Goal: Task Accomplishment & Management: Use online tool/utility

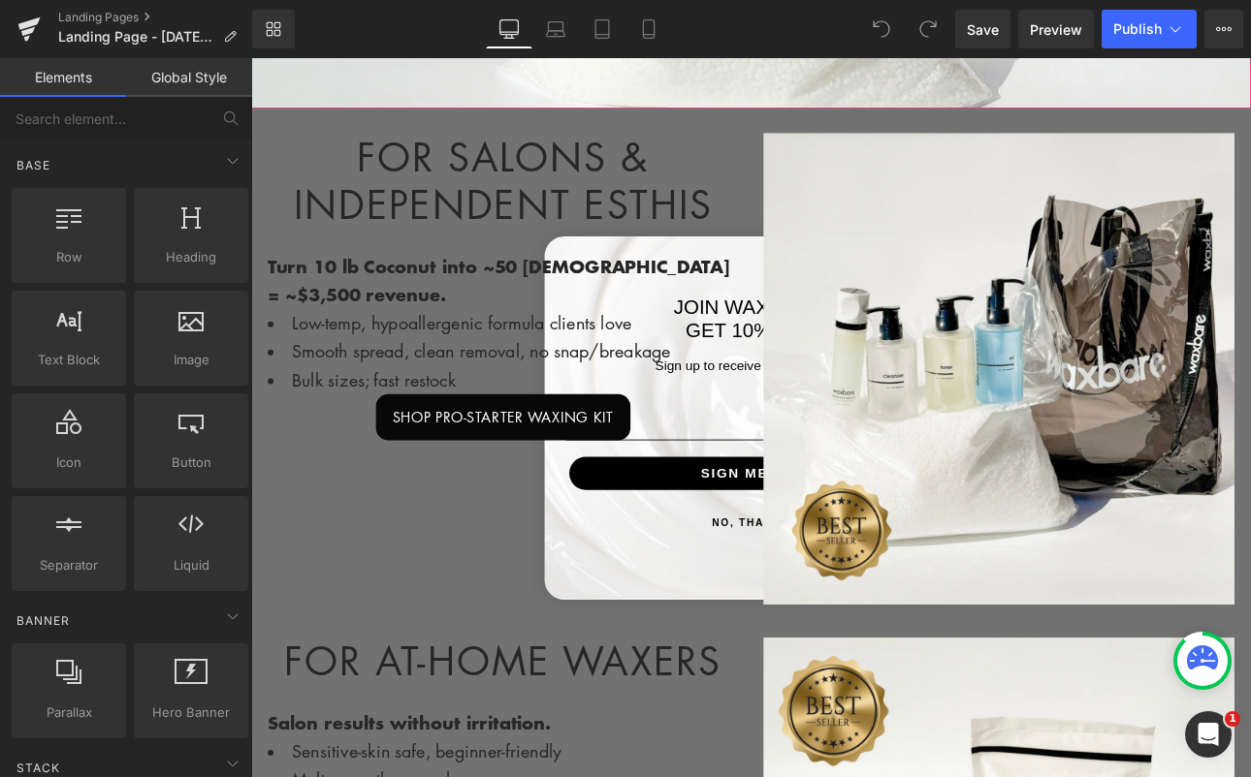
scroll to position [781, 0]
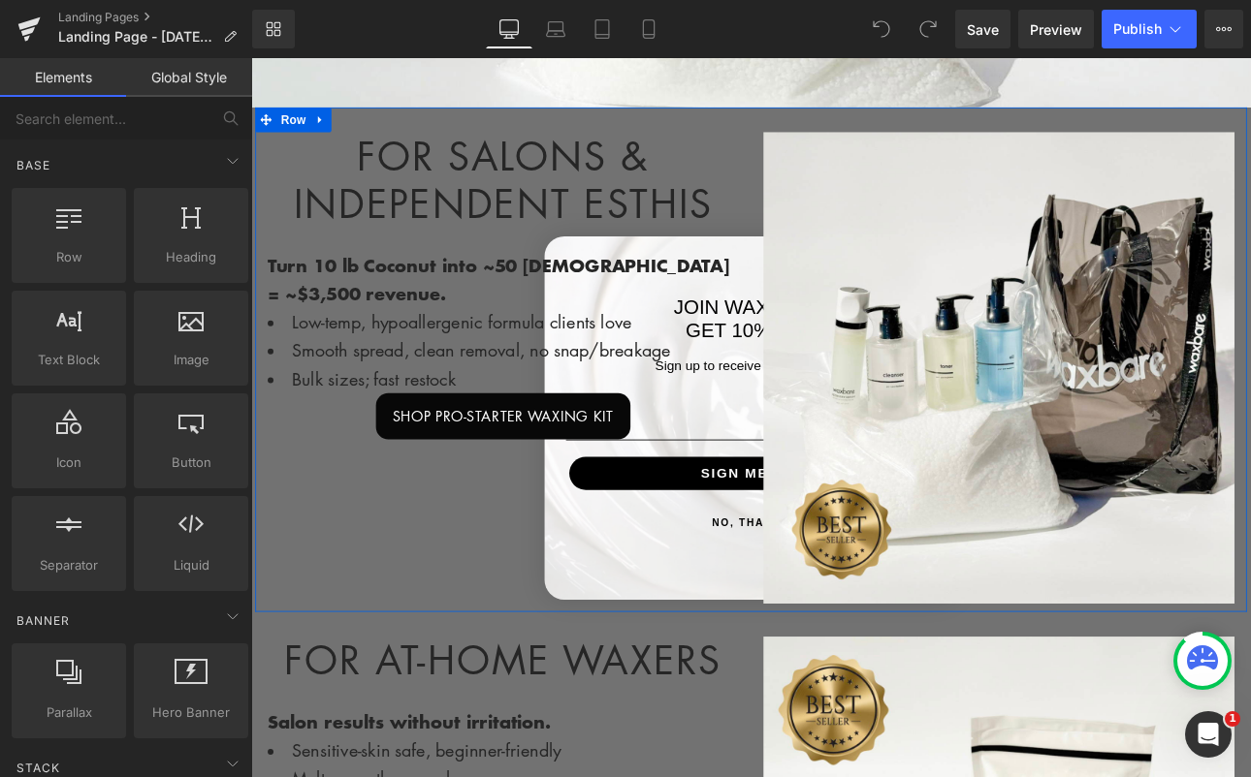
click at [752, 482] on div "SHOP PRO-STARTER WAXING KIT" at bounding box center [546, 479] width 553 height 54
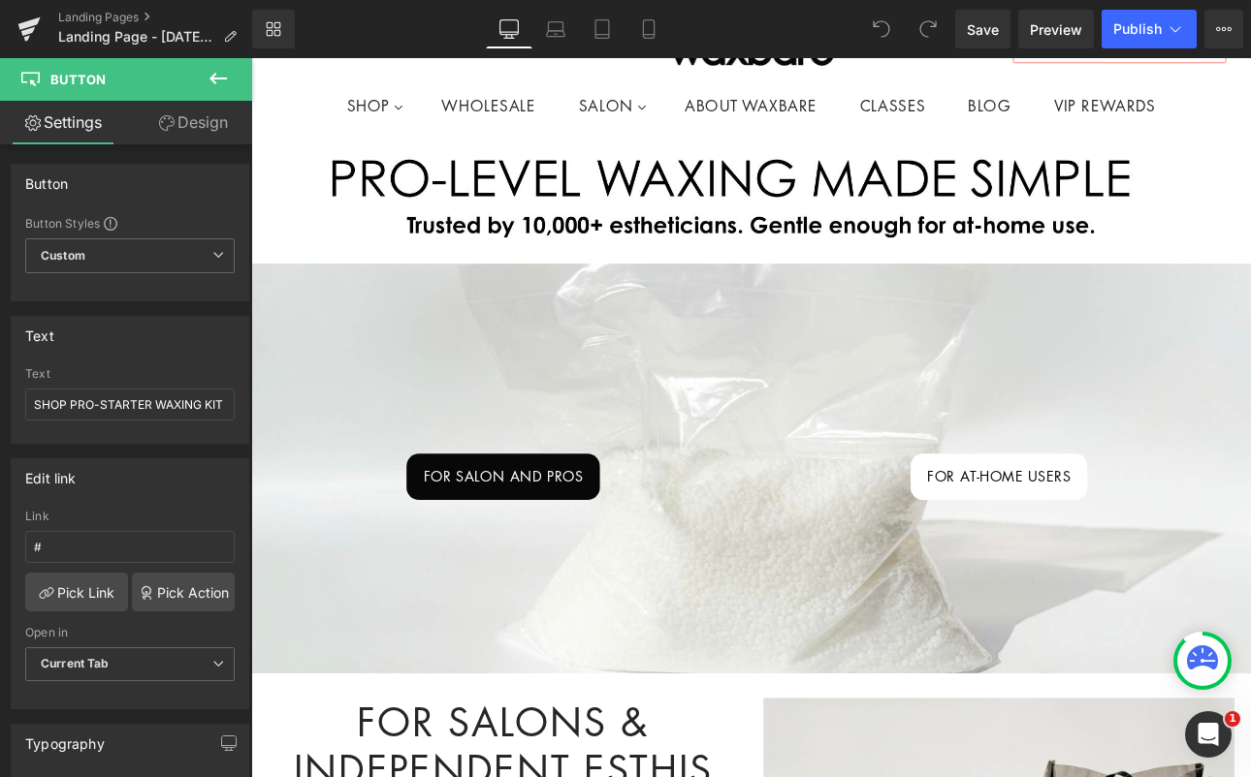
scroll to position [0, 0]
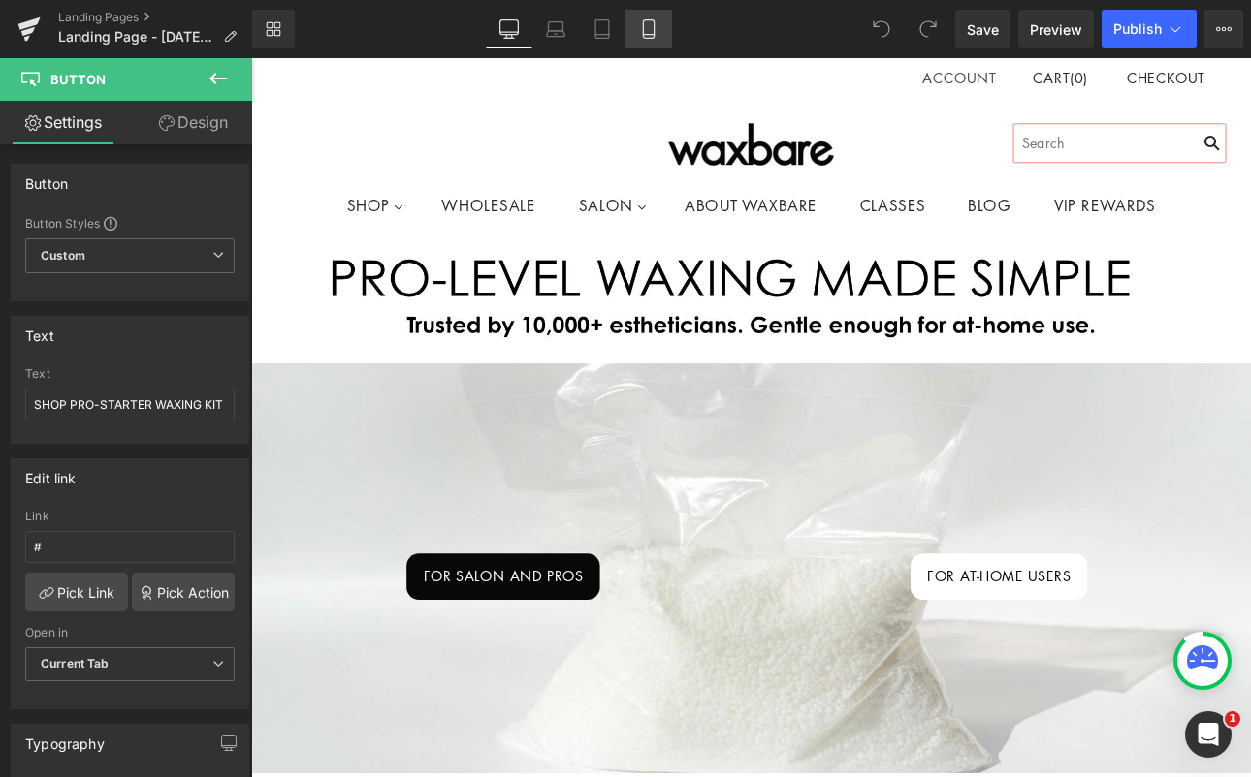
click at [658, 35] on link "Mobile" at bounding box center [648, 29] width 47 height 39
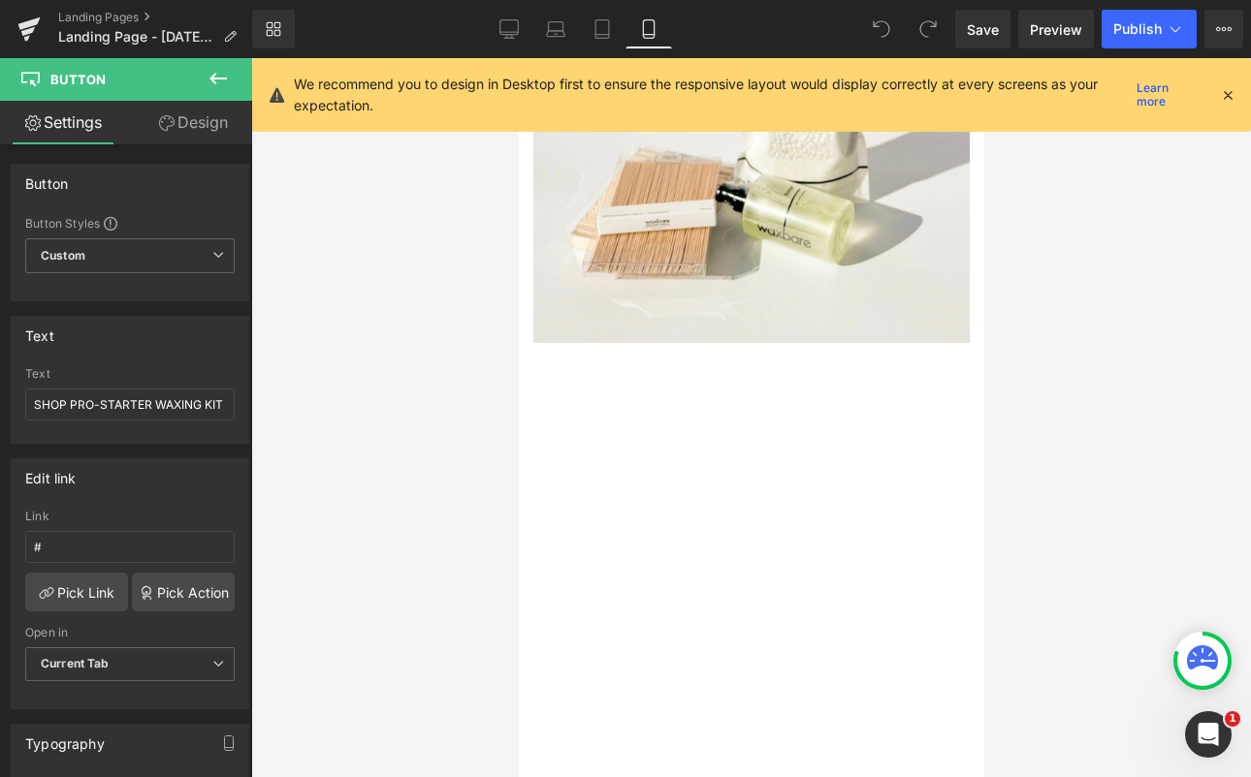
scroll to position [2155, 0]
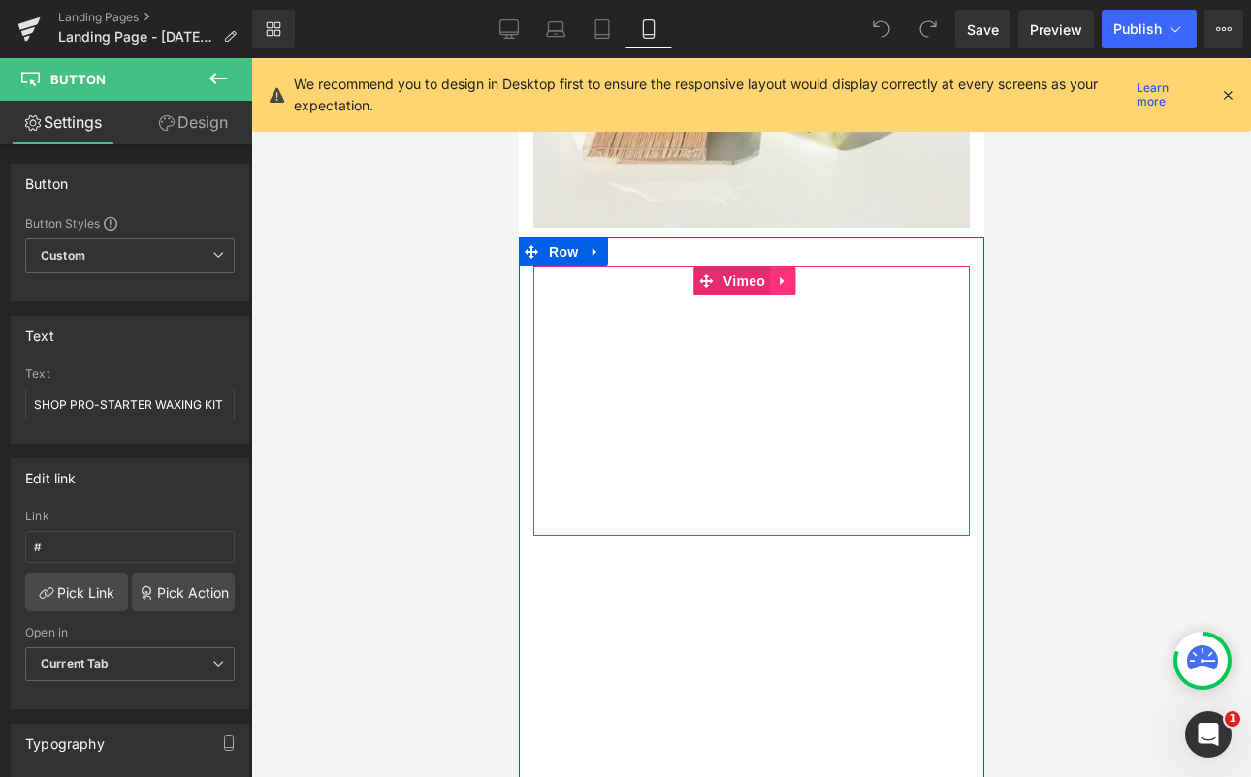
click at [775, 273] on icon at bounding box center [782, 280] width 14 height 15
click at [787, 273] on icon at bounding box center [794, 280] width 14 height 15
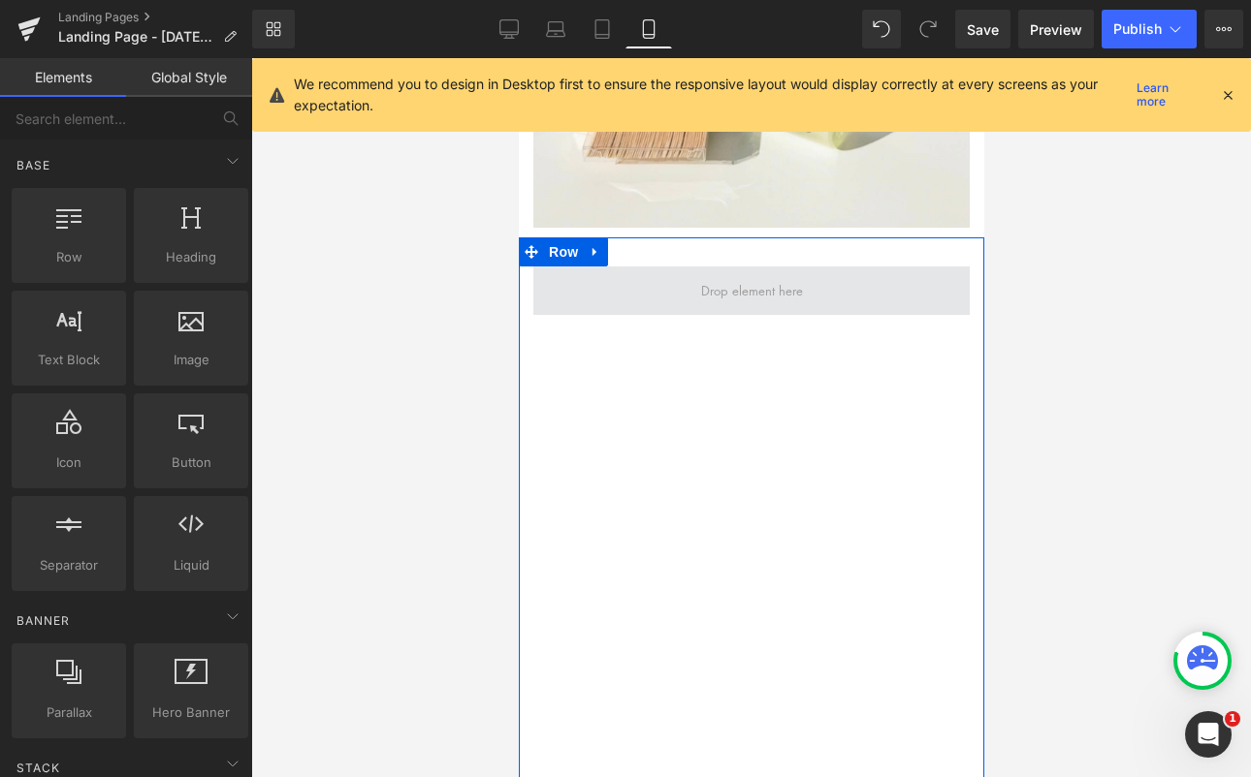
click at [761, 275] on span at bounding box center [750, 290] width 115 height 30
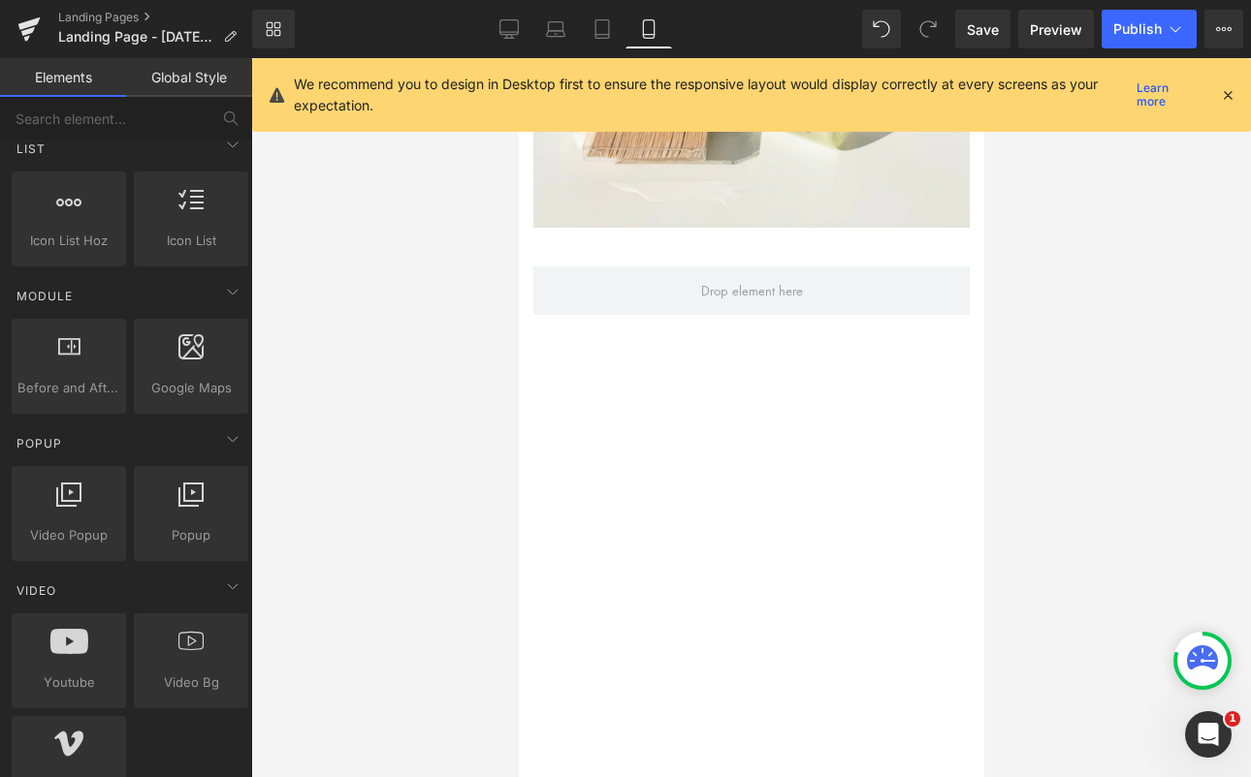
scroll to position [968, 0]
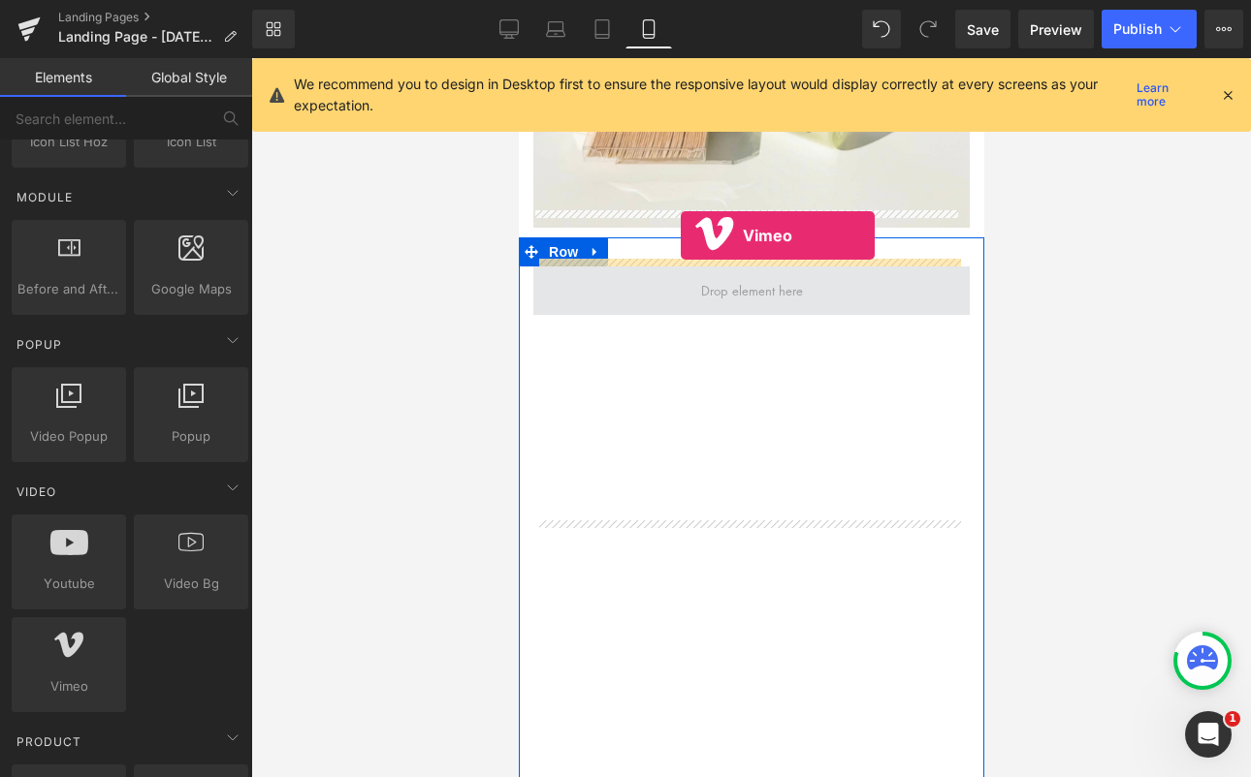
drag, startPoint x: 584, startPoint y: 720, endPoint x: 680, endPoint y: 235, distance: 495.1
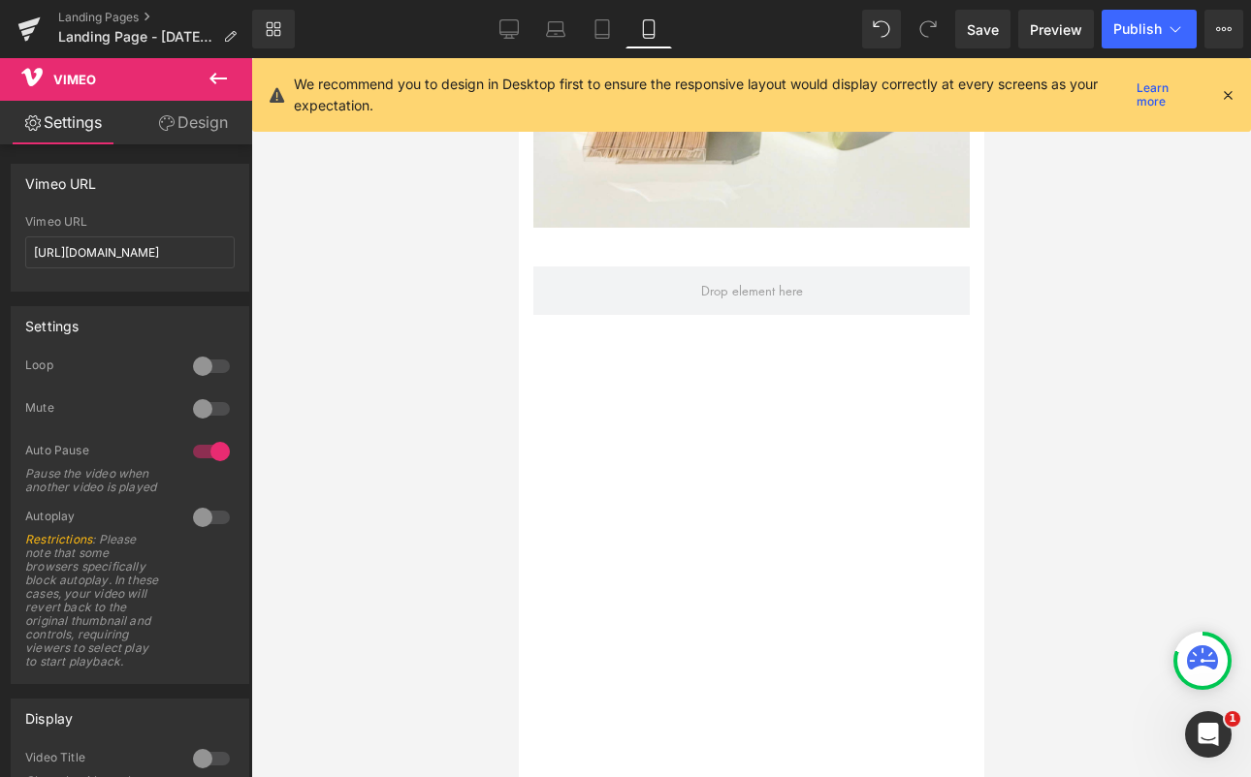
click at [999, 392] on div at bounding box center [750, 417] width 999 height 719
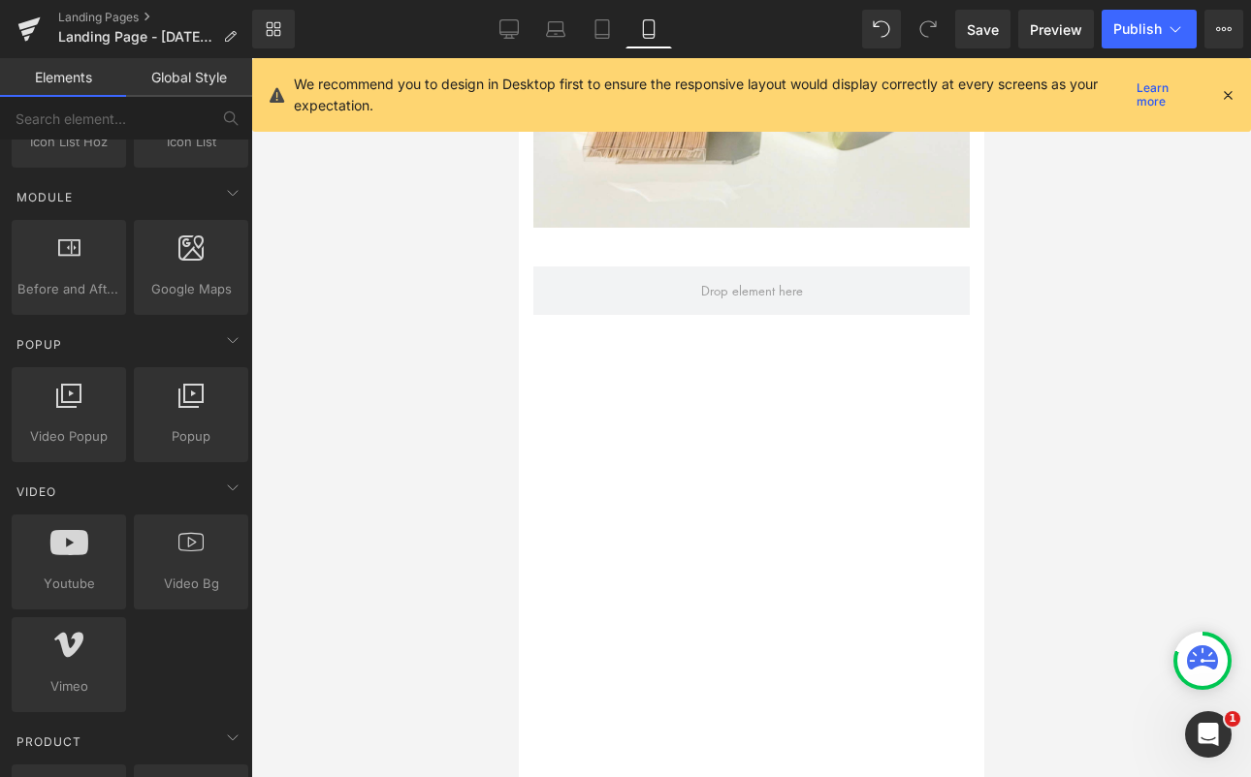
click at [1036, 335] on div at bounding box center [750, 417] width 999 height 719
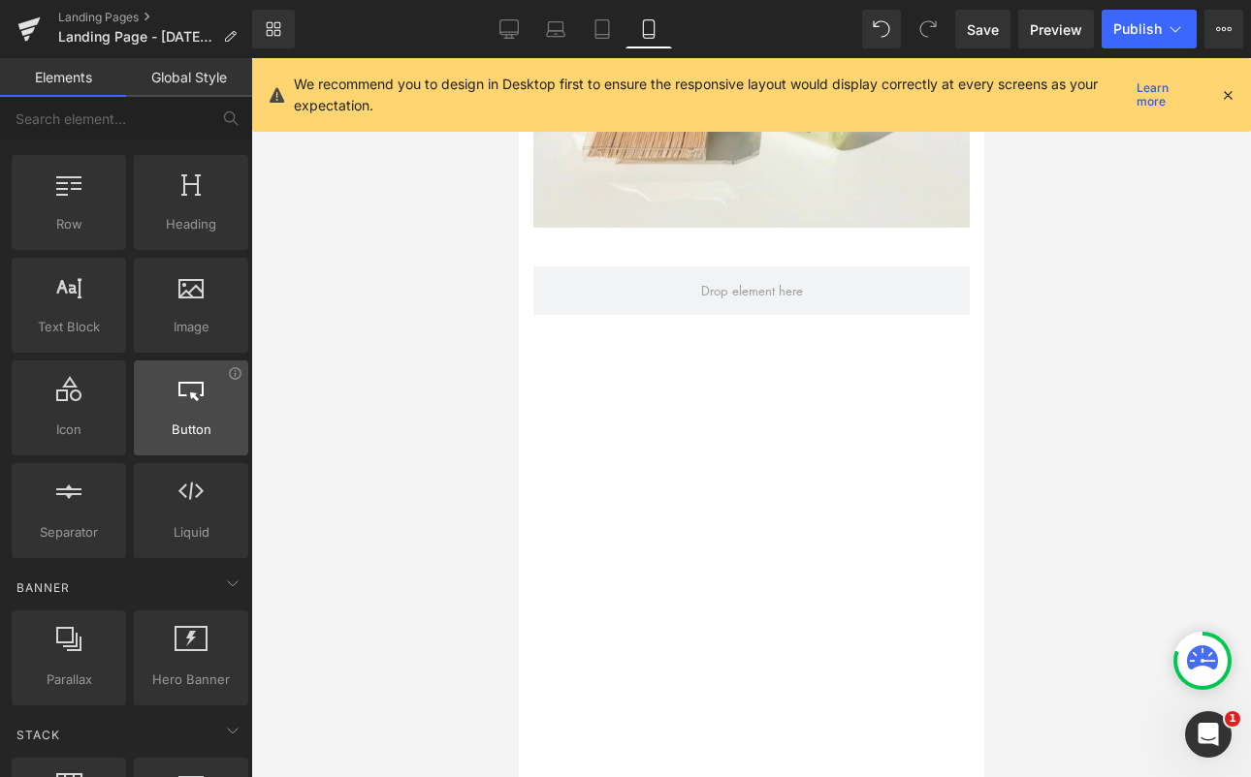
scroll to position [21, 0]
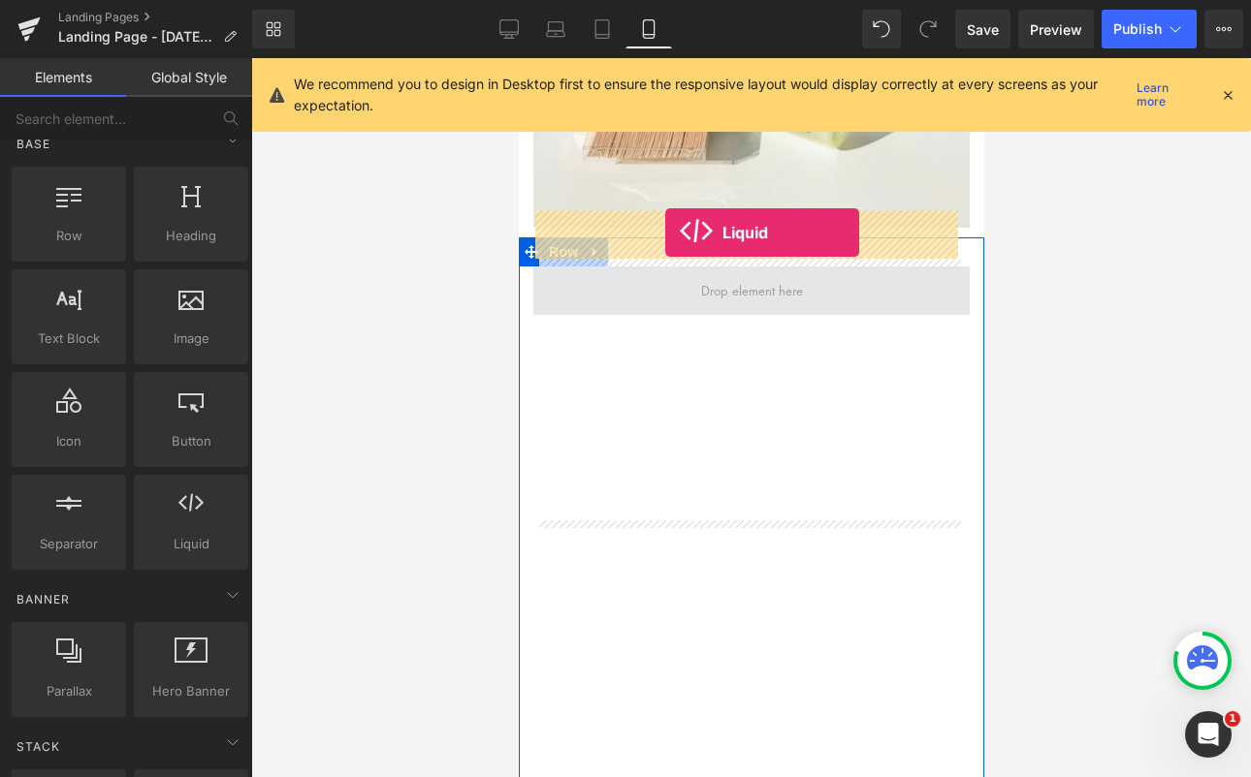
drag, startPoint x: 699, startPoint y: 586, endPoint x: 664, endPoint y: 232, distance: 355.6
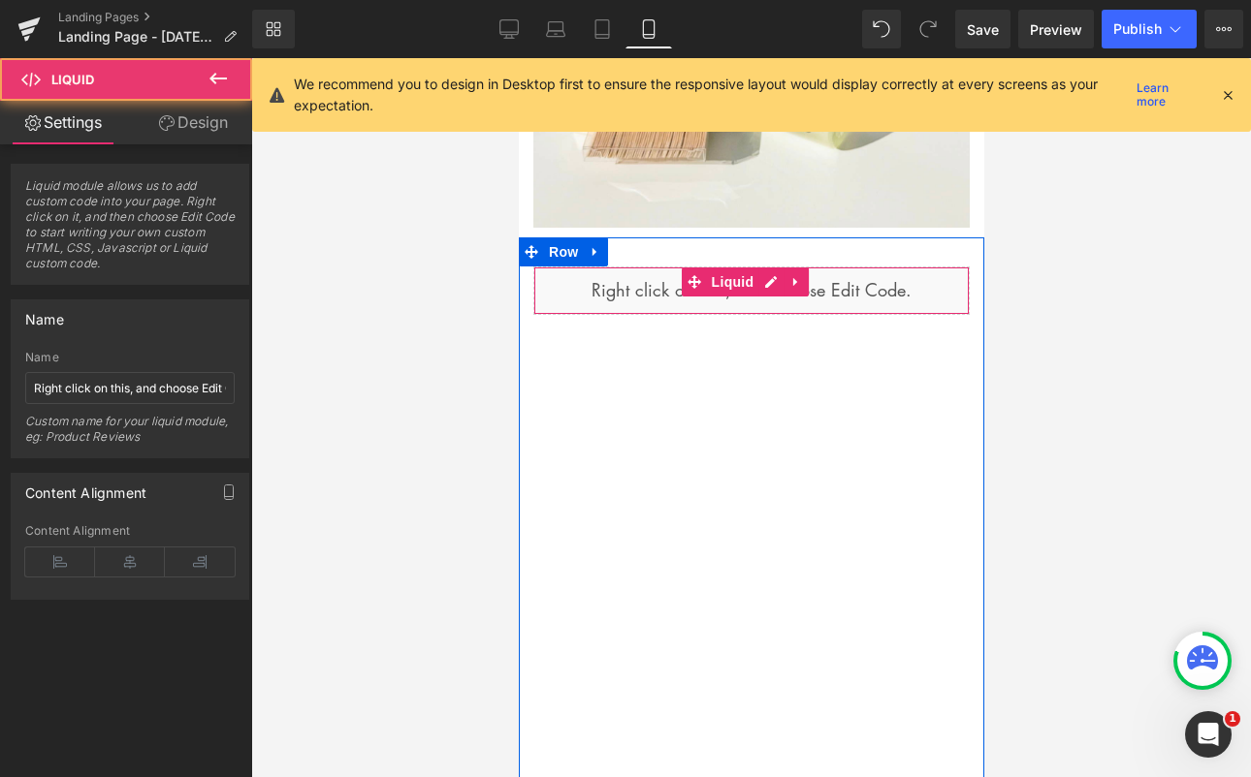
click at [837, 267] on div "Liquid" at bounding box center [750, 291] width 436 height 48
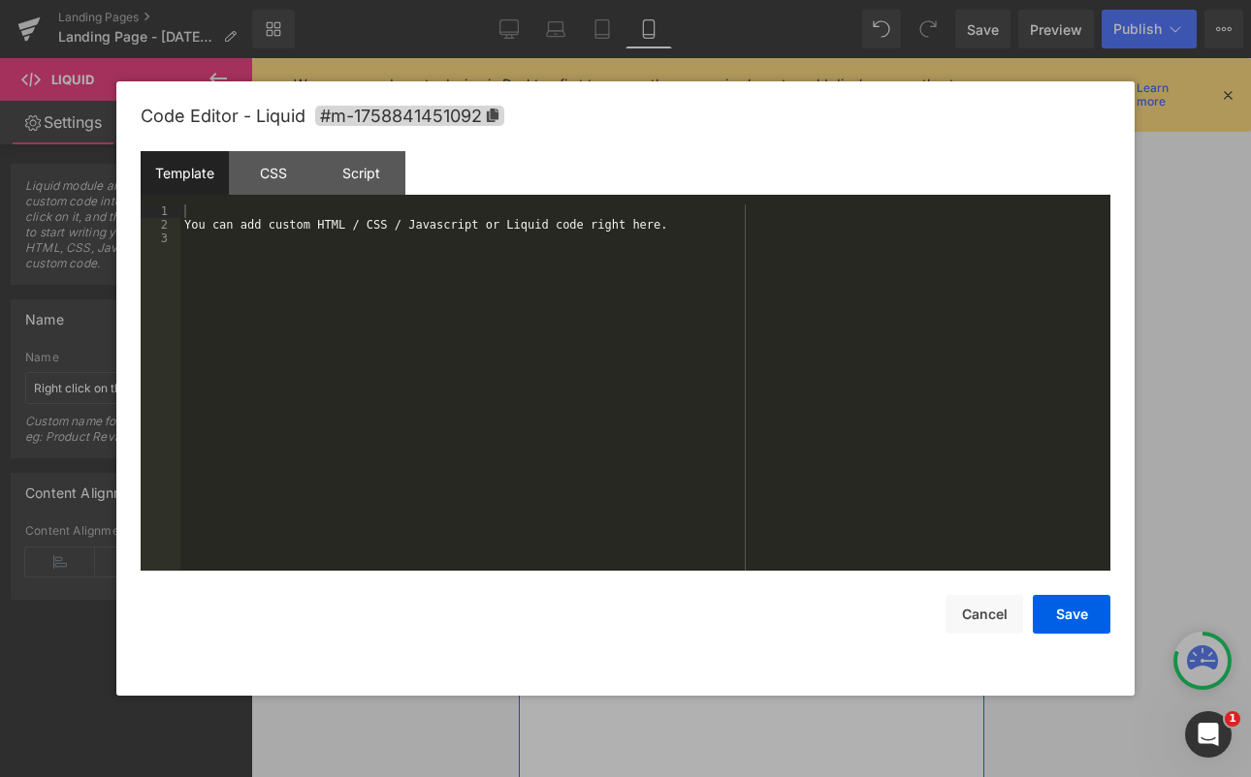
click at [770, 267] on div "Liquid" at bounding box center [750, 291] width 436 height 48
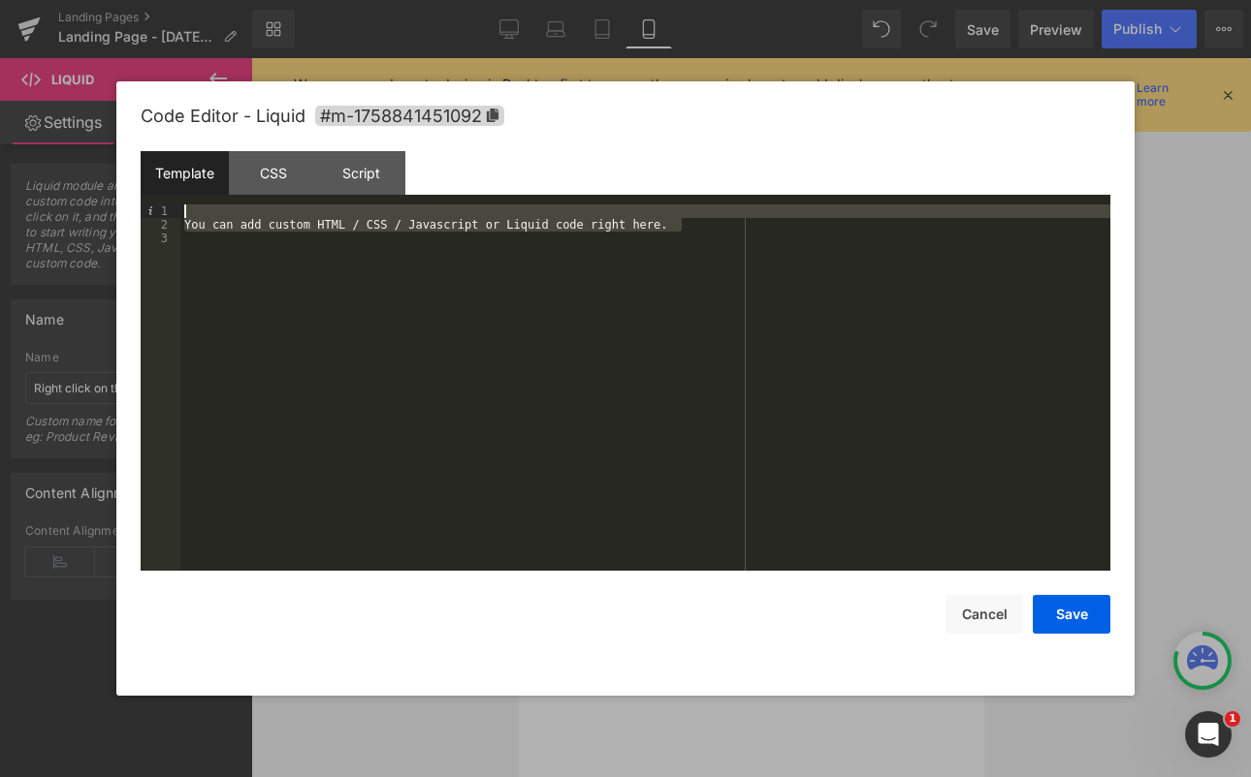
drag, startPoint x: 704, startPoint y: 229, endPoint x: 166, endPoint y: 199, distance: 538.9
click at [166, 199] on div "Template CSS Script Data 1 2 3 You can add custom HTML / CSS / Javascript or Li…" at bounding box center [625, 361] width 969 height 420
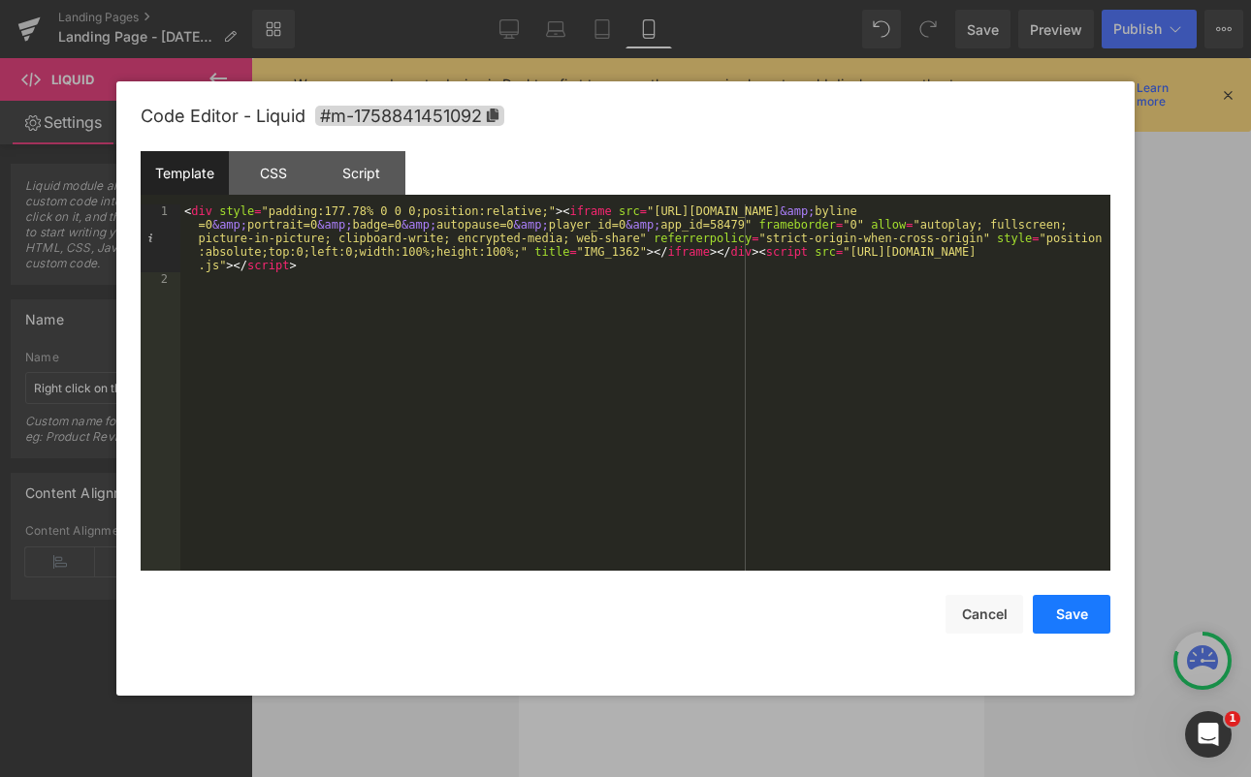
click at [1076, 603] on button "Save" at bounding box center [1071, 614] width 78 height 39
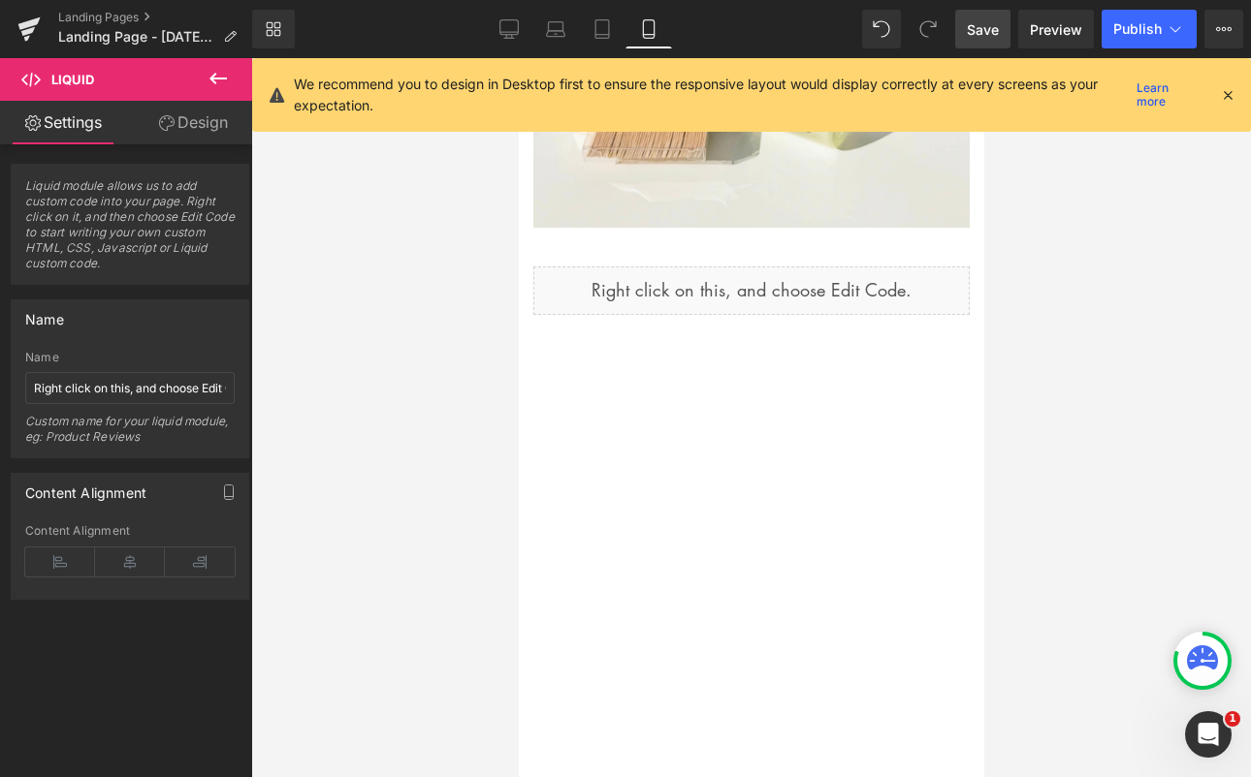
drag, startPoint x: 991, startPoint y: 38, endPoint x: 988, endPoint y: 25, distance: 12.9
click at [988, 25] on link "Save" at bounding box center [982, 29] width 55 height 39
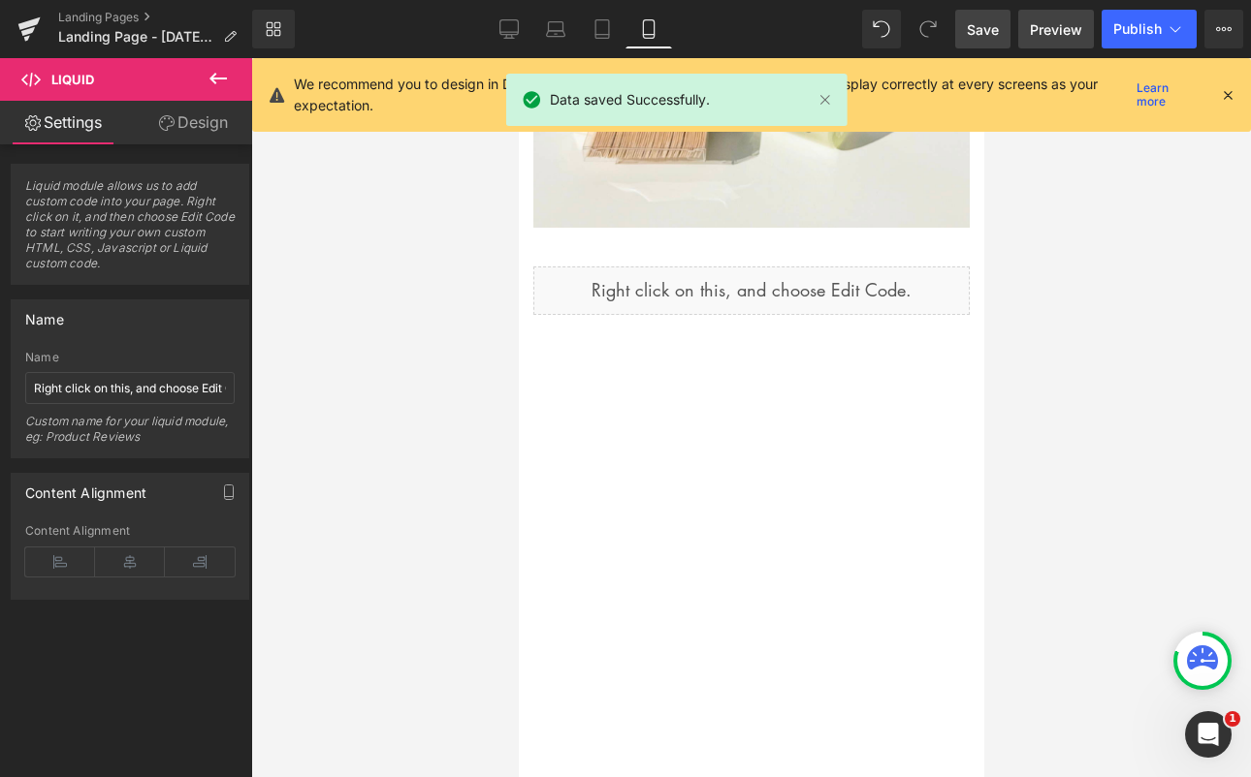
click at [1061, 34] on span "Preview" at bounding box center [1056, 29] width 52 height 20
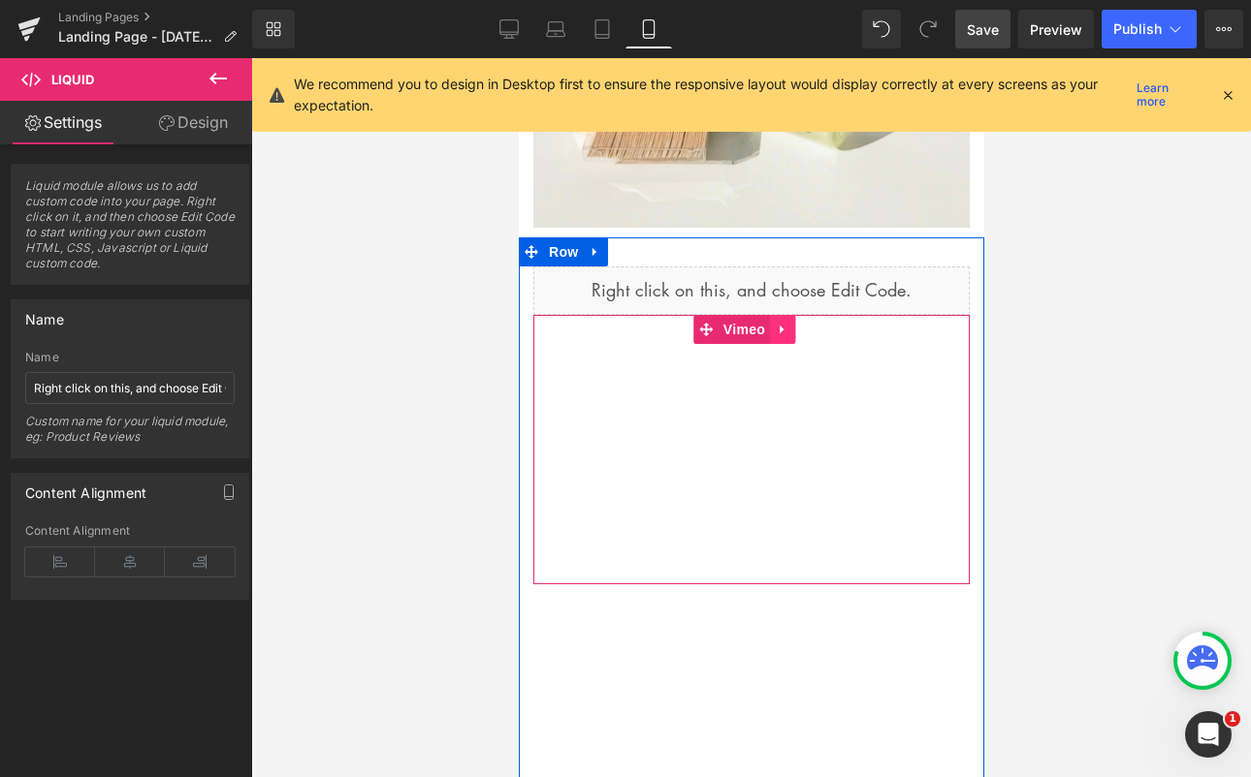
click at [776, 322] on icon at bounding box center [782, 329] width 14 height 15
click at [799, 323] on icon at bounding box center [794, 330] width 14 height 14
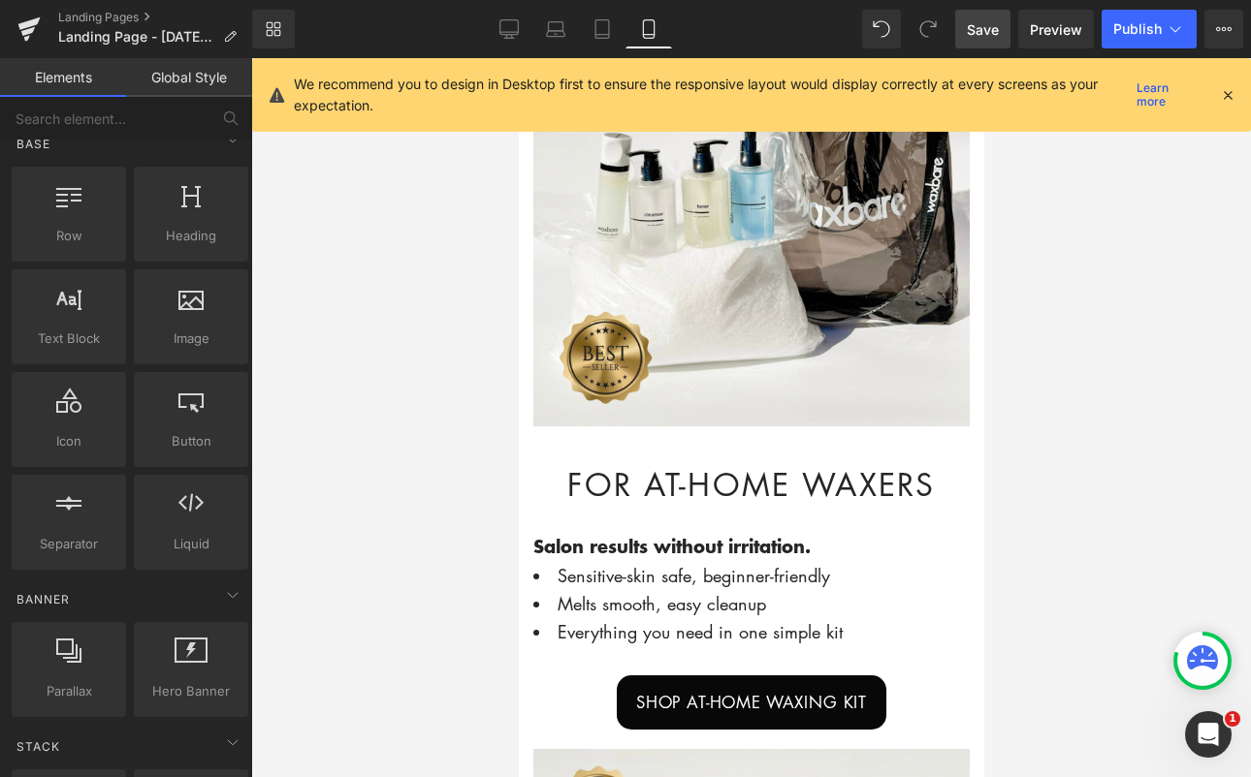
scroll to position [1141, 0]
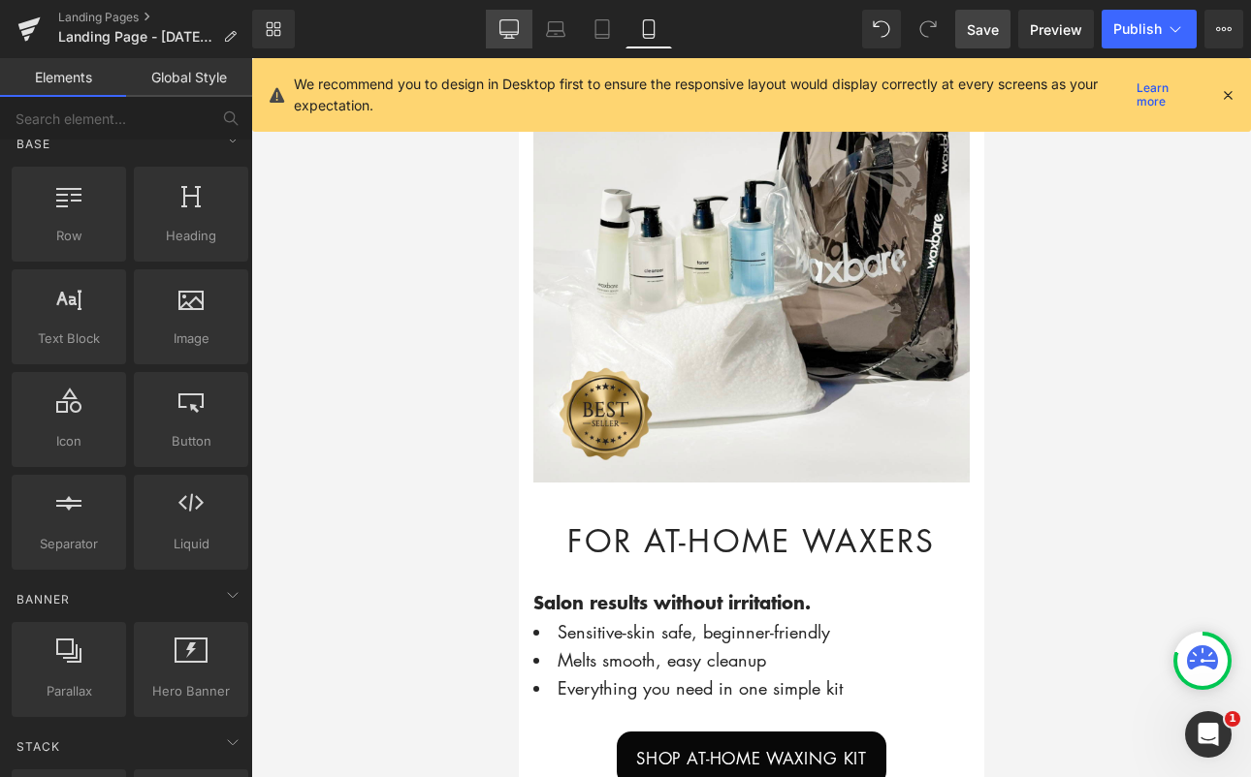
click at [516, 20] on icon at bounding box center [508, 28] width 19 height 19
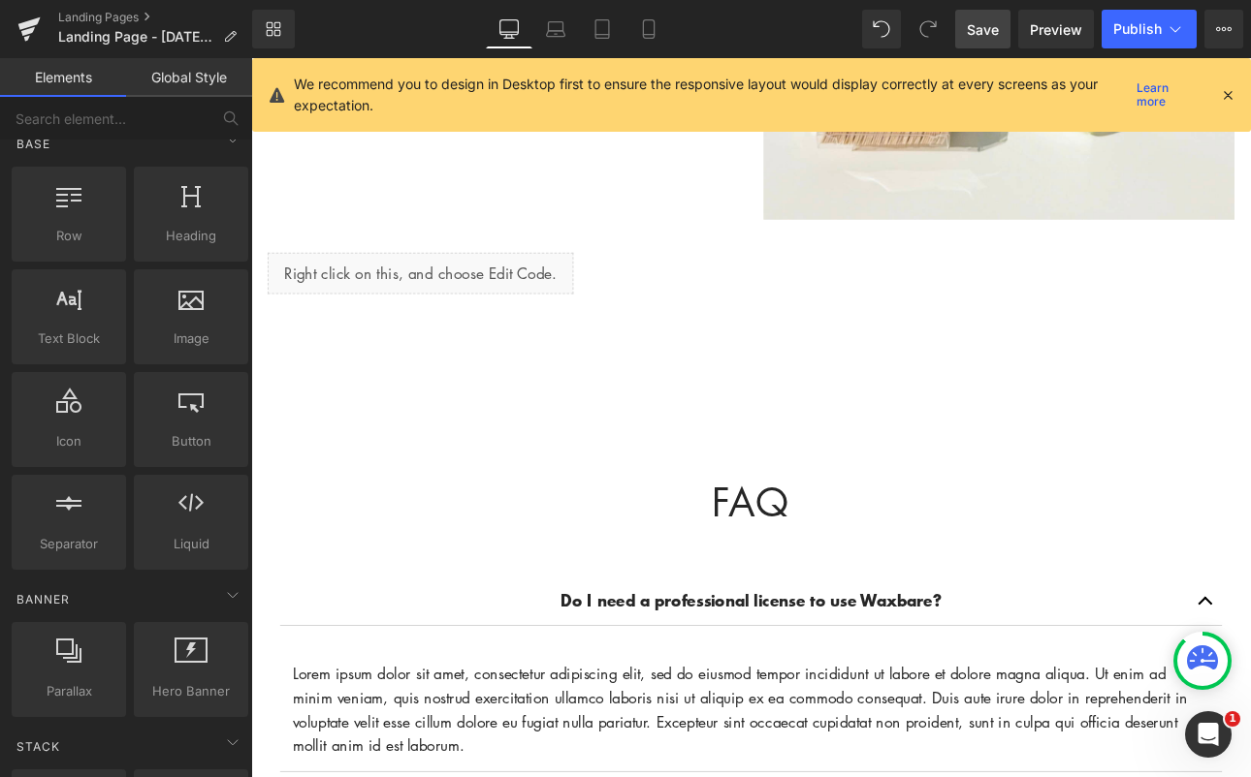
scroll to position [1823, 0]
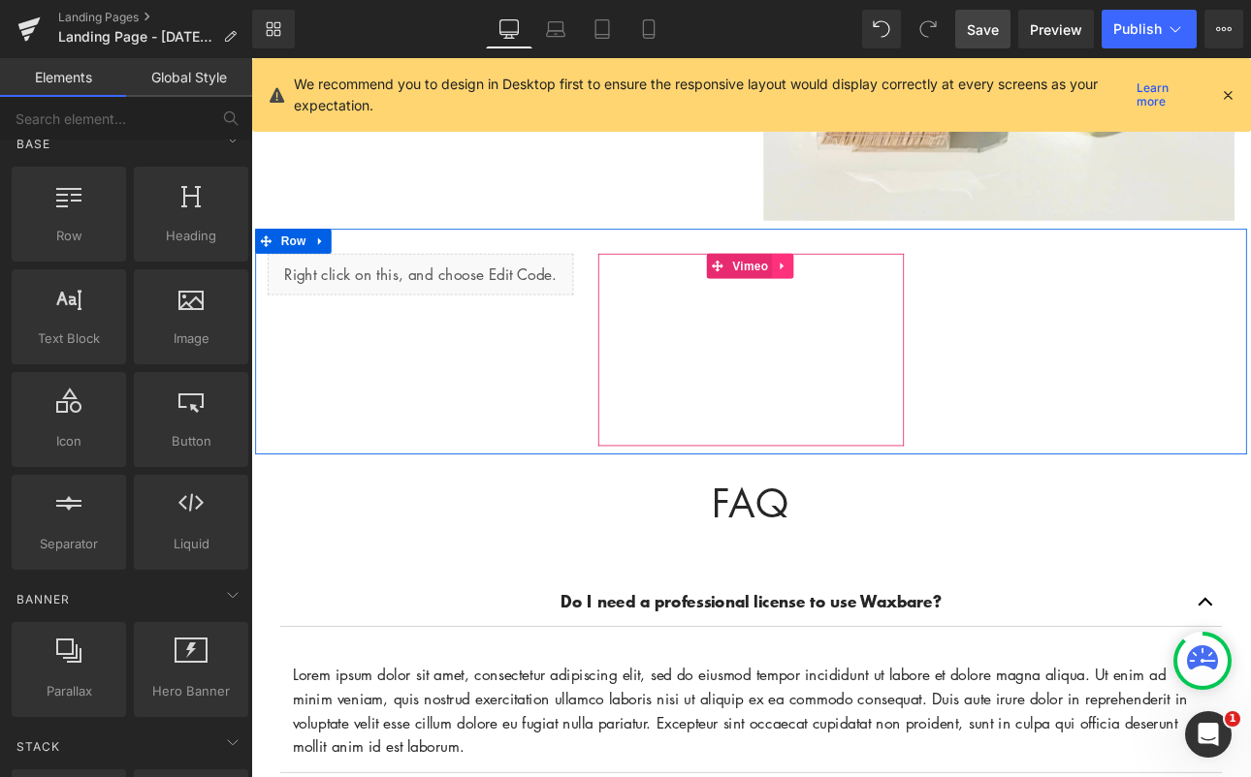
click at [869, 295] on icon at bounding box center [876, 302] width 14 height 15
click at [881, 296] on icon at bounding box center [888, 303] width 14 height 14
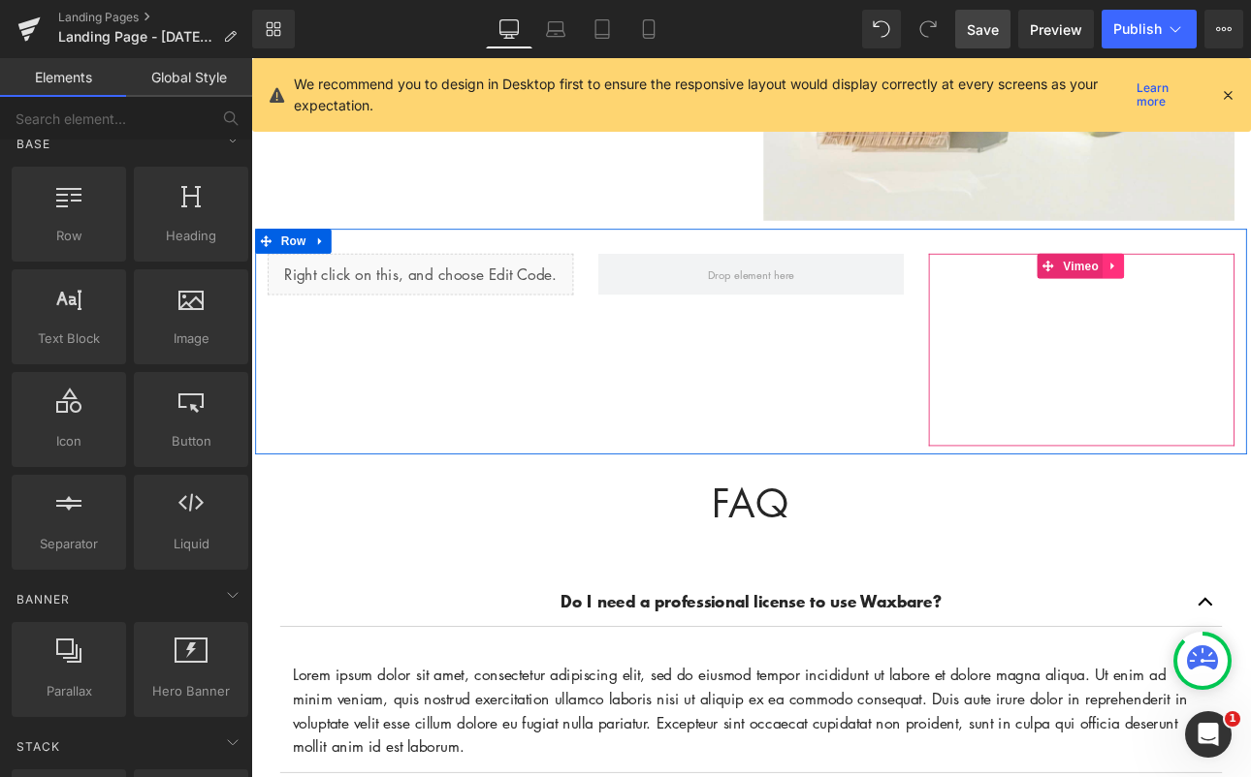
click at [1250, 295] on icon at bounding box center [1263, 302] width 14 height 15
click at [1250, 295] on icon at bounding box center [1276, 302] width 14 height 15
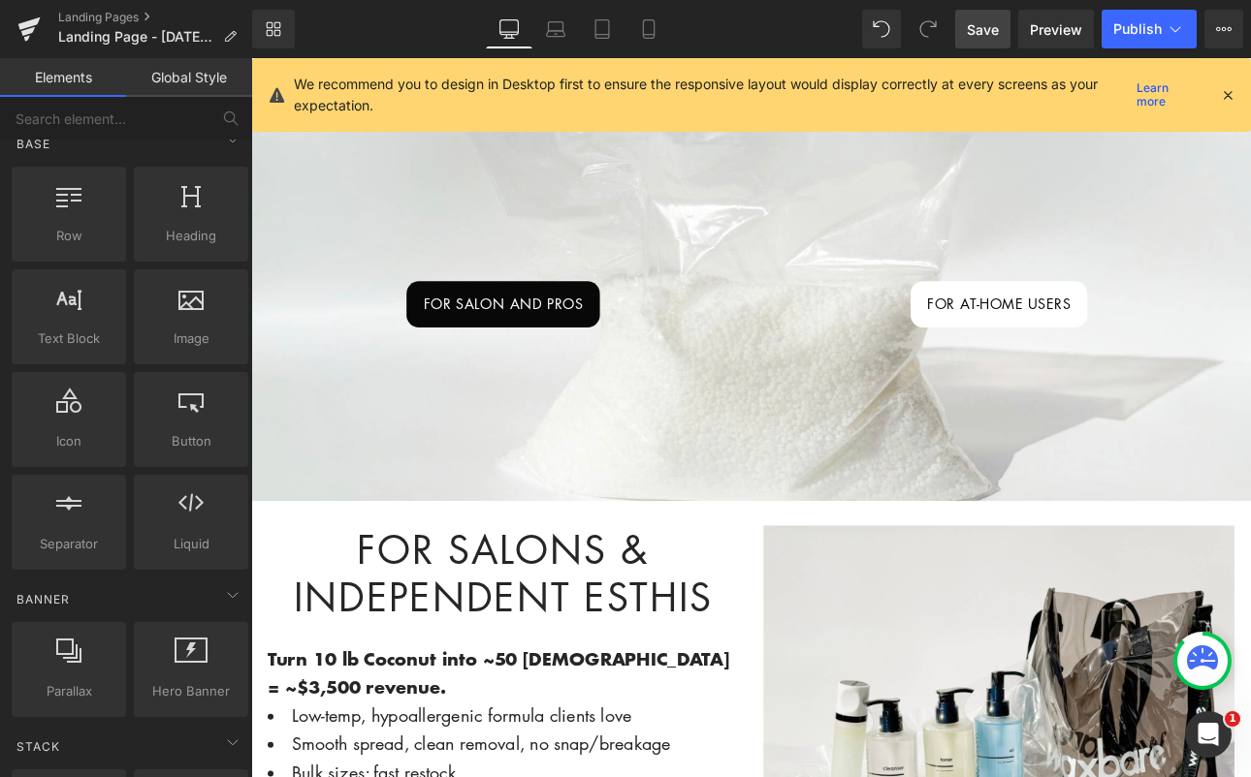
scroll to position [0, 0]
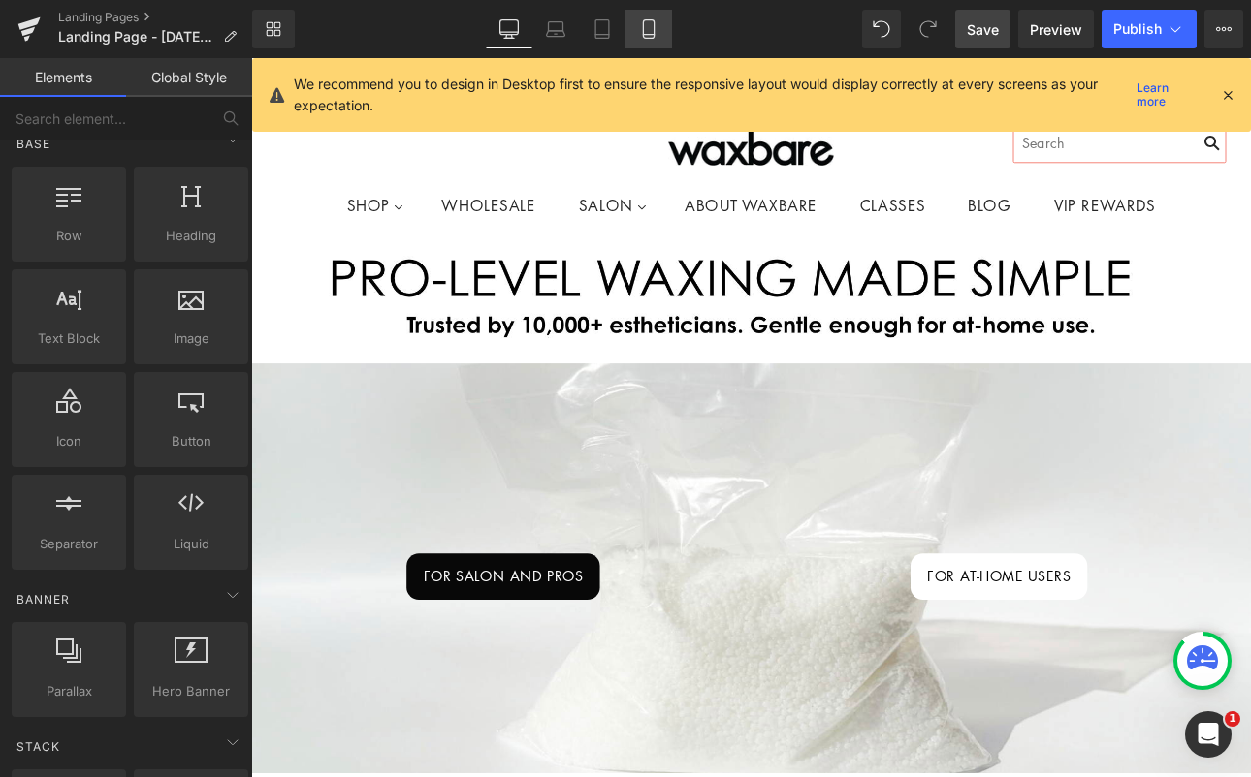
click at [642, 23] on icon at bounding box center [648, 28] width 19 height 19
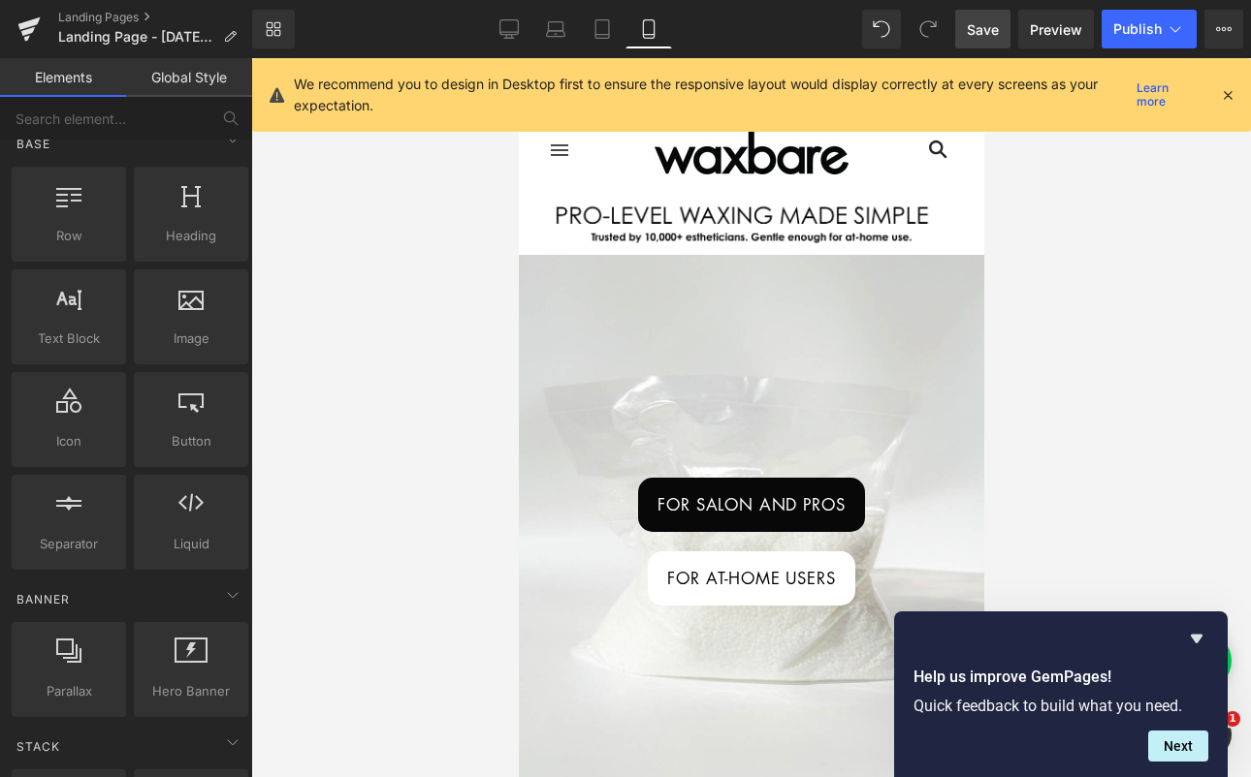
click at [1172, 551] on div at bounding box center [750, 417] width 999 height 719
click at [1199, 636] on icon "Hide survey" at bounding box center [1196, 639] width 12 height 9
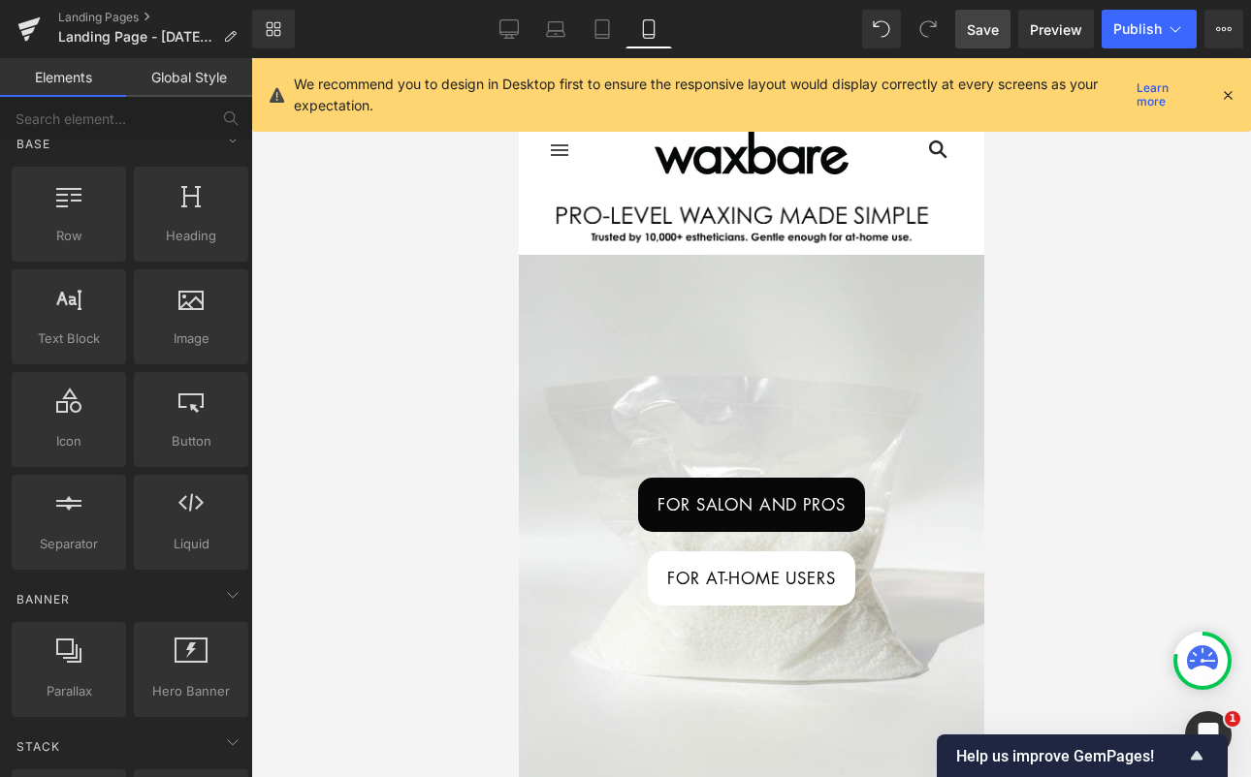
click at [1178, 444] on div at bounding box center [750, 417] width 999 height 719
click at [493, 24] on link "Desktop" at bounding box center [509, 29] width 47 height 39
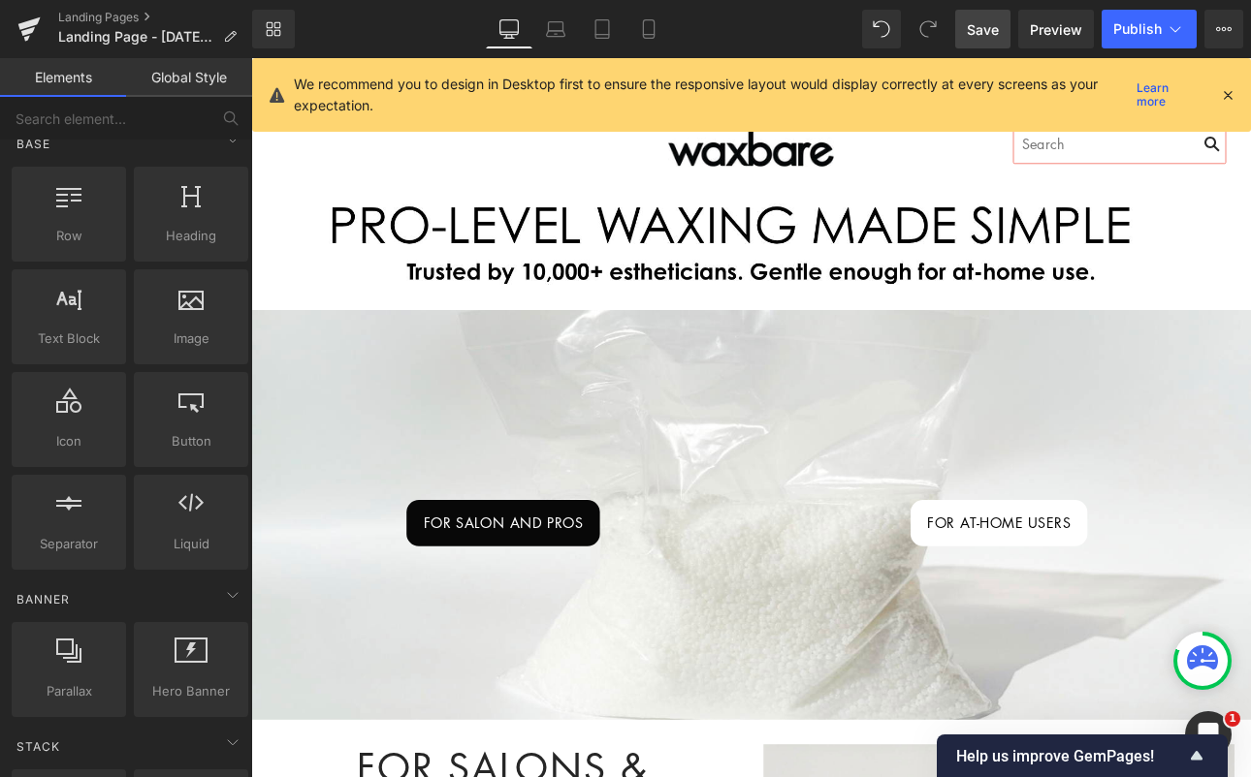
scroll to position [140, 0]
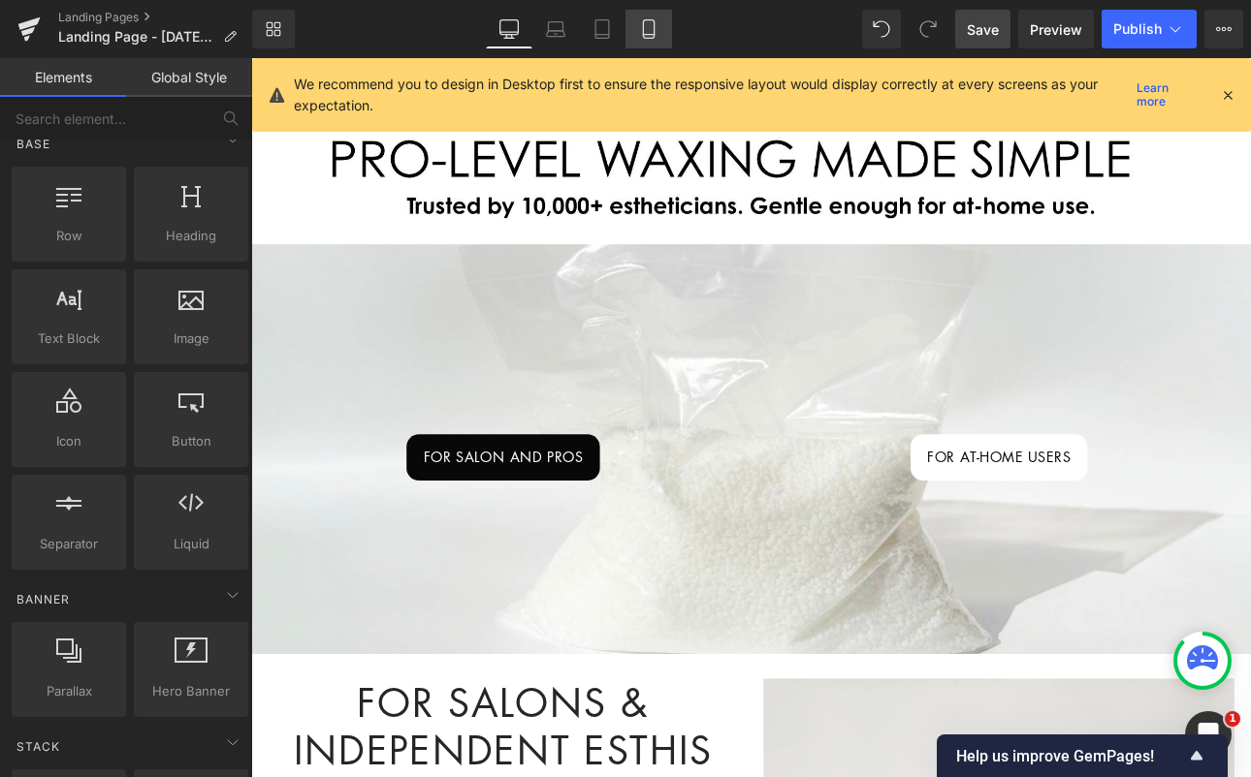
click at [650, 25] on icon at bounding box center [648, 28] width 19 height 19
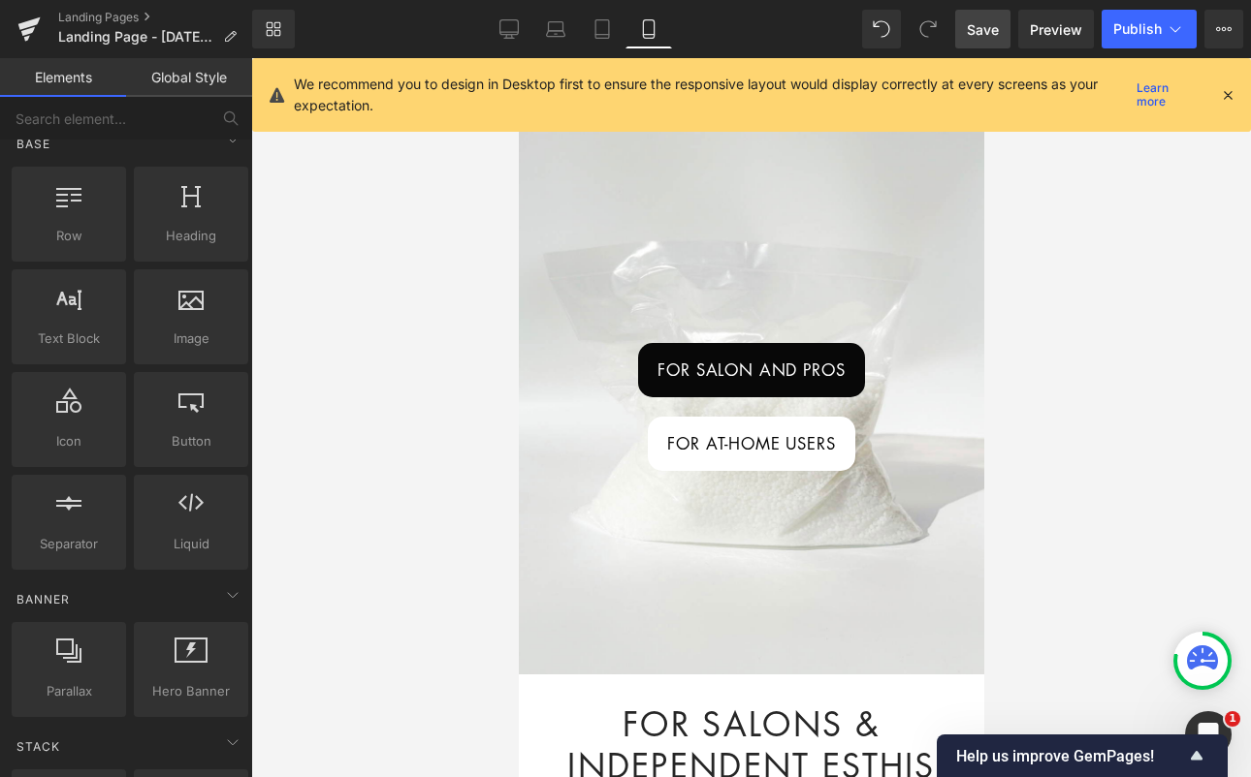
click at [1227, 91] on icon at bounding box center [1227, 94] width 17 height 17
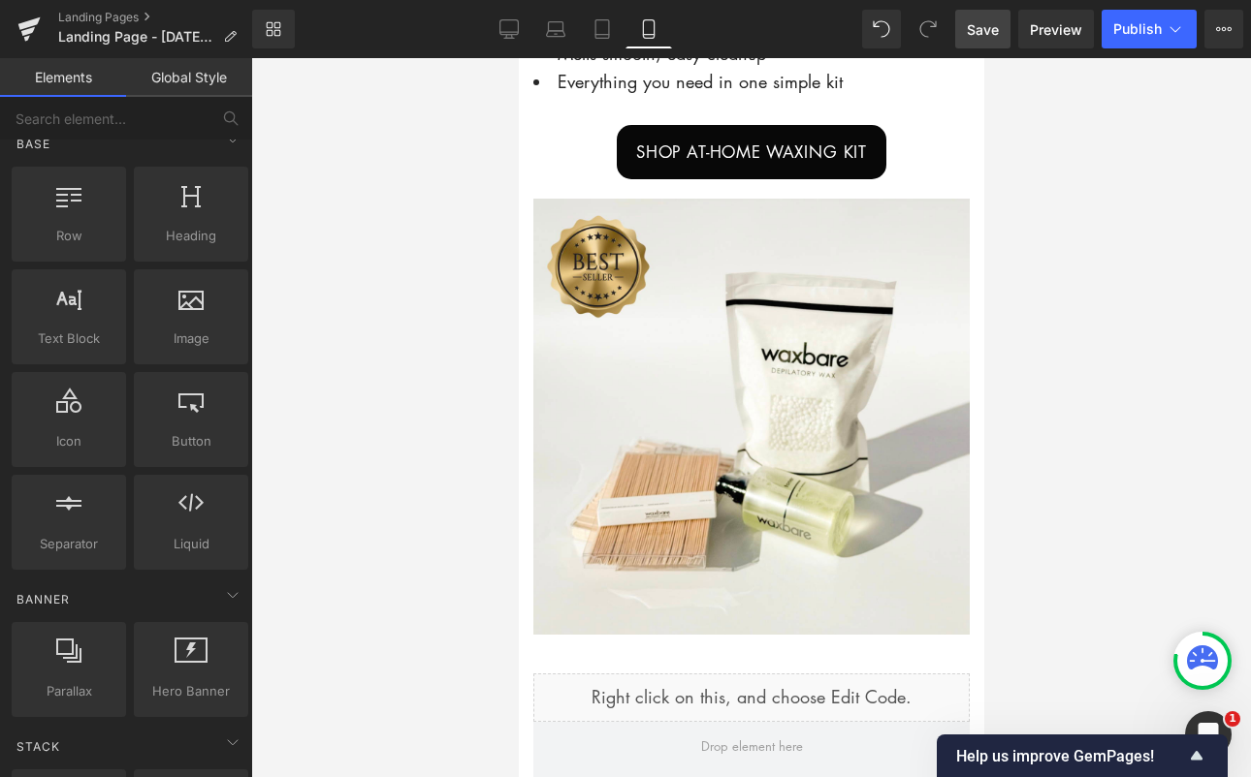
scroll to position [1741, 0]
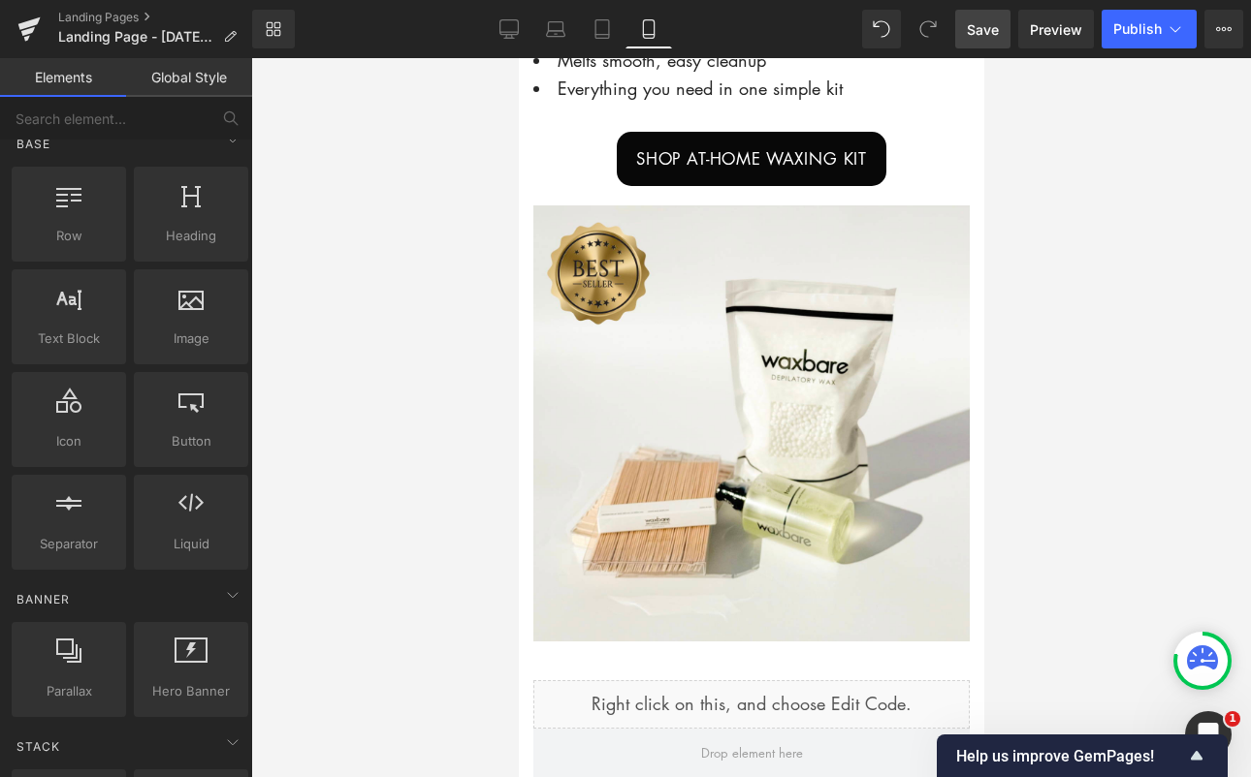
drag, startPoint x: 974, startPoint y: 329, endPoint x: 1504, endPoint y: 429, distance: 538.8
click at [1049, 26] on span "Preview" at bounding box center [1056, 29] width 52 height 20
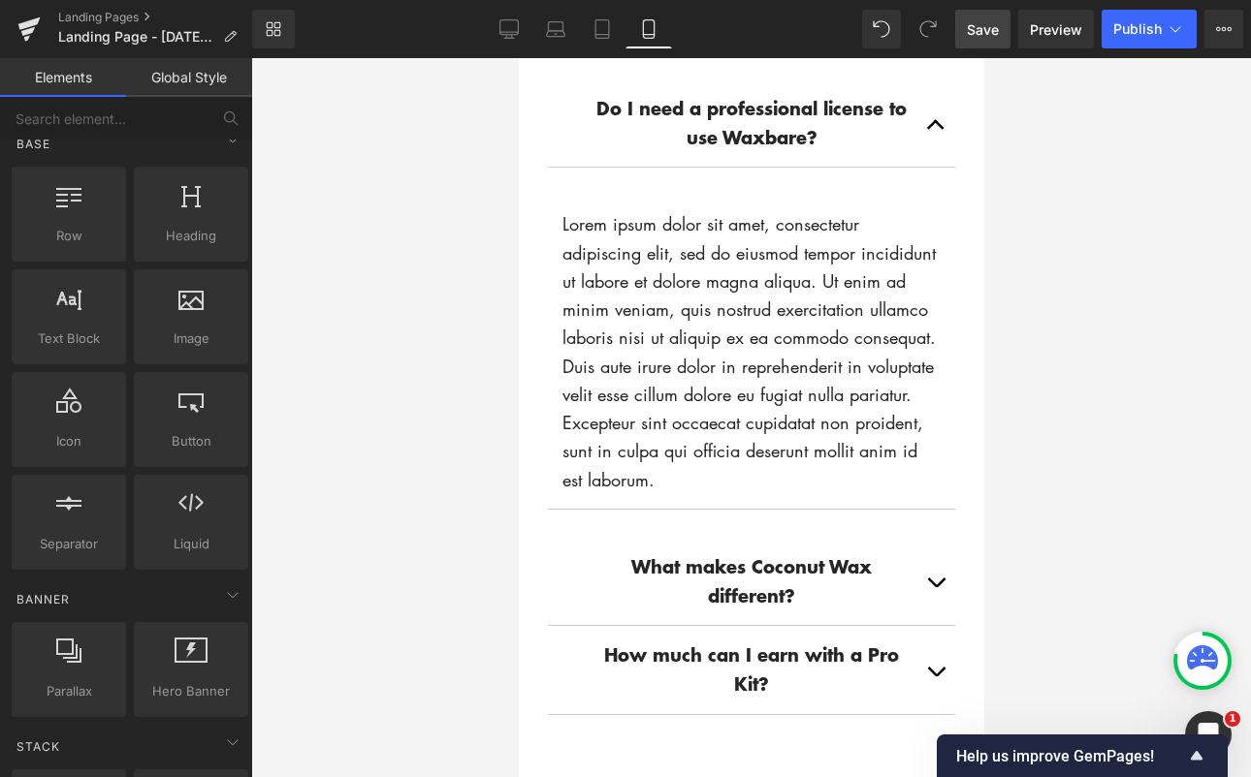
scroll to position [2190, 0]
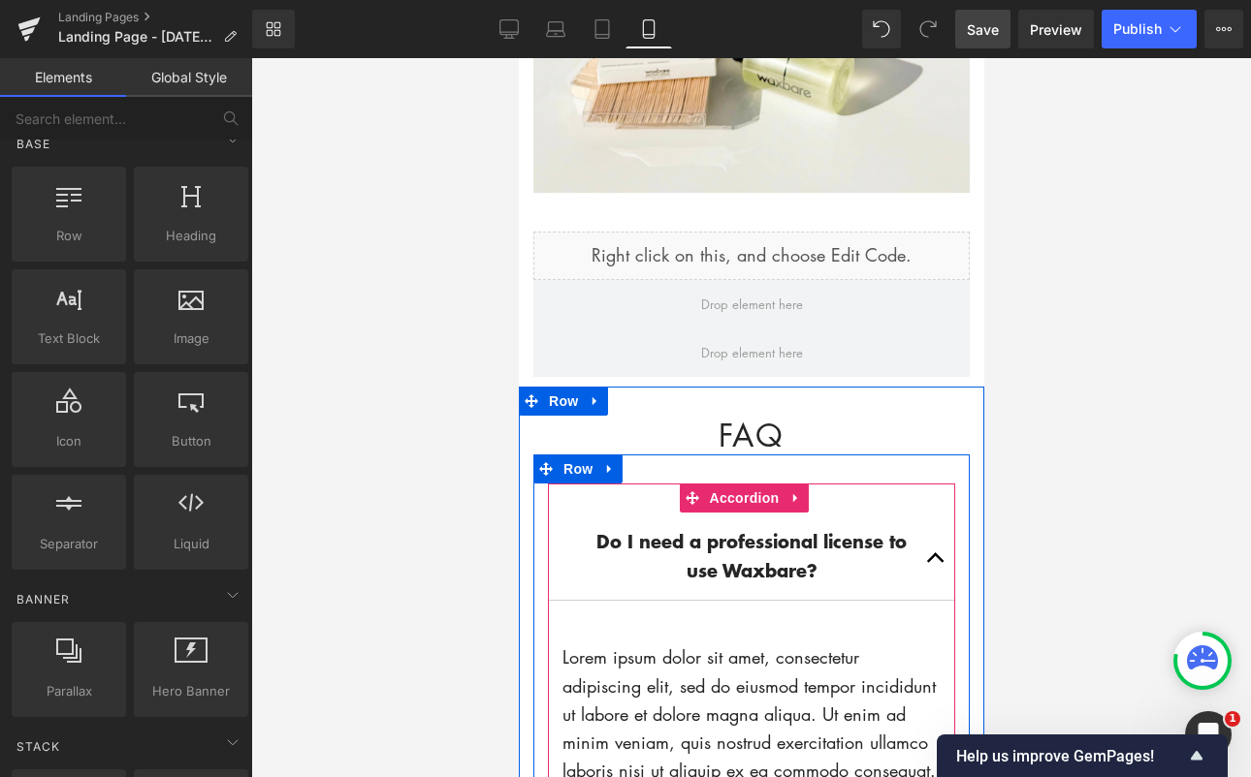
click at [935, 563] on span "button" at bounding box center [935, 563] width 0 height 0
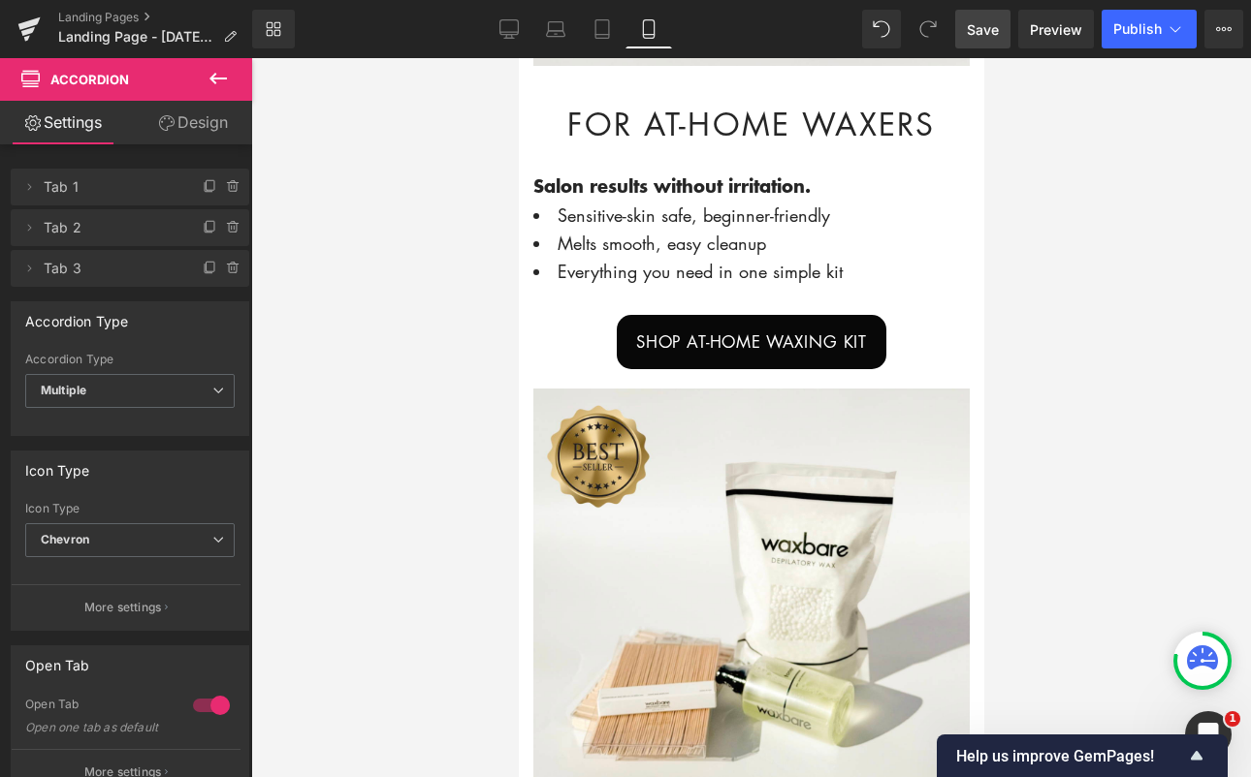
scroll to position [1397, 0]
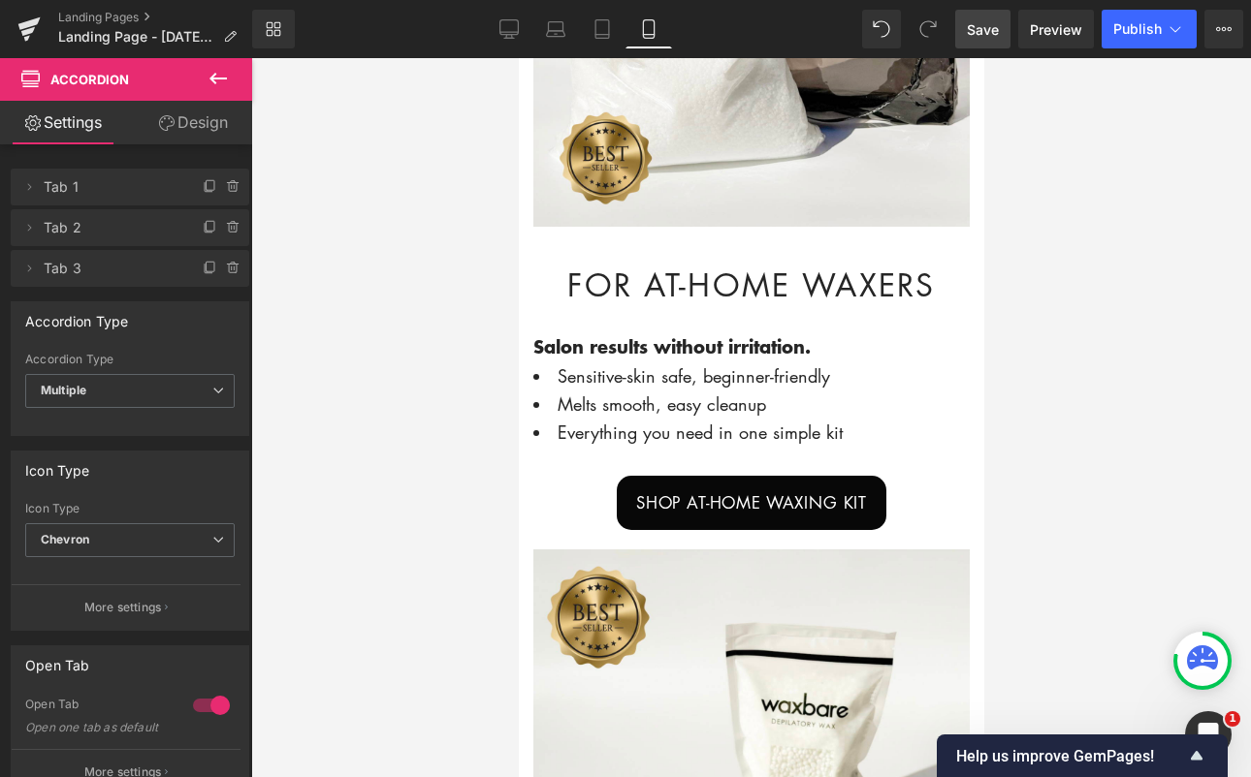
drag, startPoint x: 974, startPoint y: 455, endPoint x: 1536, endPoint y: 375, distance: 566.9
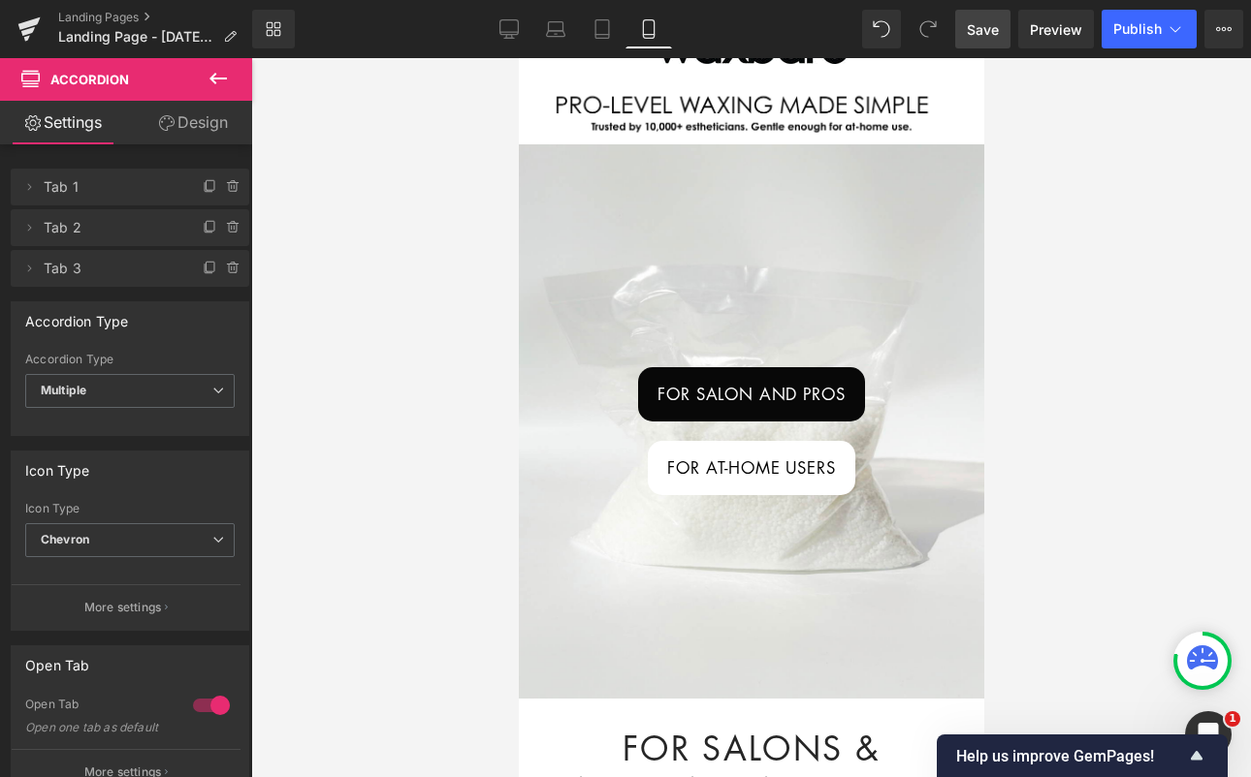
scroll to position [0, 0]
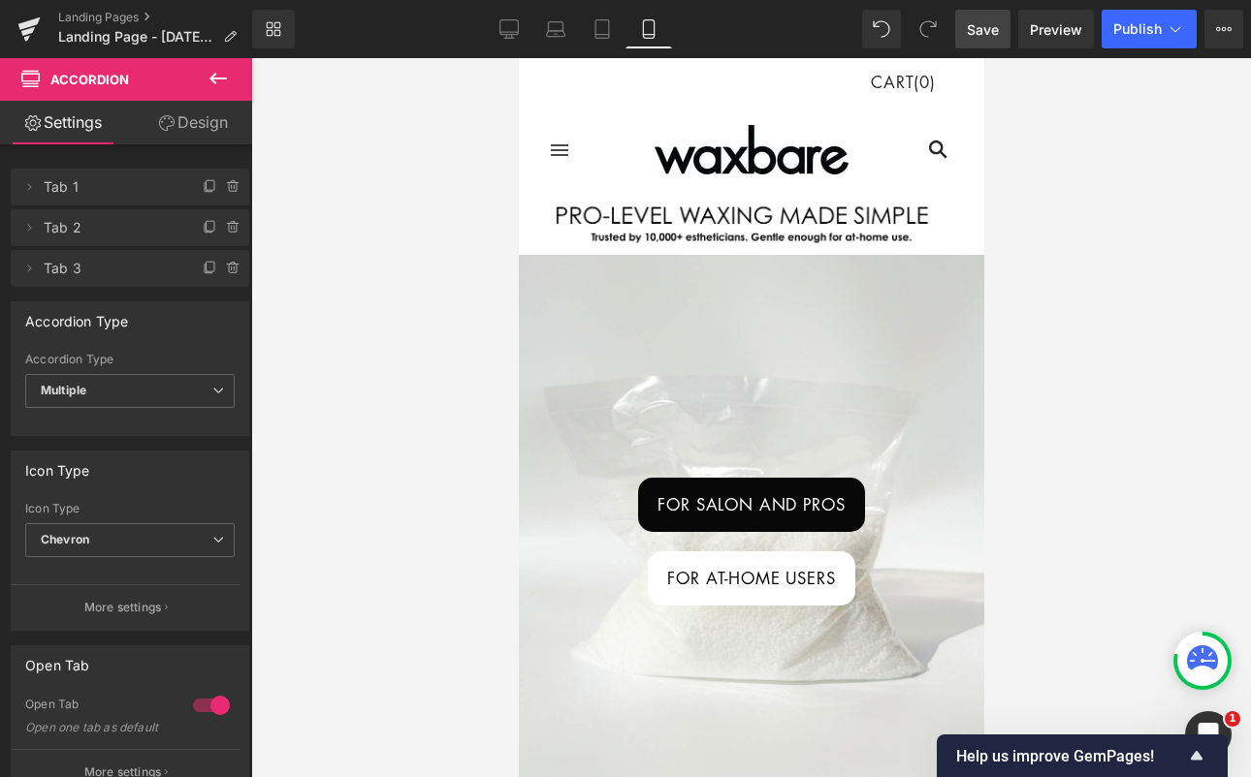
drag, startPoint x: 982, startPoint y: 322, endPoint x: 1505, endPoint y: 201, distance: 536.4
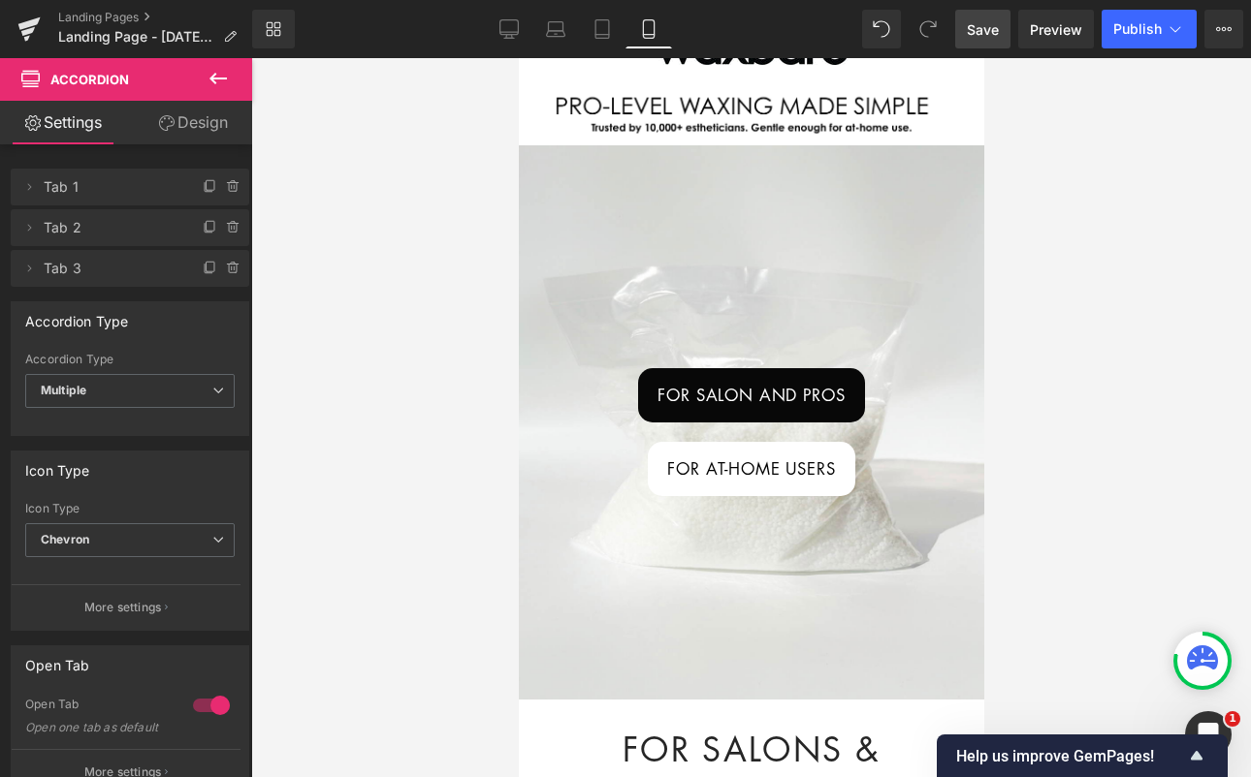
scroll to position [212, 0]
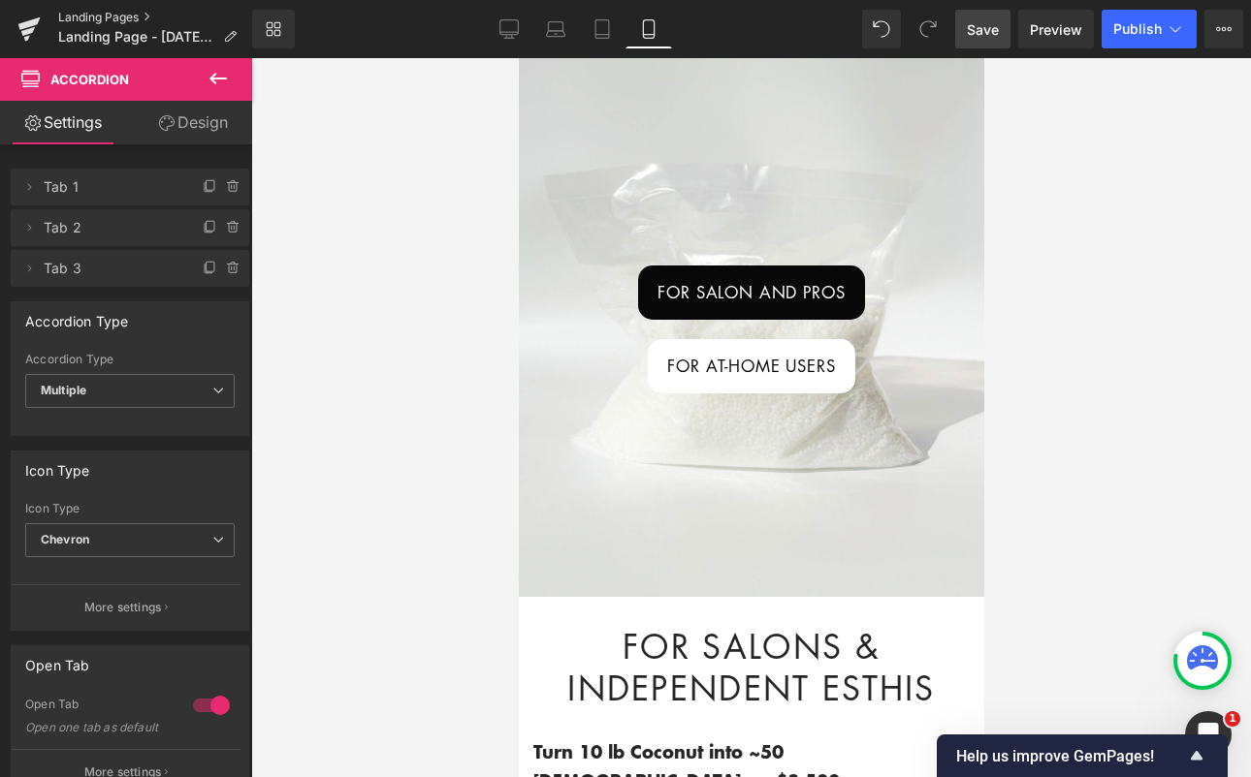
click at [95, 10] on link "Landing Pages" at bounding box center [155, 18] width 194 height 16
click at [980, 34] on span "Save" at bounding box center [983, 29] width 32 height 20
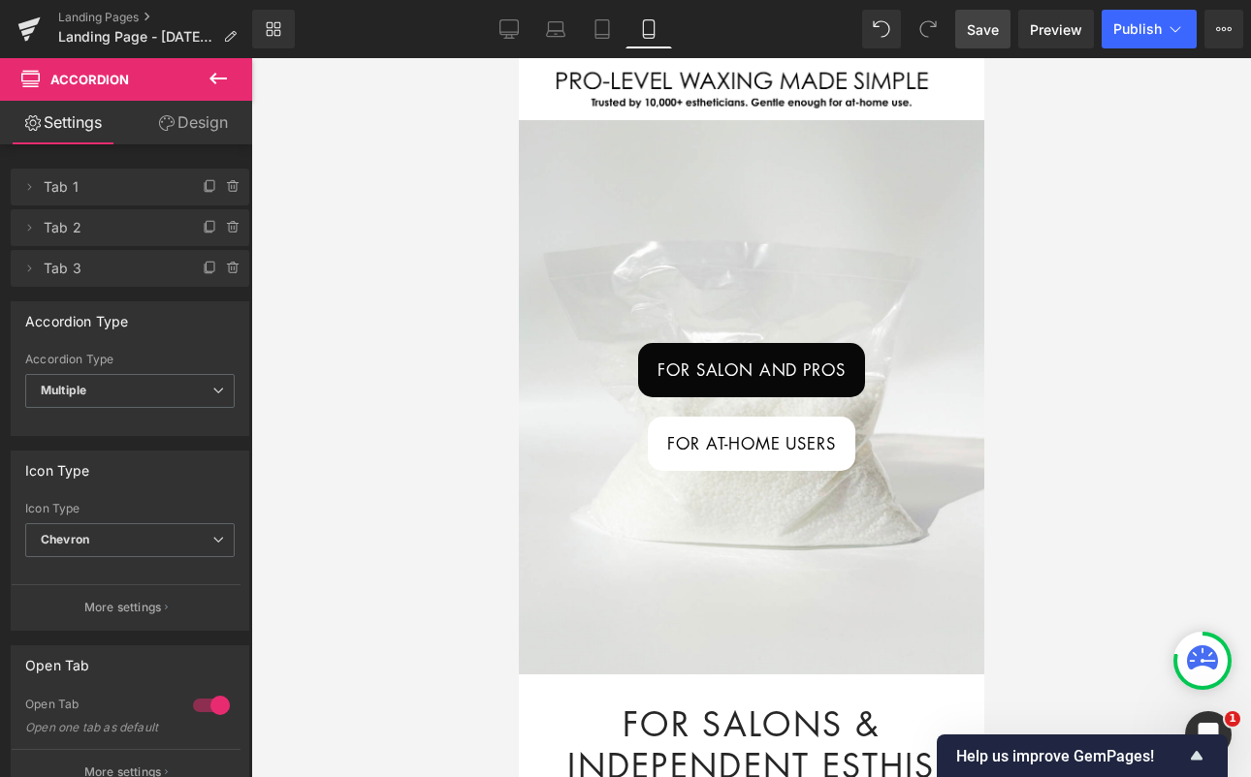
scroll to position [139, 0]
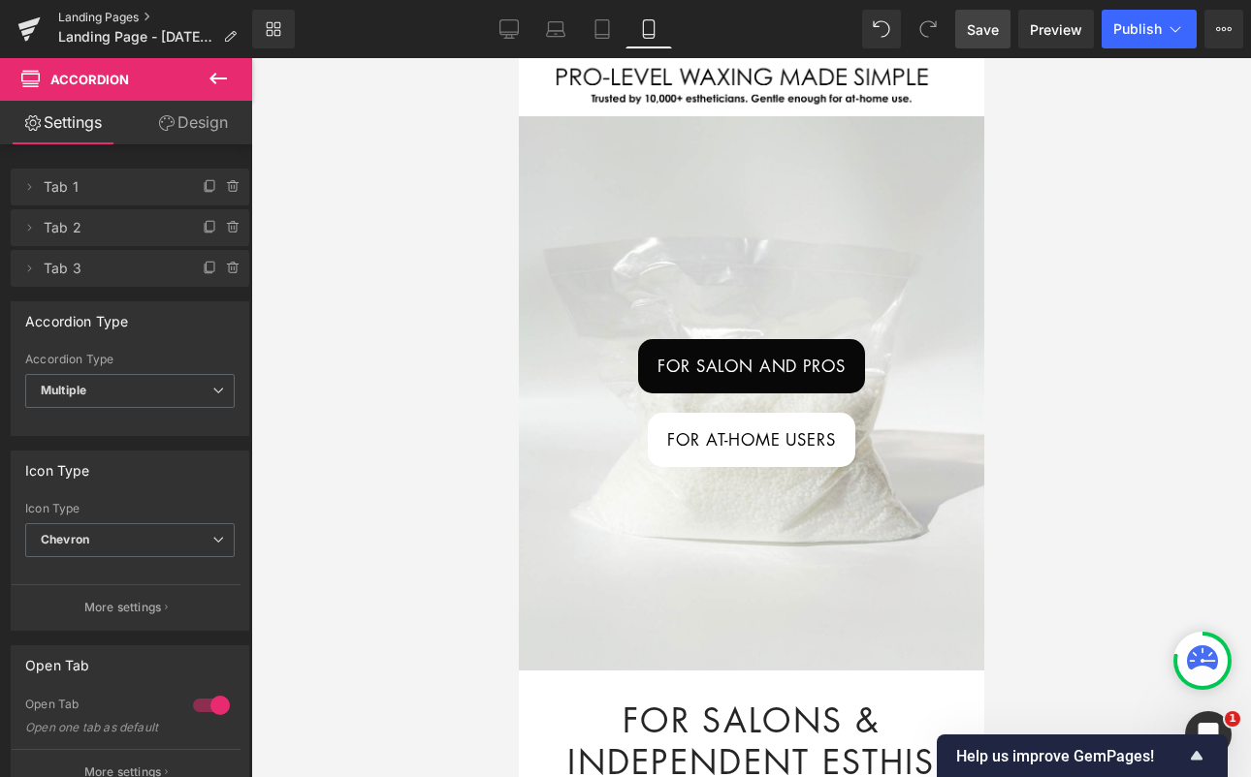
click at [112, 14] on link "Landing Pages" at bounding box center [155, 18] width 194 height 16
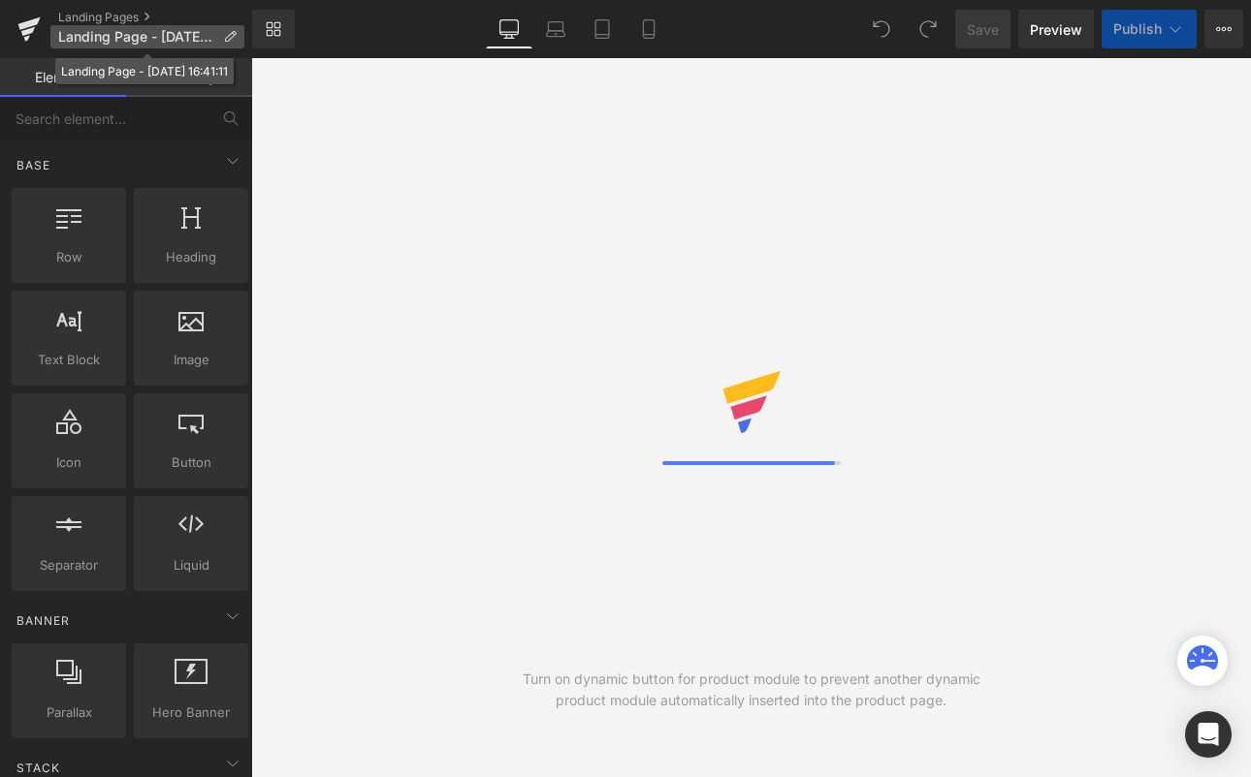
drag, startPoint x: 170, startPoint y: 41, endPoint x: 183, endPoint y: 40, distance: 13.6
click at [170, 41] on span "Landing Page - [DATE] 16:41:11" at bounding box center [136, 37] width 157 height 16
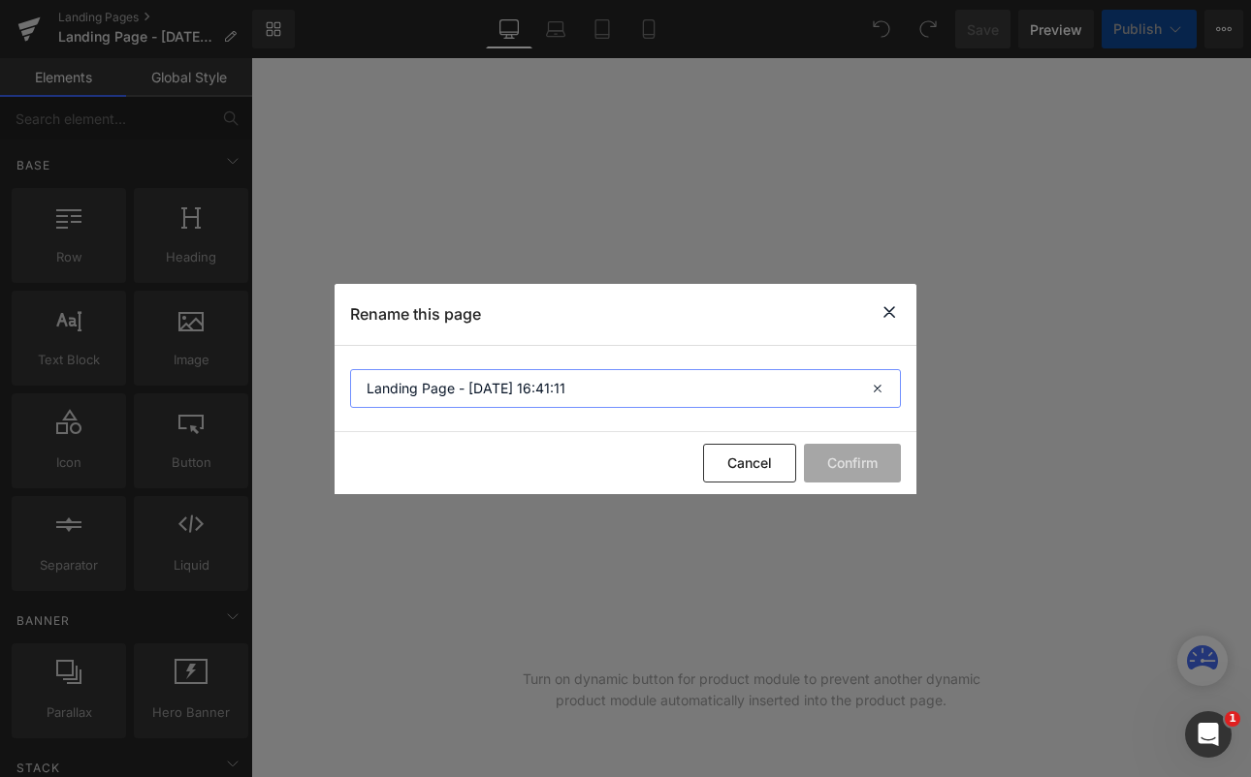
drag, startPoint x: 660, startPoint y: 381, endPoint x: 315, endPoint y: 382, distance: 345.1
click at [315, 382] on div "Rename this page Landing Page - [DATE] 16:41:11 Cancel Confirm" at bounding box center [625, 388] width 1251 height 777
type input "kits"
click at [846, 476] on button "Confirm" at bounding box center [852, 463] width 97 height 39
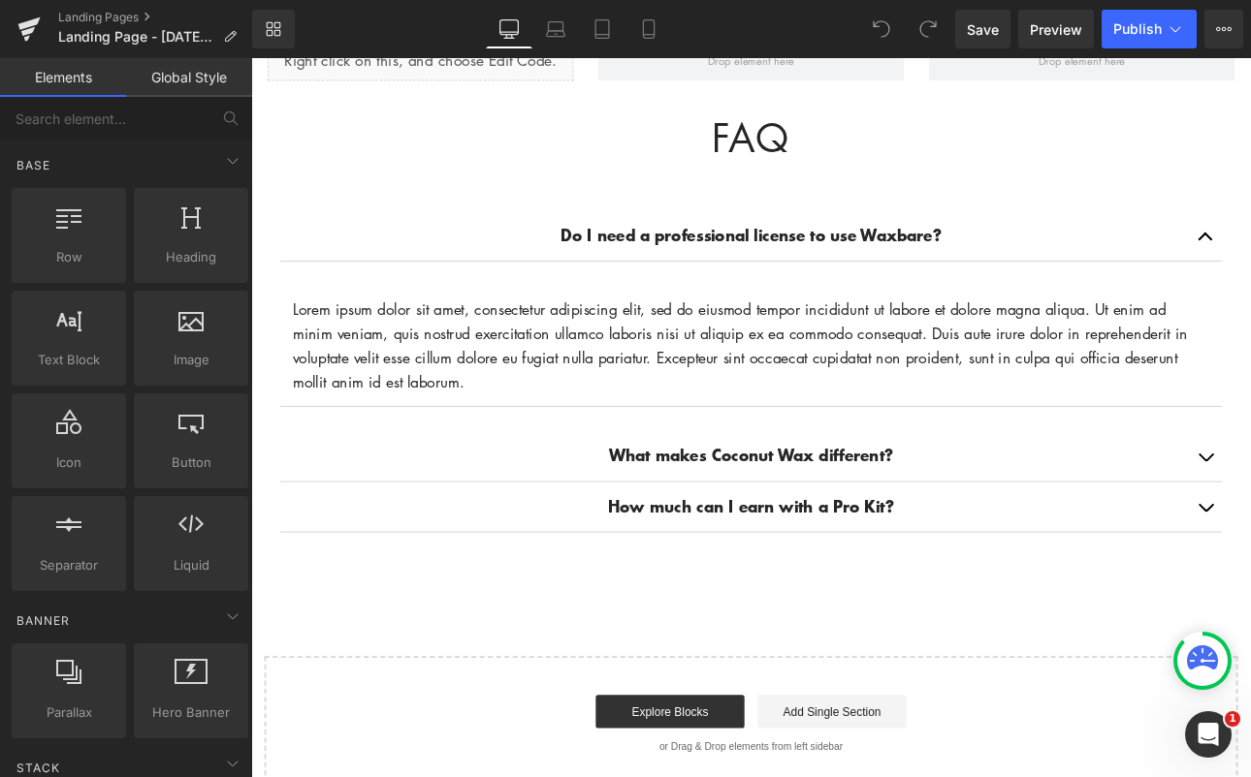
scroll to position [2070, 0]
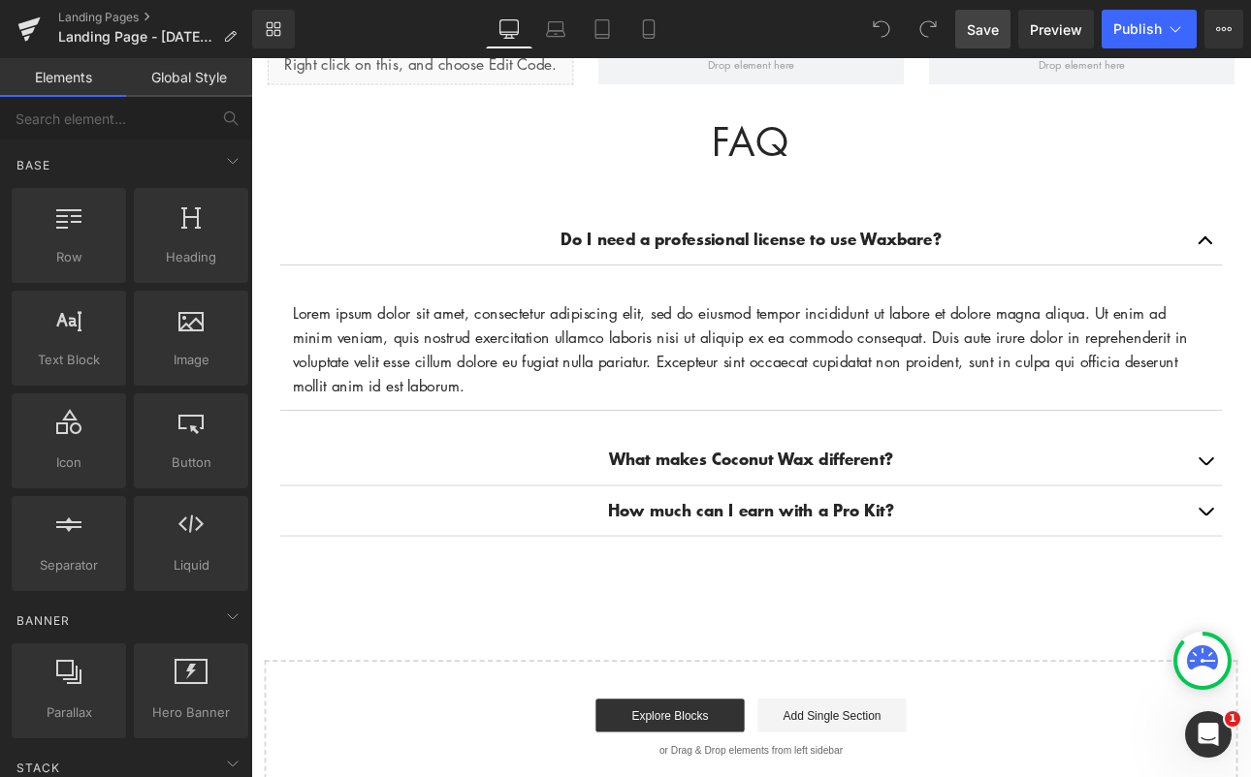
click at [987, 28] on span "Save" at bounding box center [983, 29] width 32 height 20
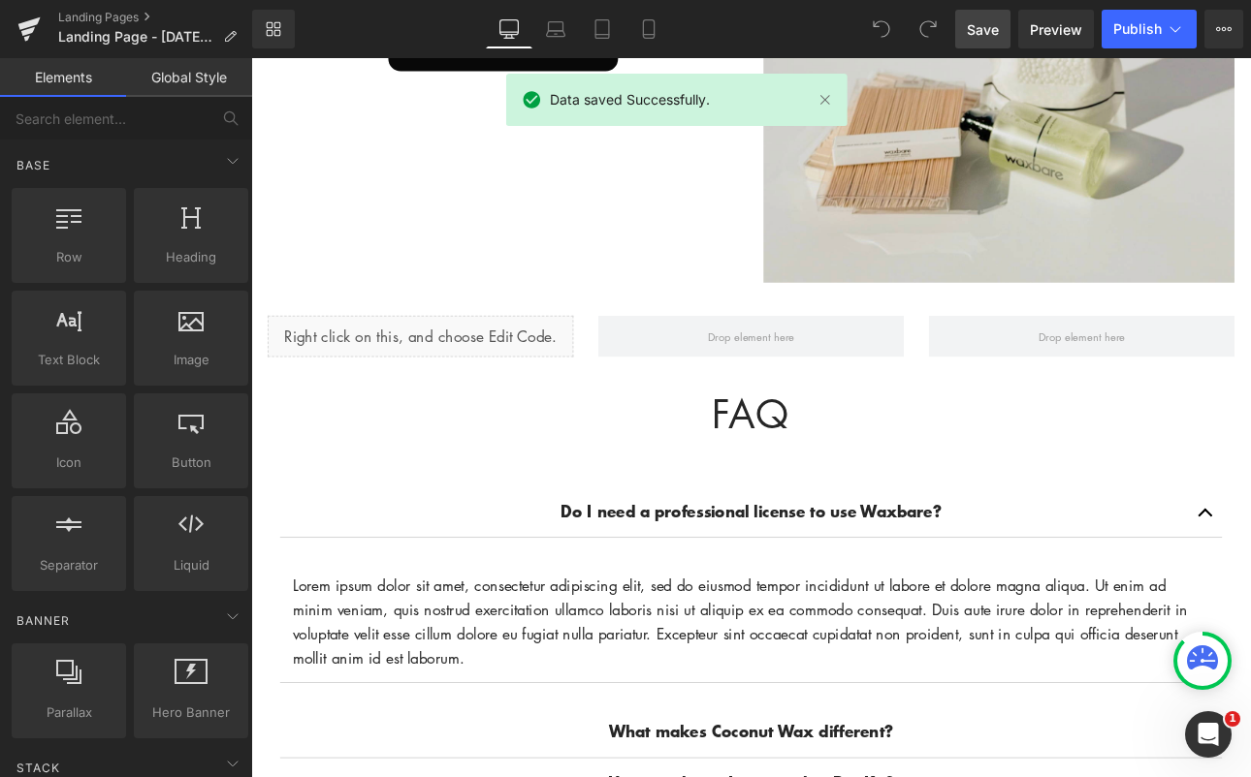
scroll to position [1763, 0]
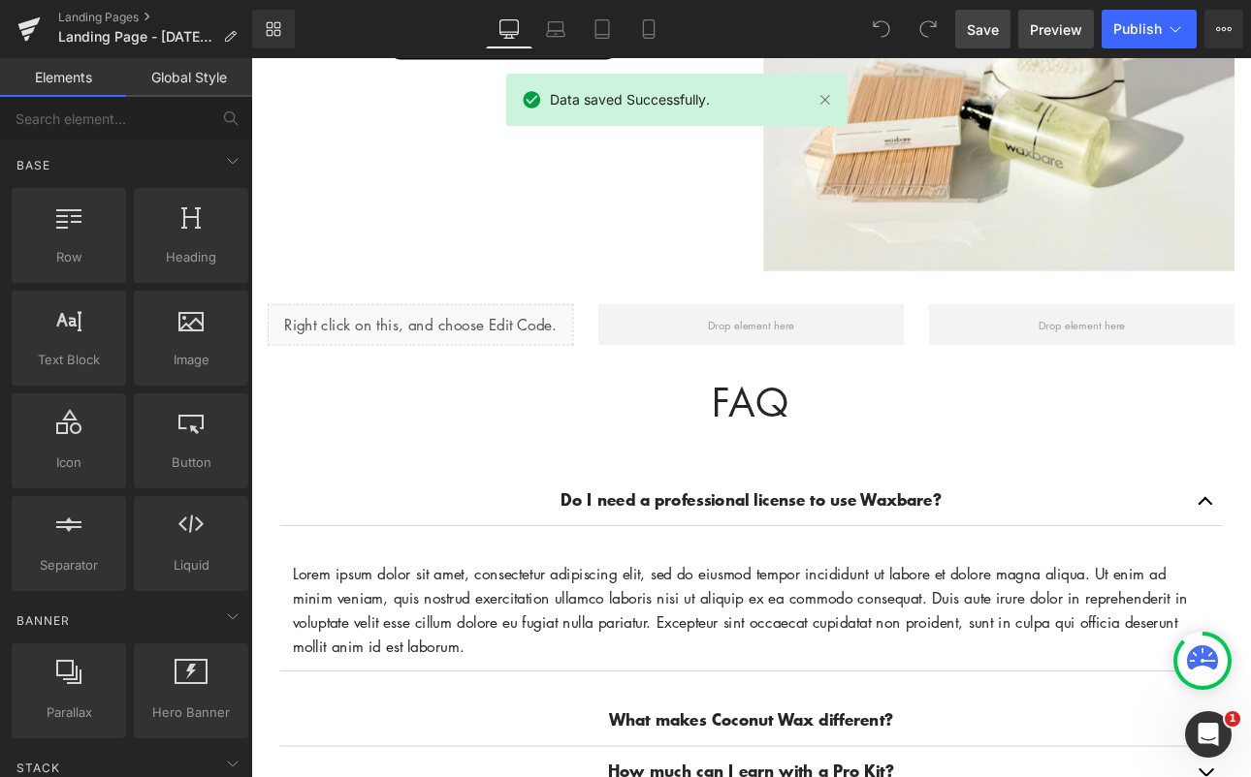
click at [1060, 22] on span "Preview" at bounding box center [1056, 29] width 52 height 20
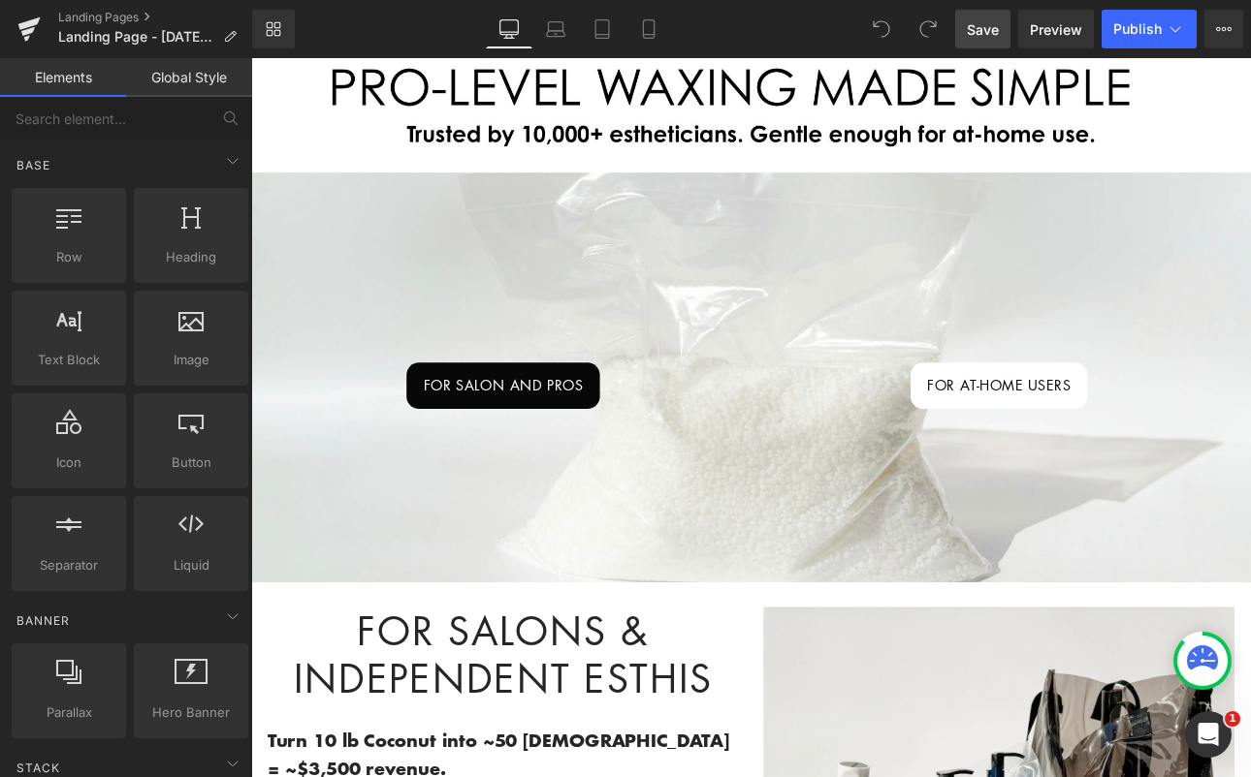
scroll to position [208, 0]
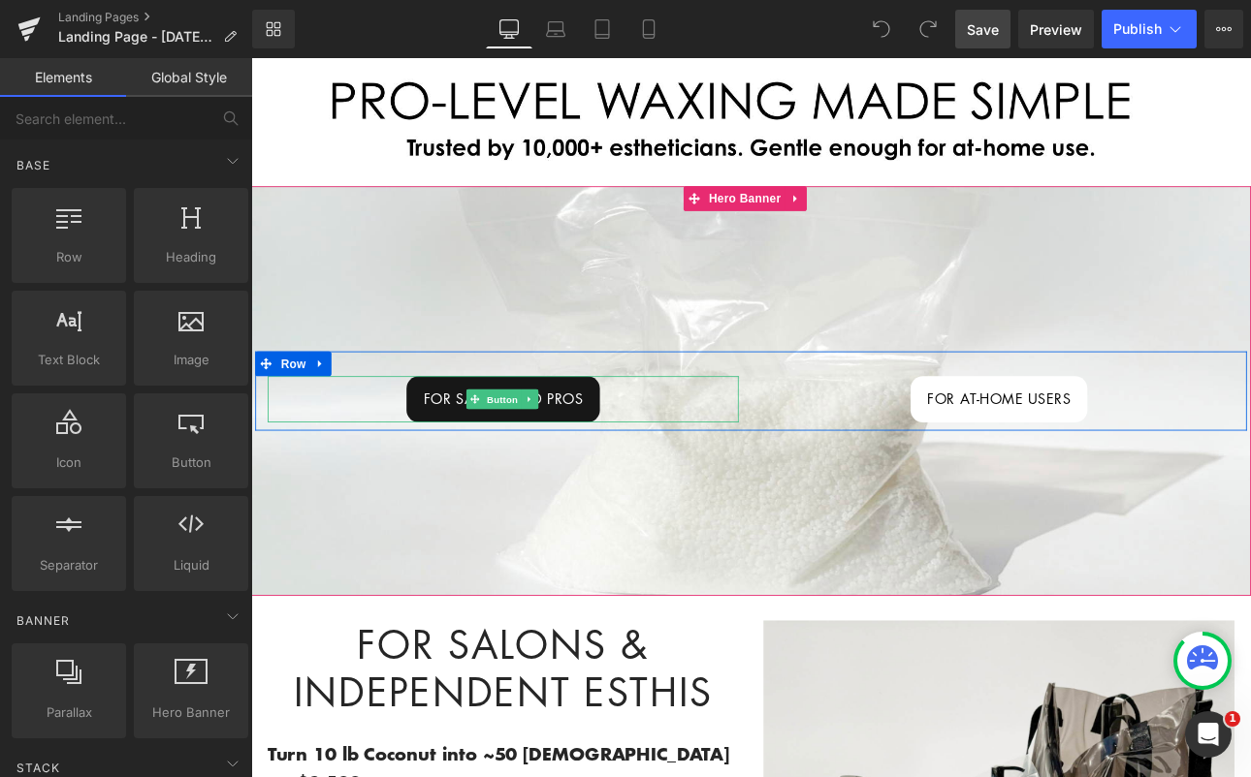
click at [614, 446] on span "FOR SALON AND PROS" at bounding box center [546, 458] width 187 height 25
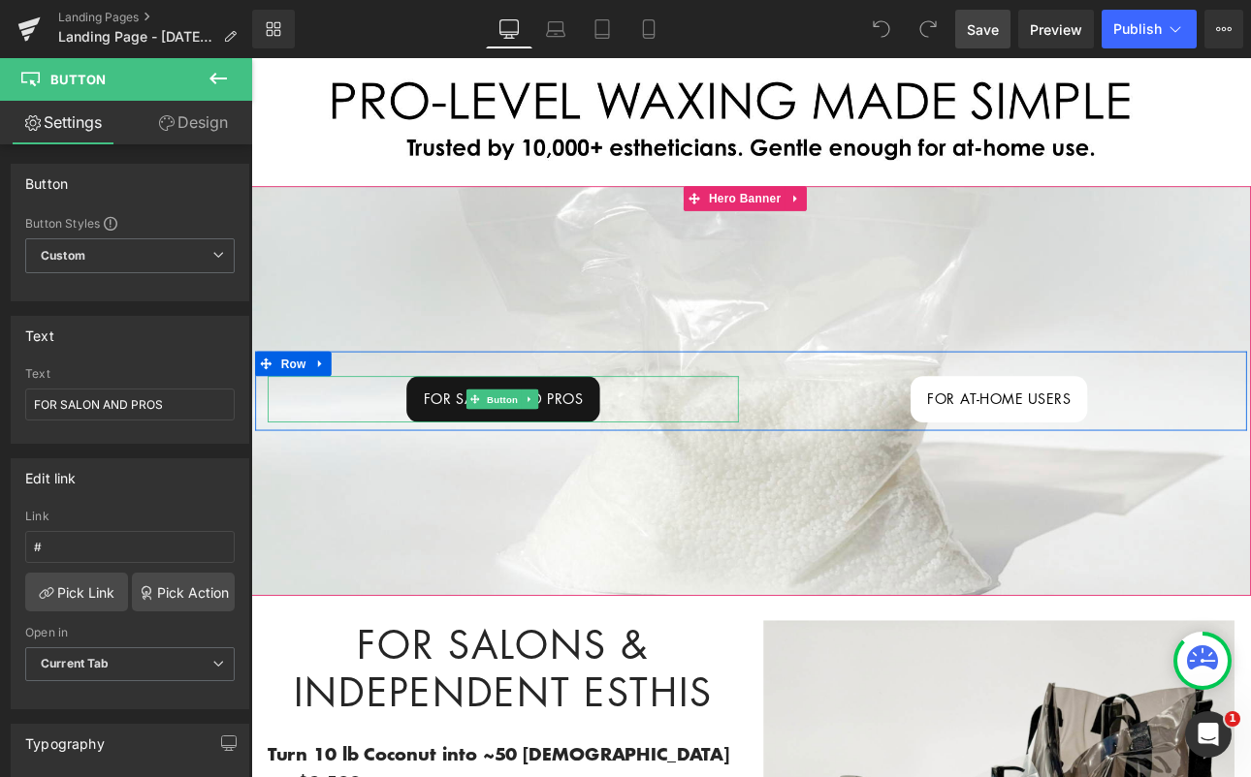
click at [476, 460] on span "FOR SALON AND PROS" at bounding box center [546, 458] width 187 height 25
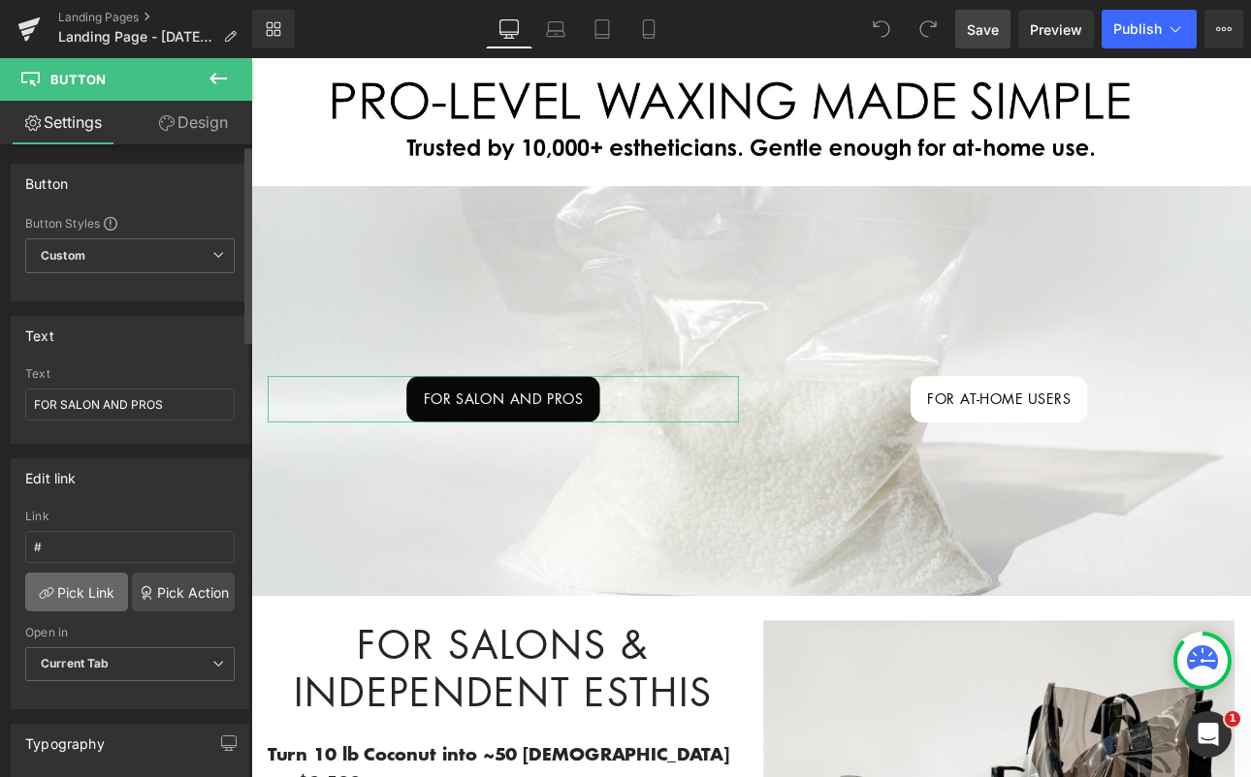
click at [88, 583] on link "Pick Link" at bounding box center [76, 592] width 103 height 39
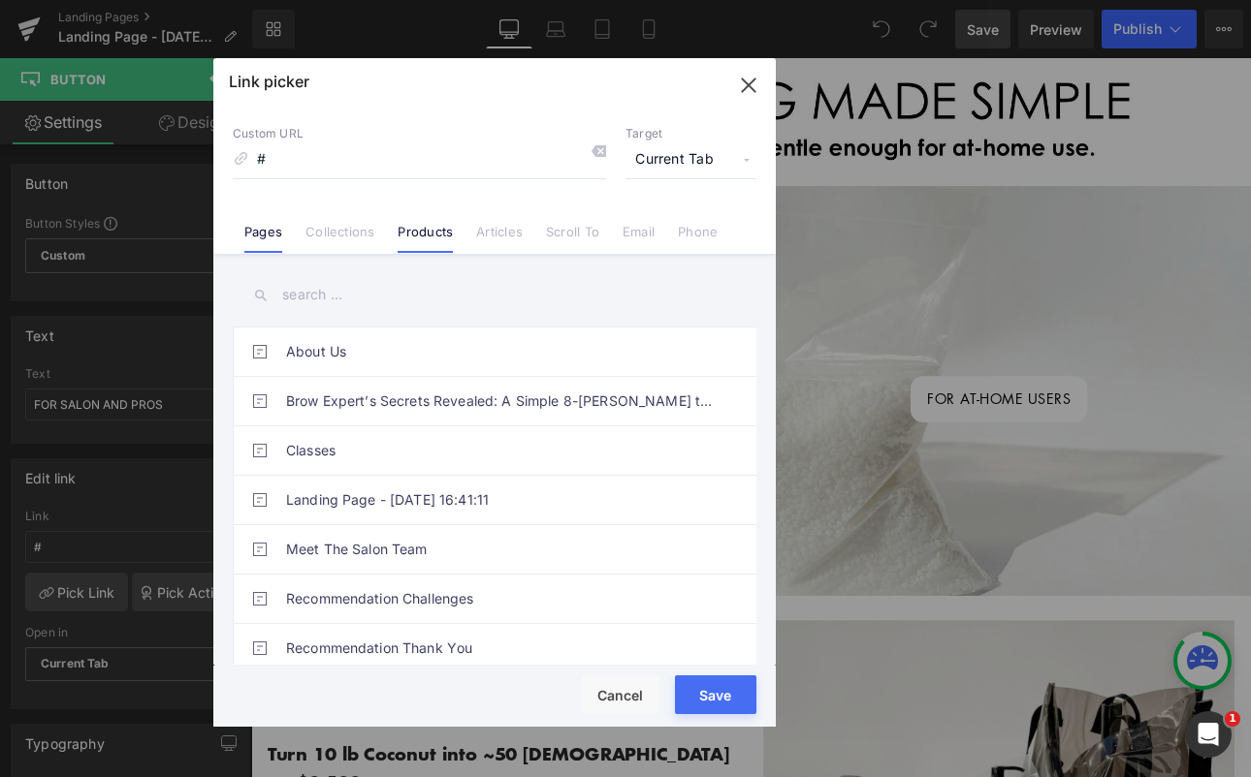
click at [414, 226] on link "Products" at bounding box center [424, 238] width 55 height 29
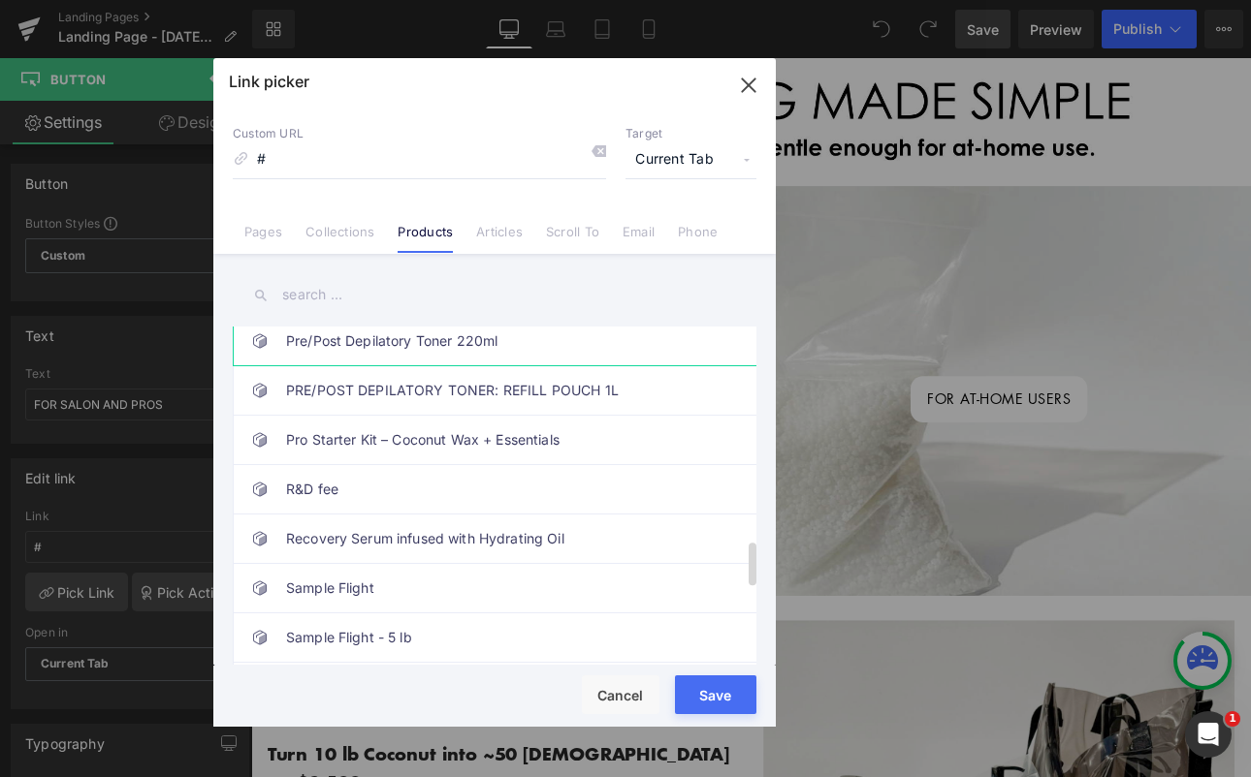
scroll to position [1822, 0]
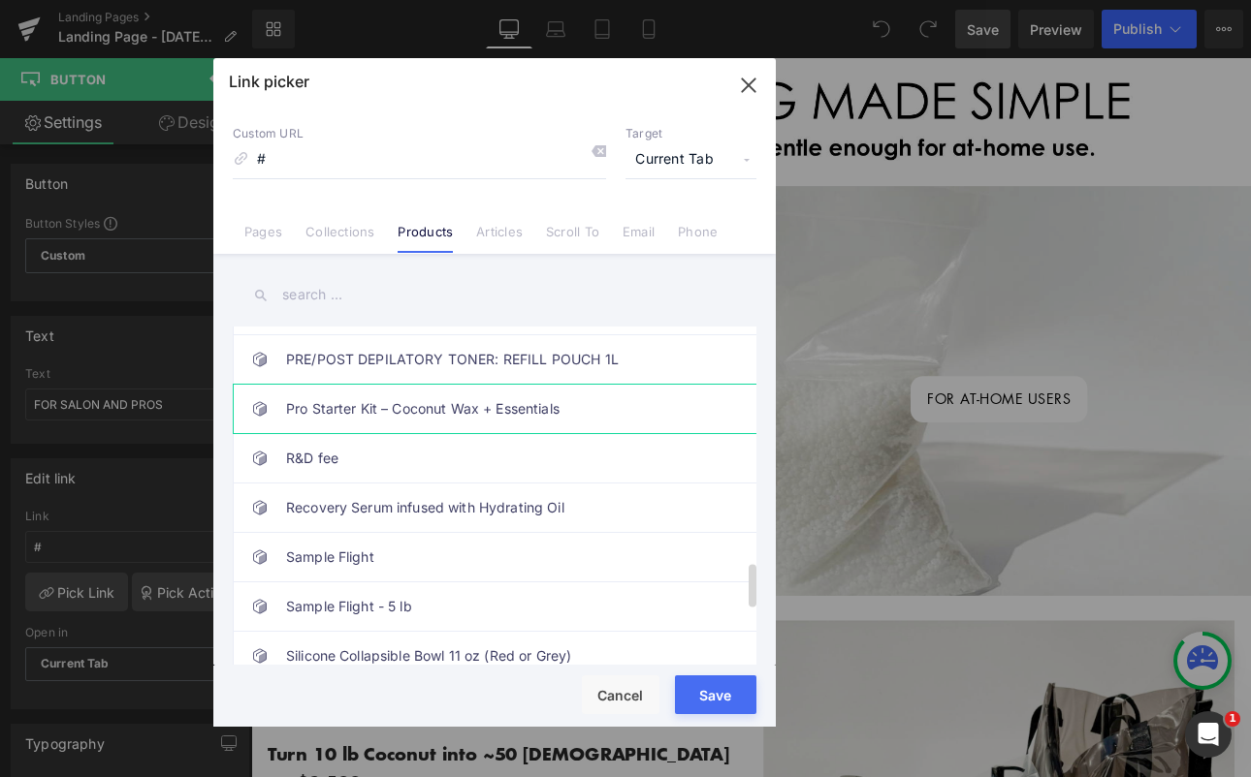
click at [390, 404] on link "Pro Starter Kit – Coconut Wax + Essentials" at bounding box center [499, 409] width 427 height 48
type input "/products/pro-starter-kit-coconut-wax-essentials"
drag, startPoint x: 543, startPoint y: 755, endPoint x: 714, endPoint y: 702, distance: 179.7
click at [714, 702] on button "Save" at bounding box center [715, 695] width 81 height 39
type input "/products/pro-starter-kit-coconut-wax-essentials"
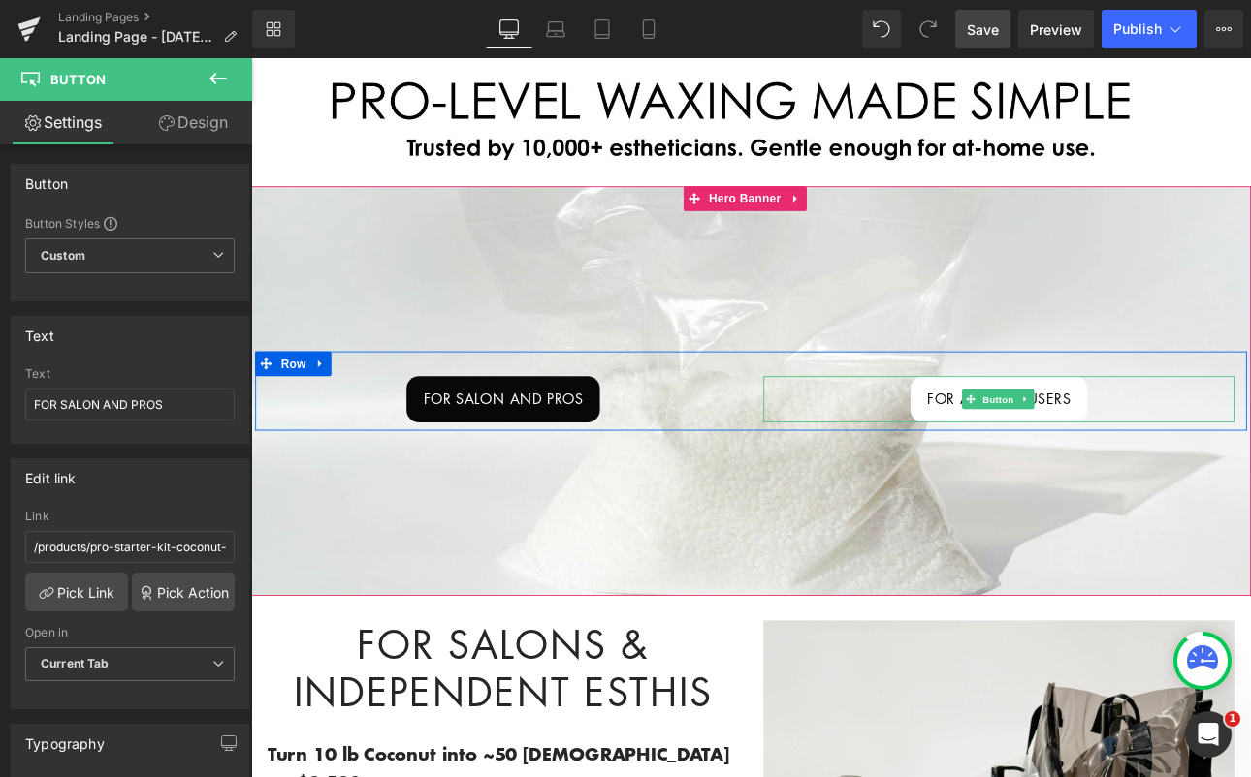
click at [1179, 459] on span "FOR AT-HOME USERS" at bounding box center [1128, 458] width 168 height 25
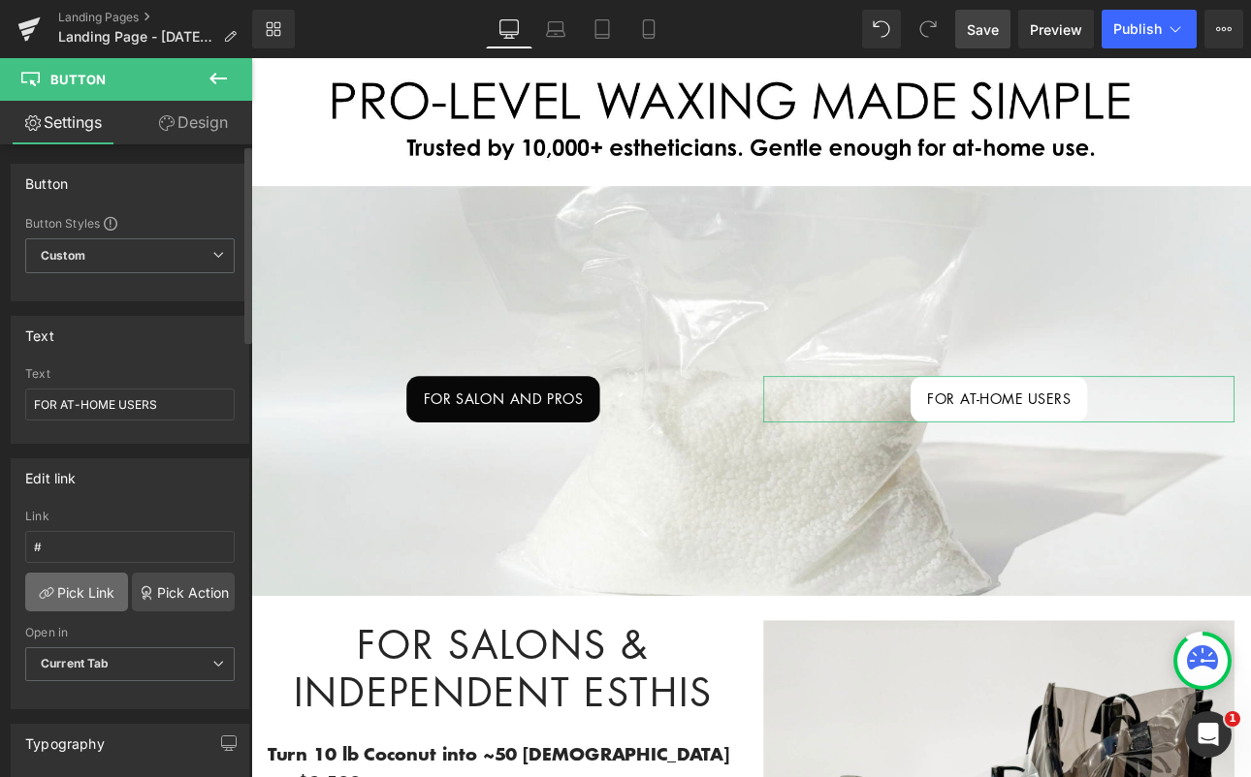
click at [83, 589] on link "Pick Link" at bounding box center [76, 592] width 103 height 39
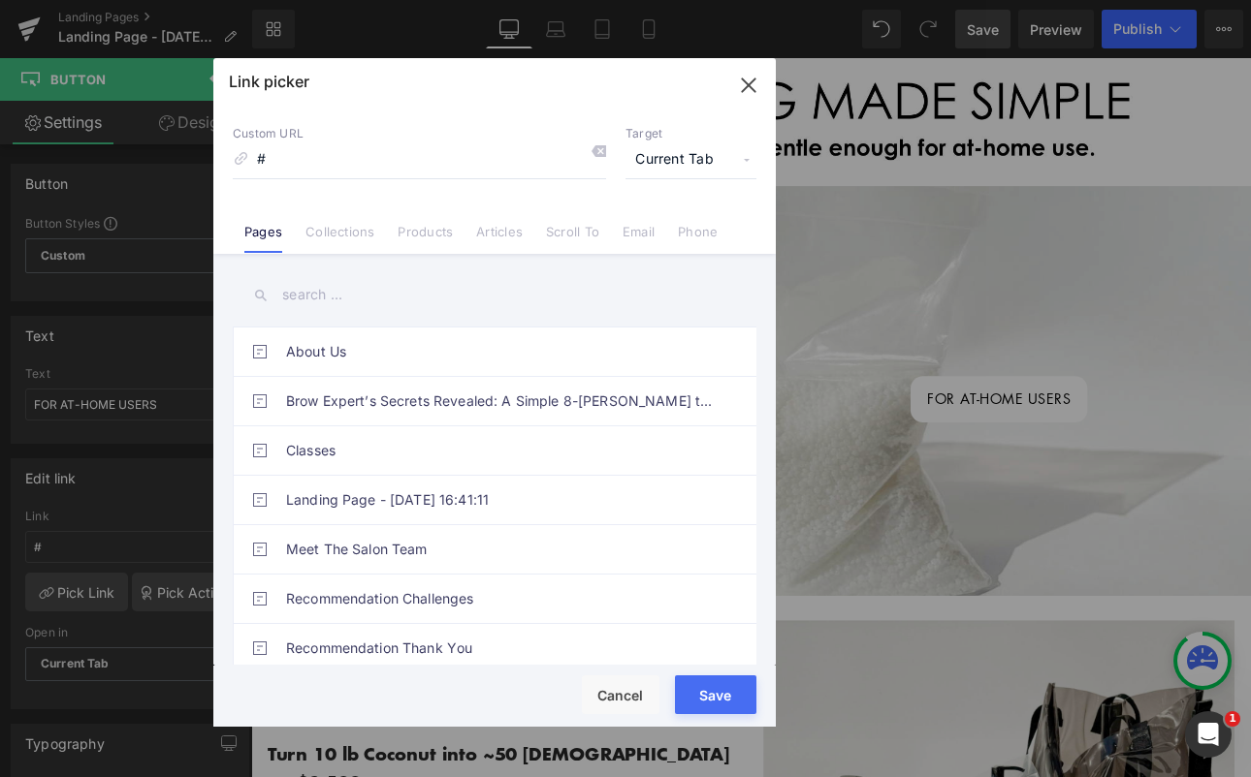
click at [435, 237] on link "Products" at bounding box center [424, 238] width 55 height 29
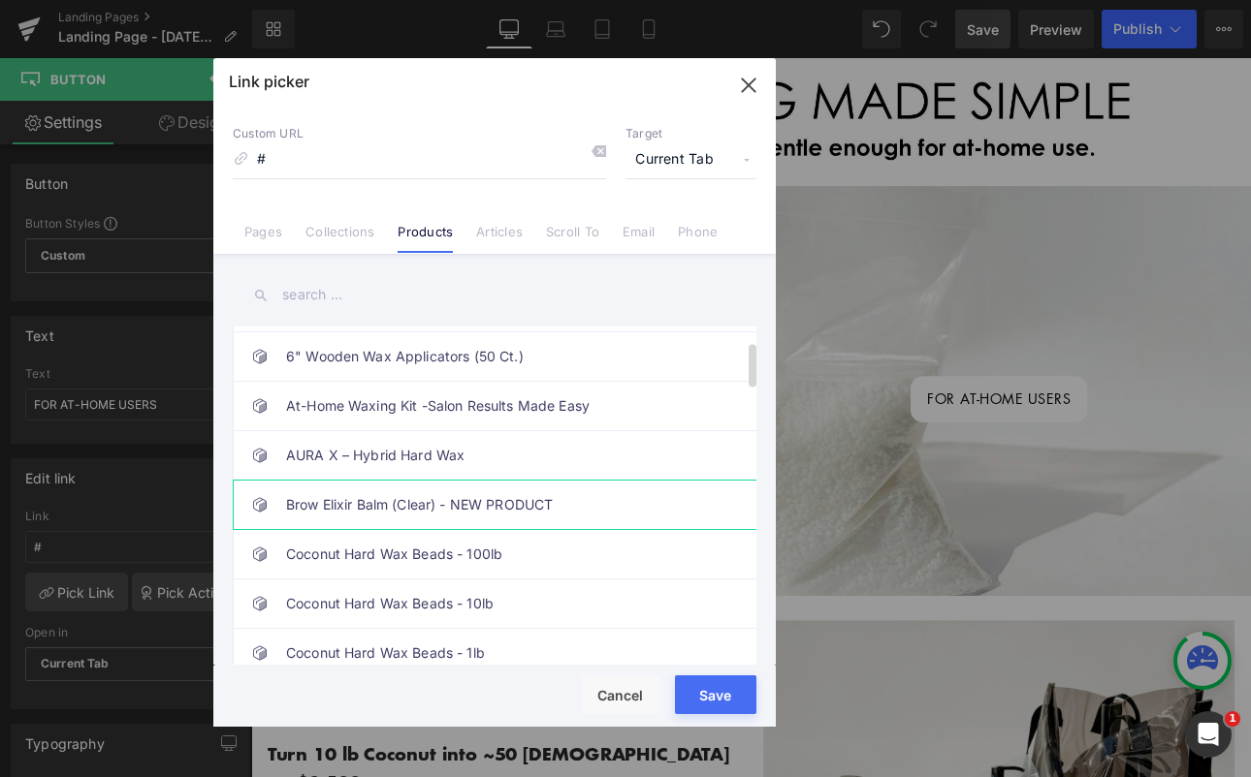
scroll to position [112, 0]
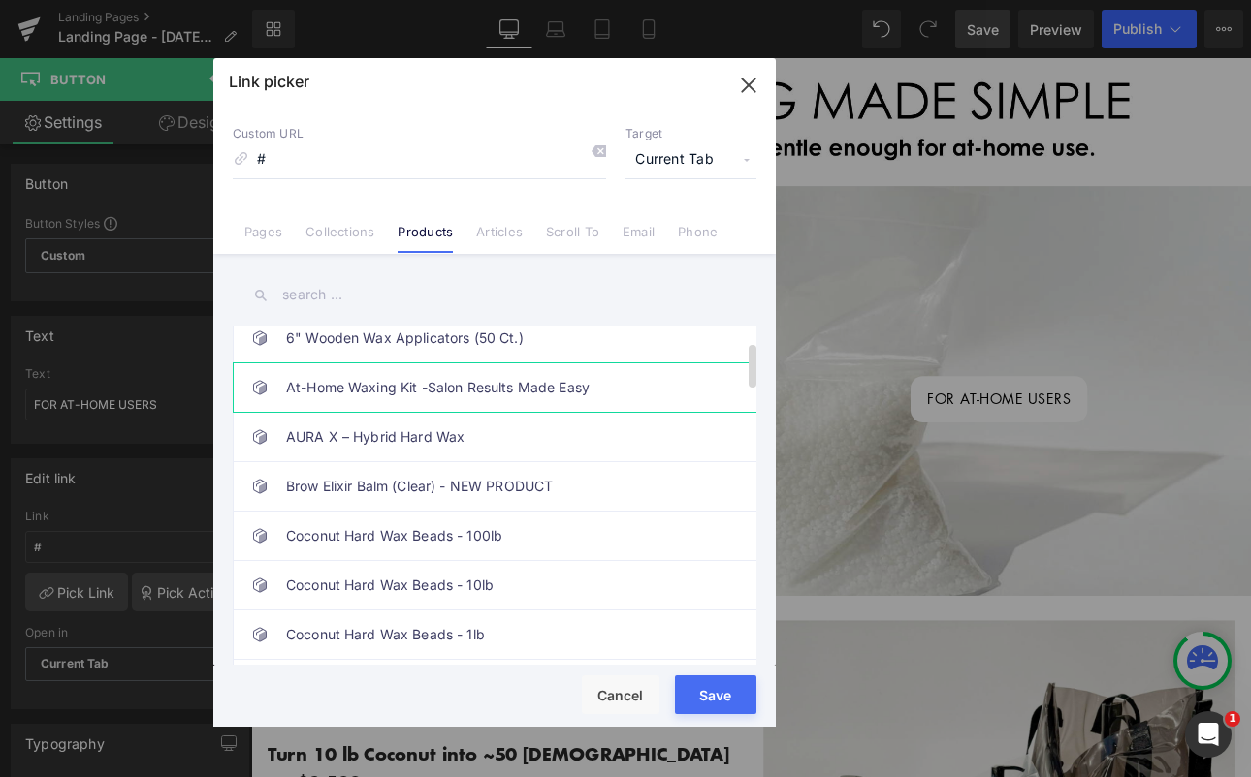
click at [445, 385] on link "At-Home Waxing Kit -Salon Results Made Easy" at bounding box center [499, 388] width 427 height 48
type input "/products/at-home-waxing-kit-salon-results-made-easy"
drag, startPoint x: 720, startPoint y: 694, endPoint x: 551, endPoint y: 747, distance: 177.8
click at [720, 694] on button "Save" at bounding box center [715, 695] width 81 height 39
type input "/products/at-home-waxing-kit-salon-results-made-easy"
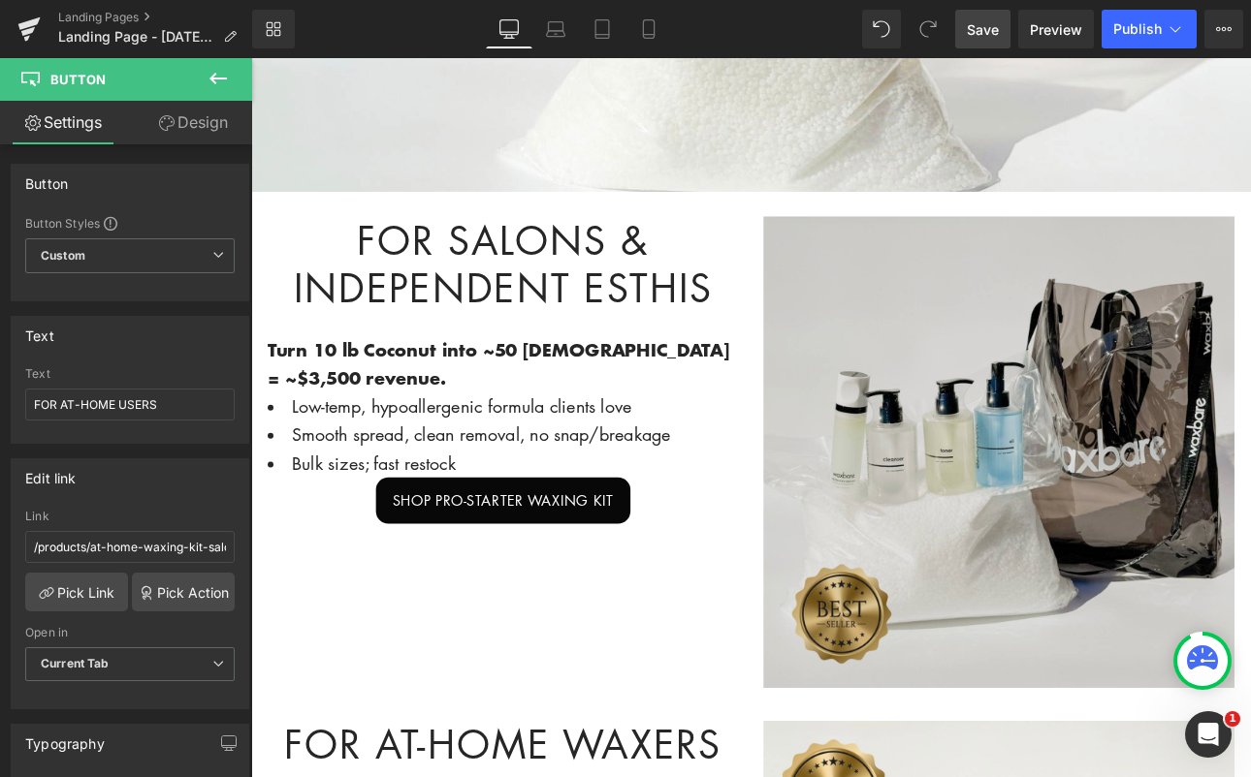
scroll to position [708, 0]
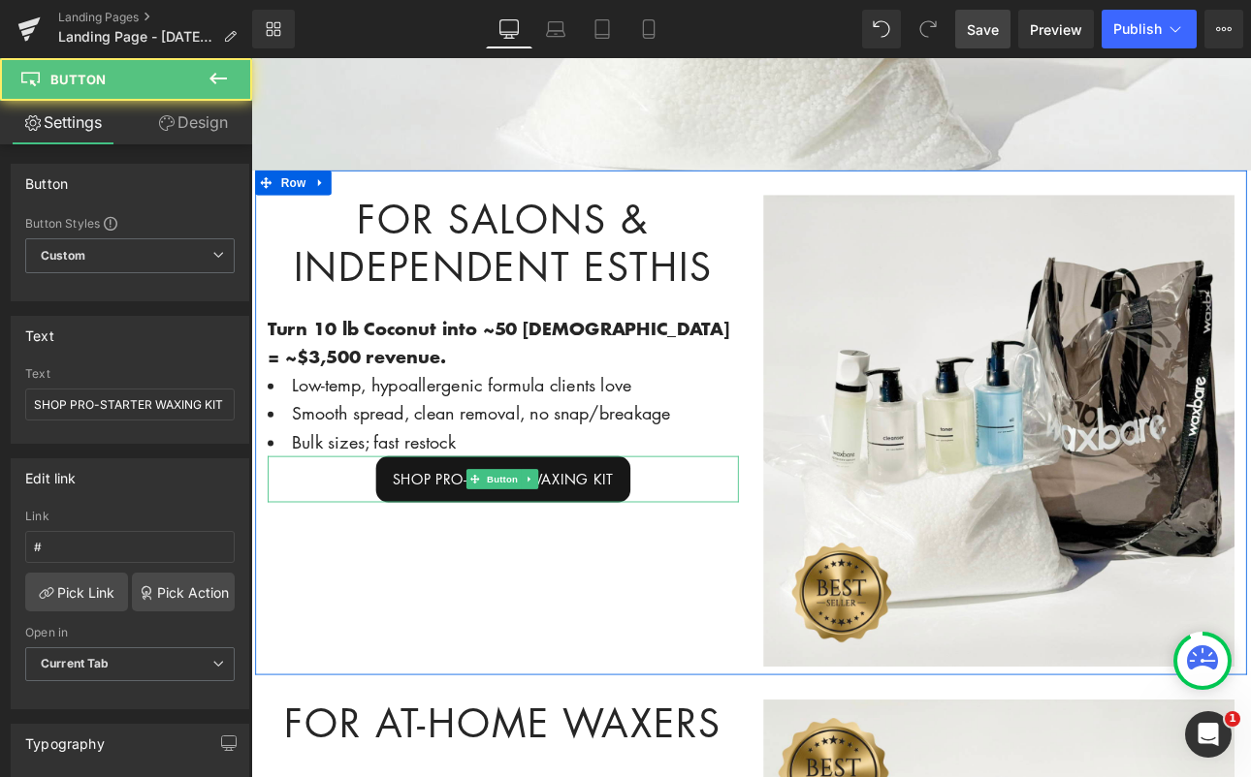
click at [604, 540] on span "SHOP PRO-STARTER WAXING KIT" at bounding box center [547, 552] width 260 height 25
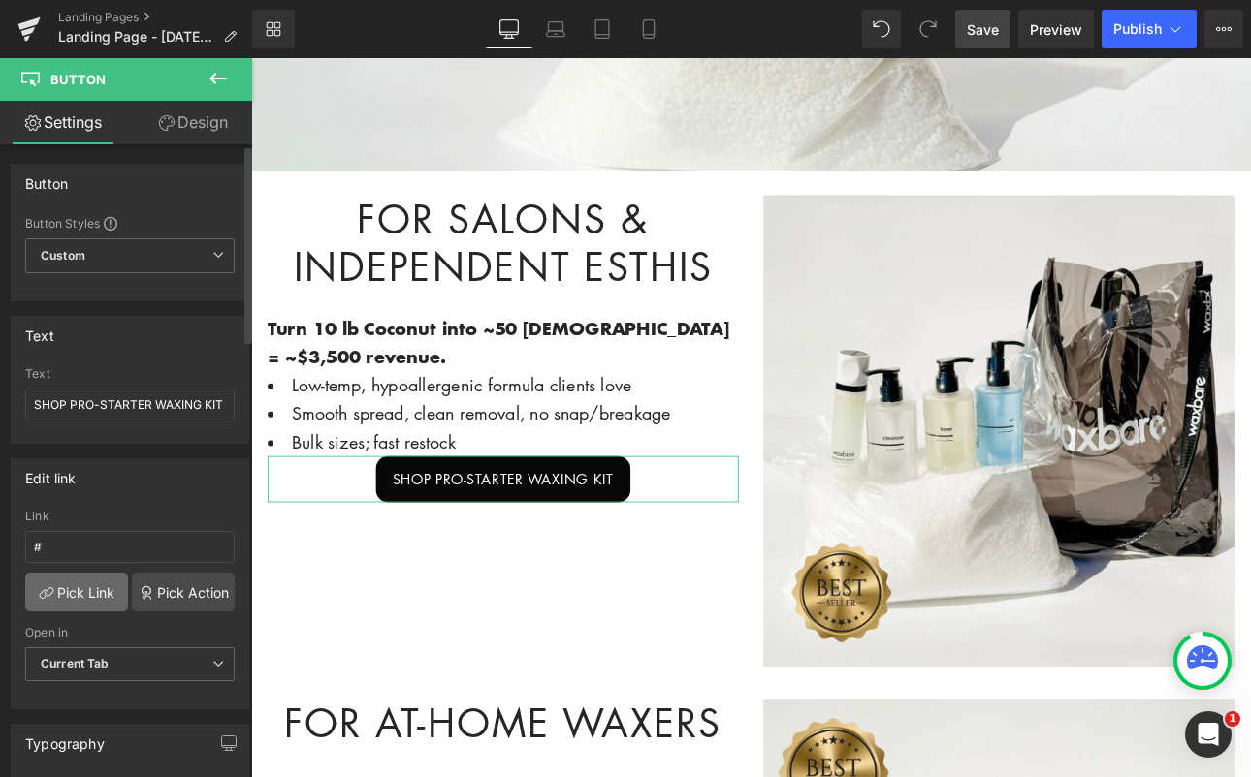
click at [72, 596] on link "Pick Link" at bounding box center [76, 592] width 103 height 39
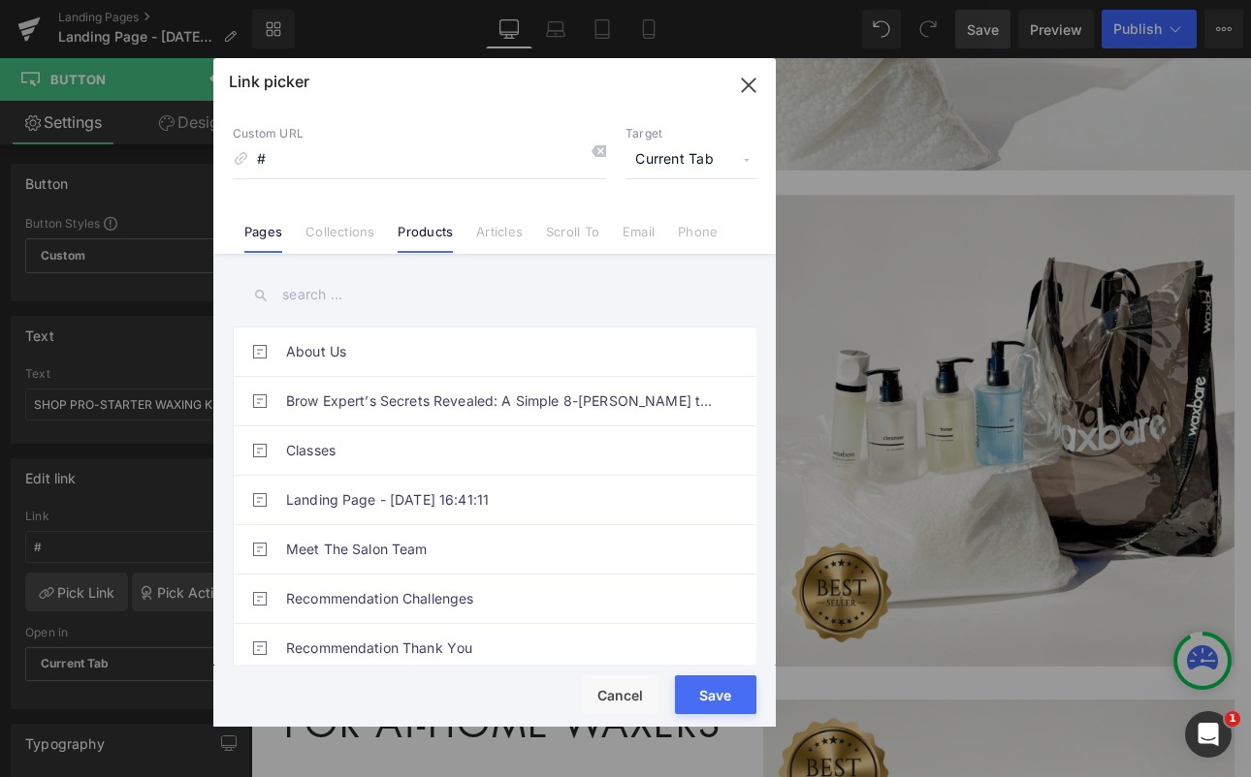
click at [435, 241] on link "Products" at bounding box center [424, 238] width 55 height 29
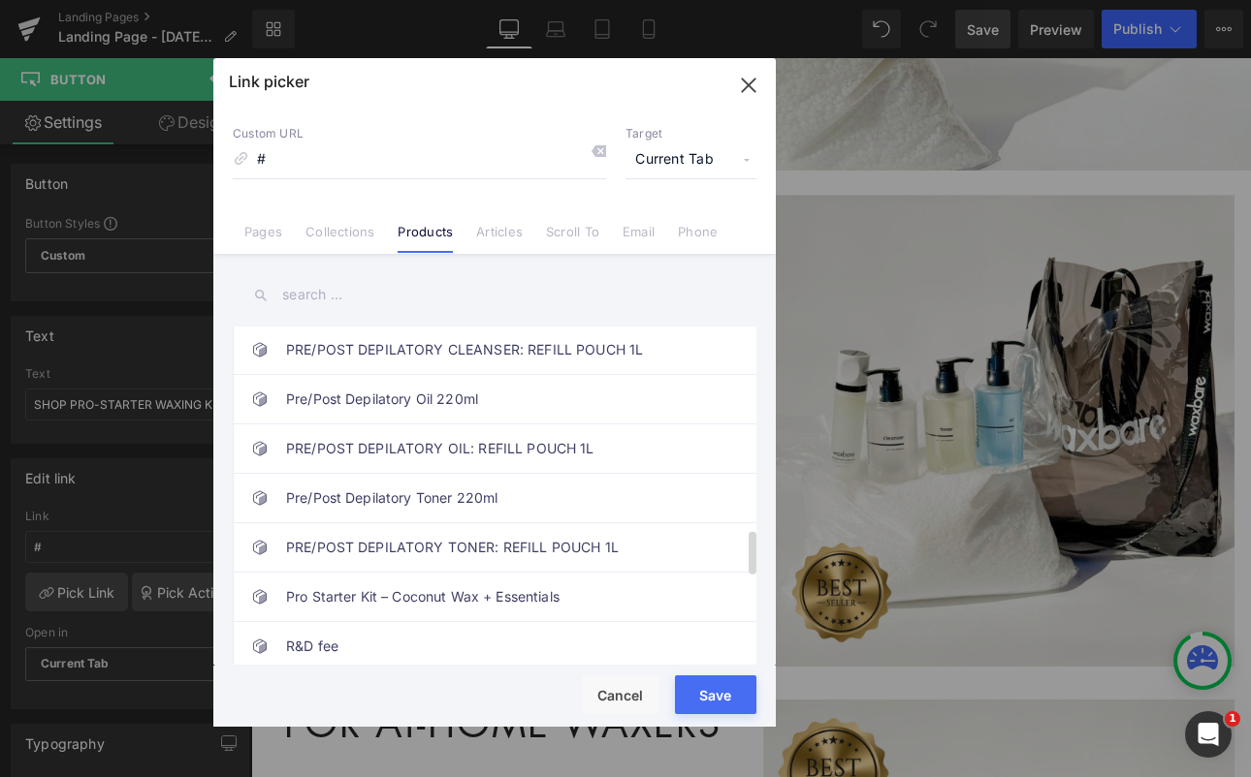
scroll to position [1715, 0]
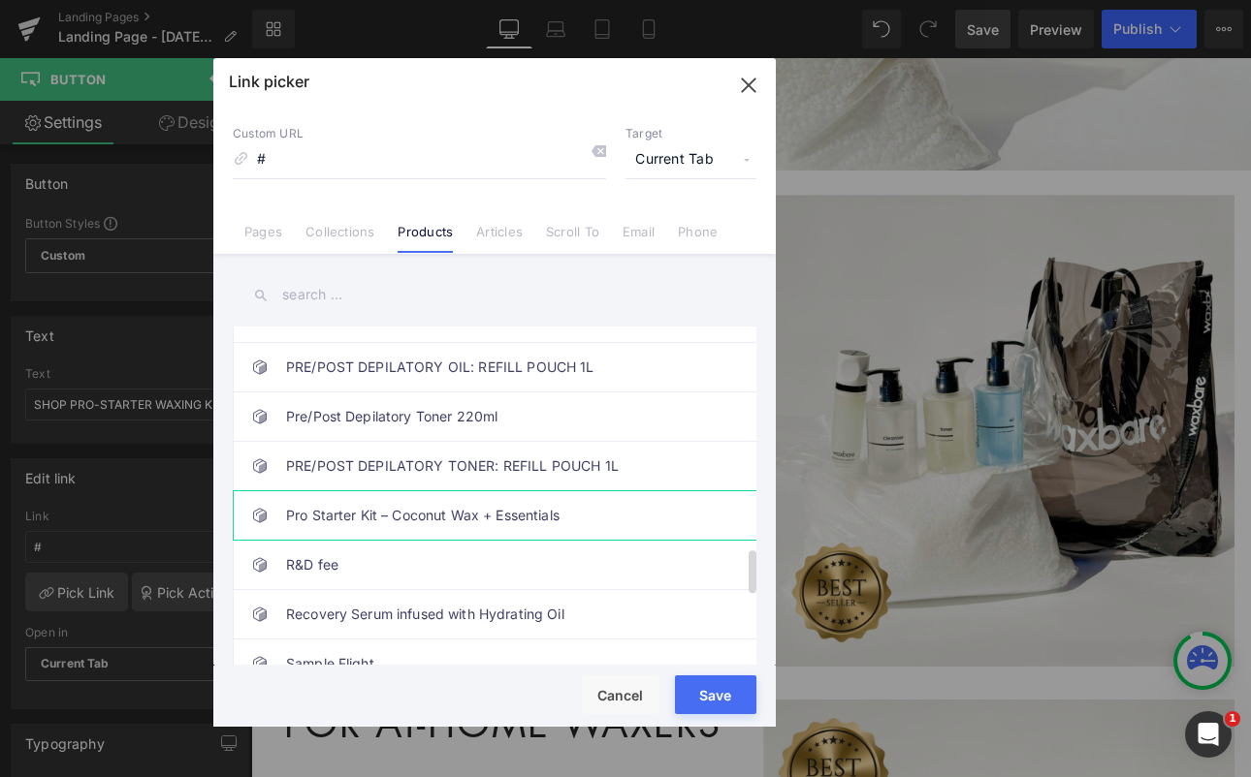
click at [431, 510] on link "Pro Starter Kit – Coconut Wax + Essentials" at bounding box center [499, 515] width 427 height 48
type input "/products/pro-starter-kit-coconut-wax-essentials"
click at [713, 691] on button "Save" at bounding box center [715, 695] width 81 height 39
type input "/products/pro-starter-kit-coconut-wax-essentials"
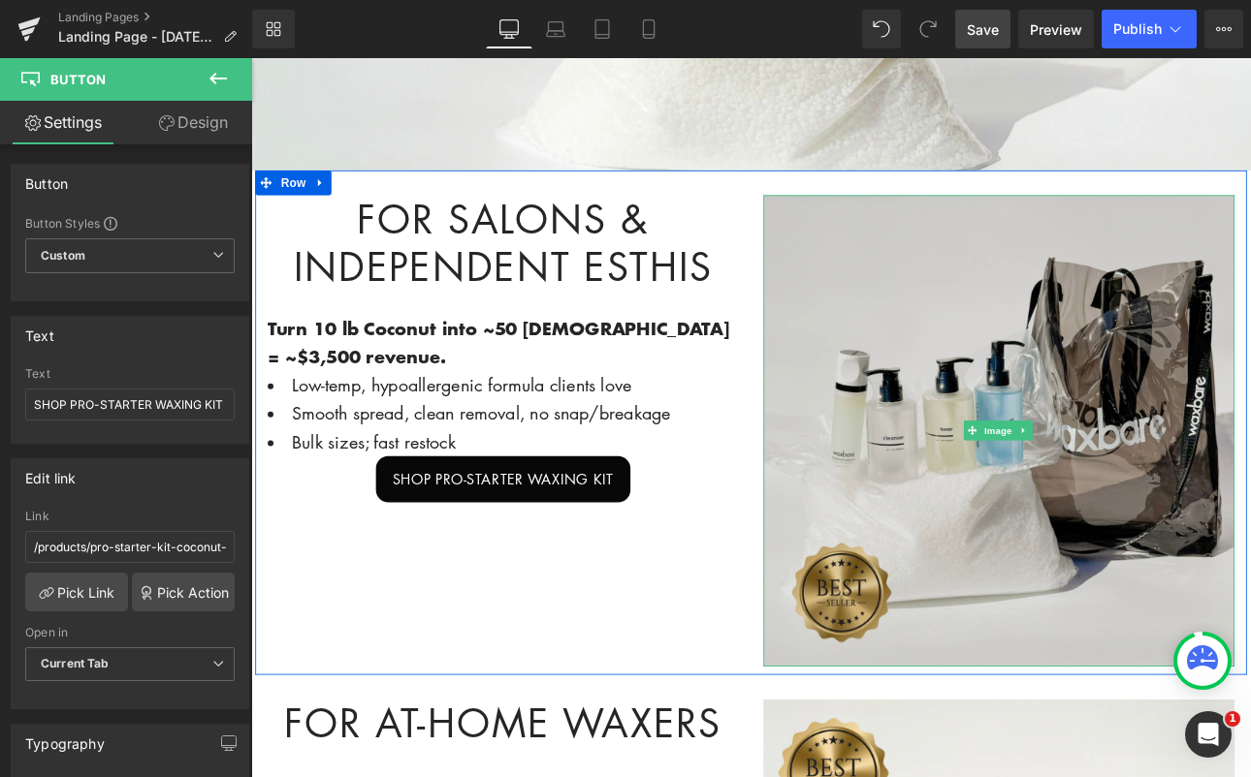
click at [1232, 415] on img at bounding box center [1128, 496] width 553 height 554
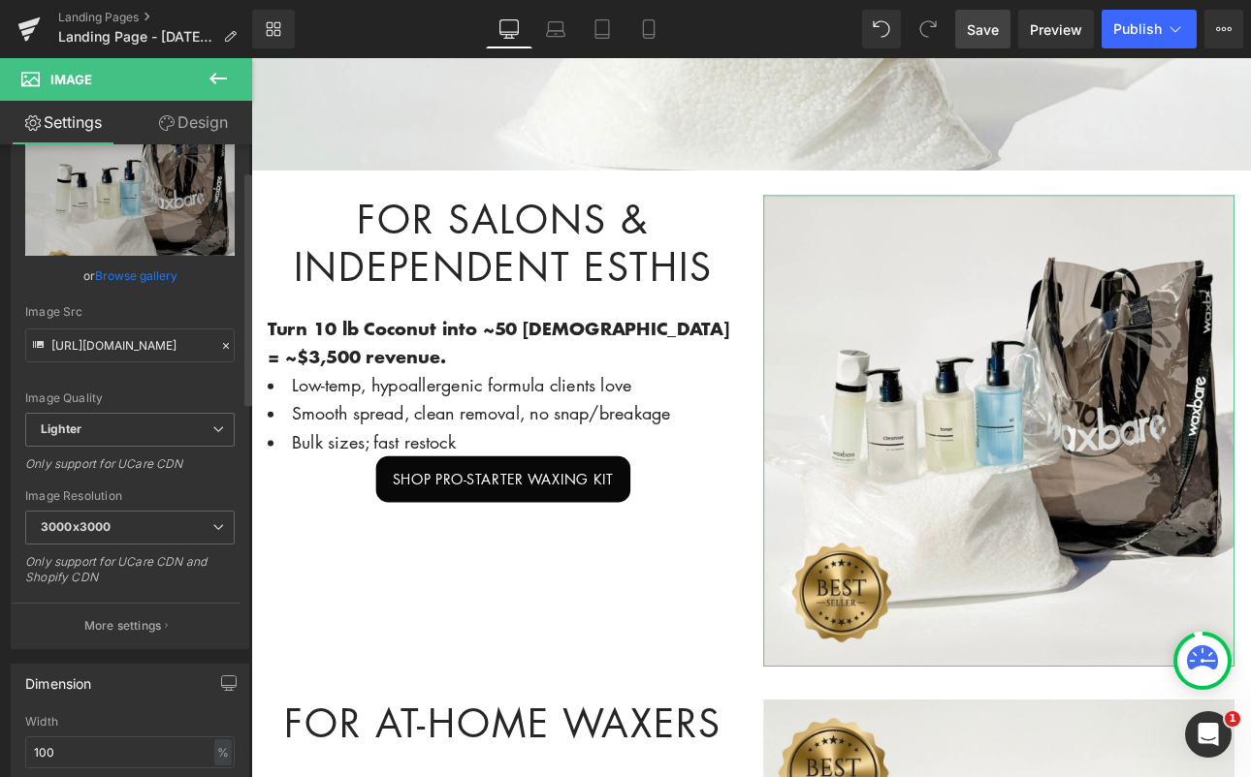
scroll to position [71, 0]
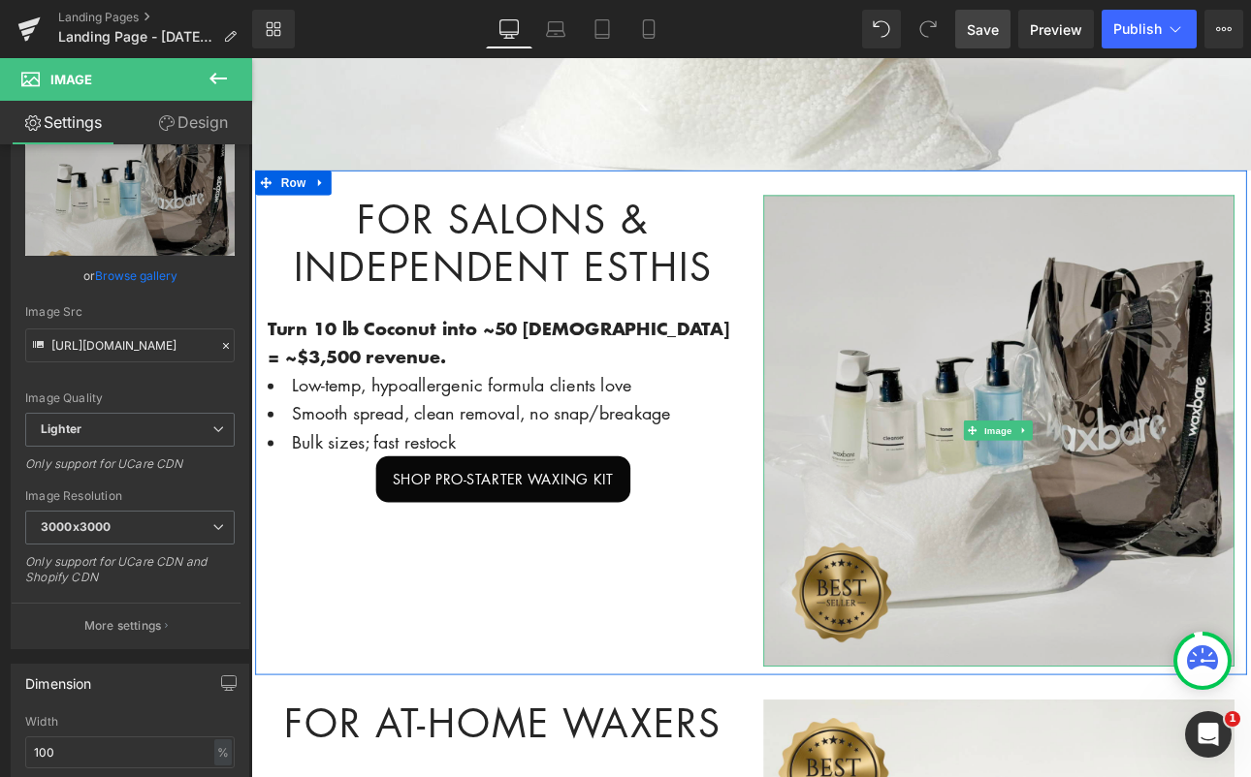
click at [1113, 573] on img at bounding box center [1128, 496] width 553 height 554
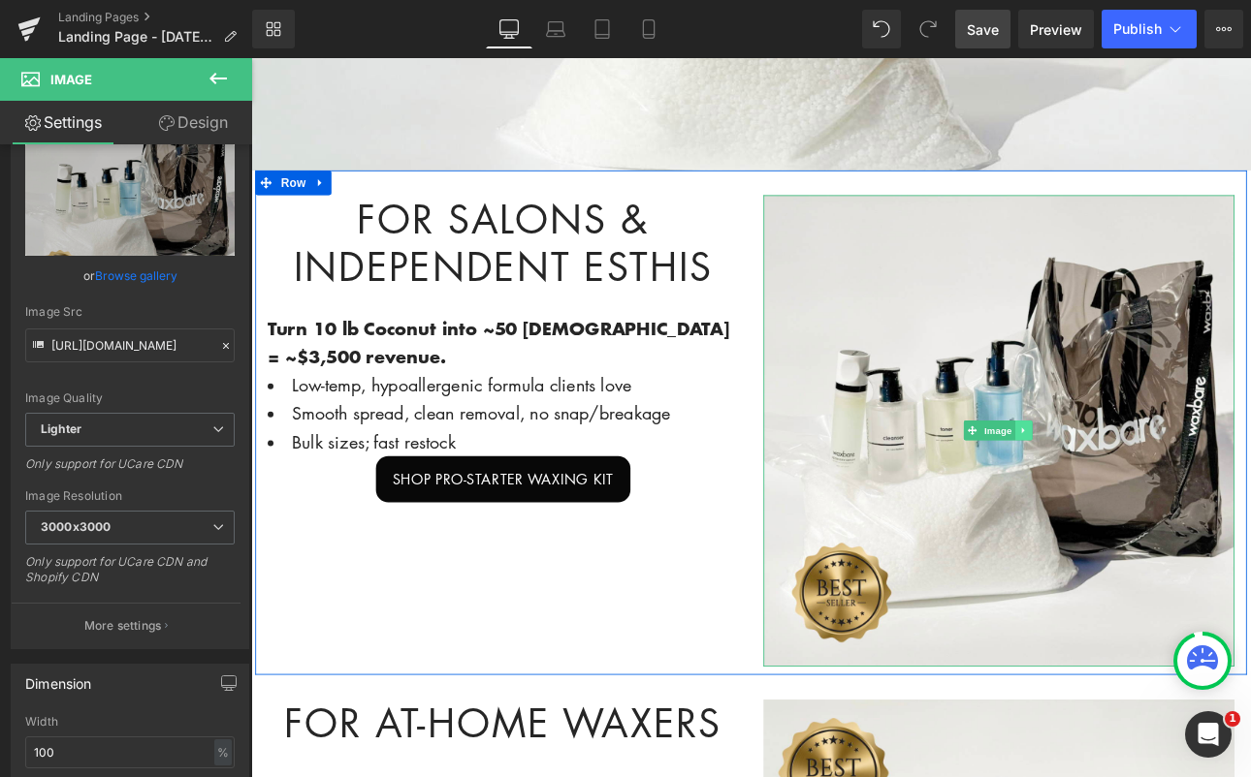
click at [1155, 490] on icon at bounding box center [1157, 496] width 11 height 12
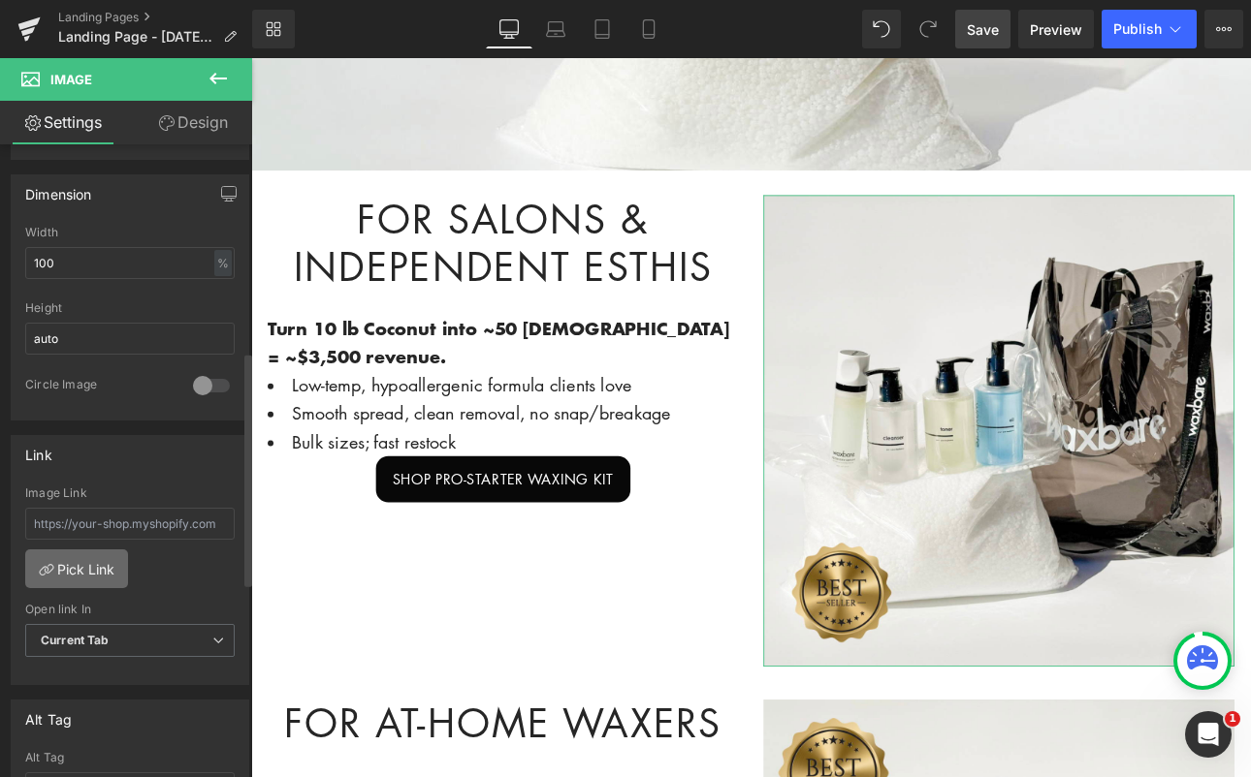
scroll to position [564, 0]
click at [103, 570] on link "Pick Link" at bounding box center [76, 565] width 103 height 39
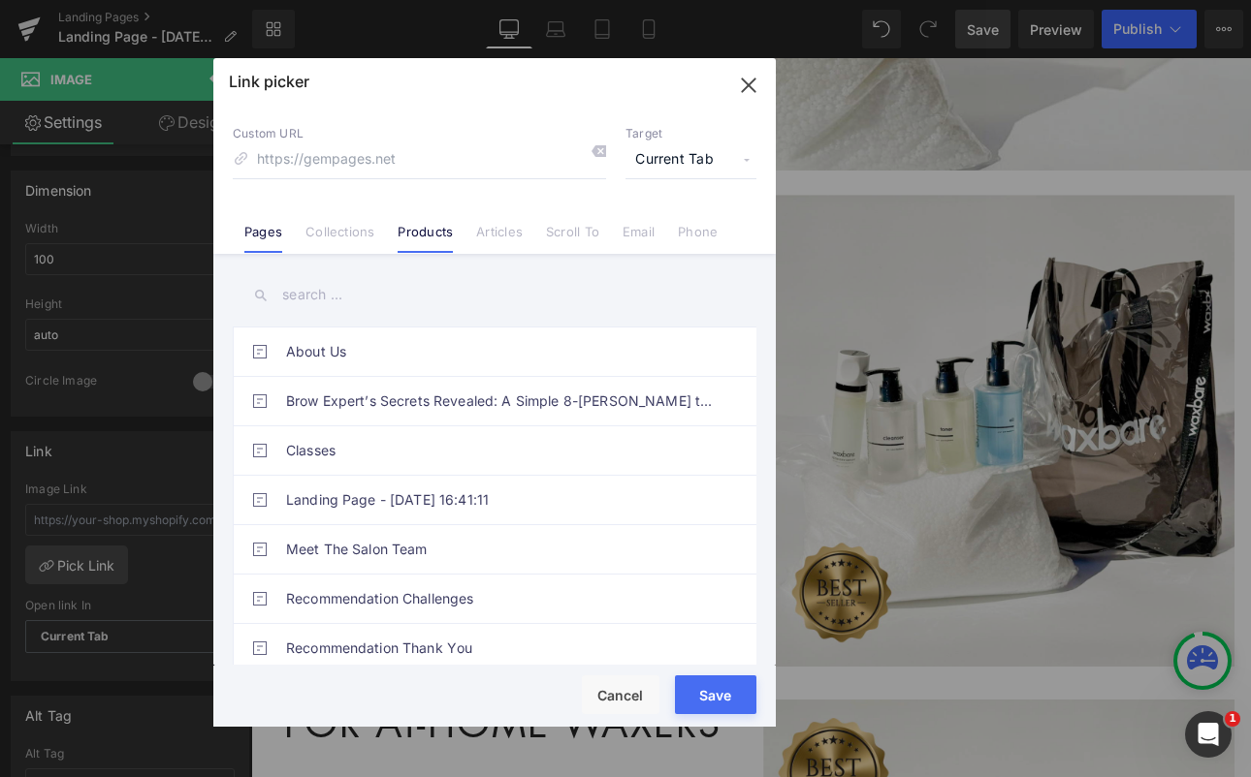
click at [438, 227] on link "Products" at bounding box center [424, 238] width 55 height 29
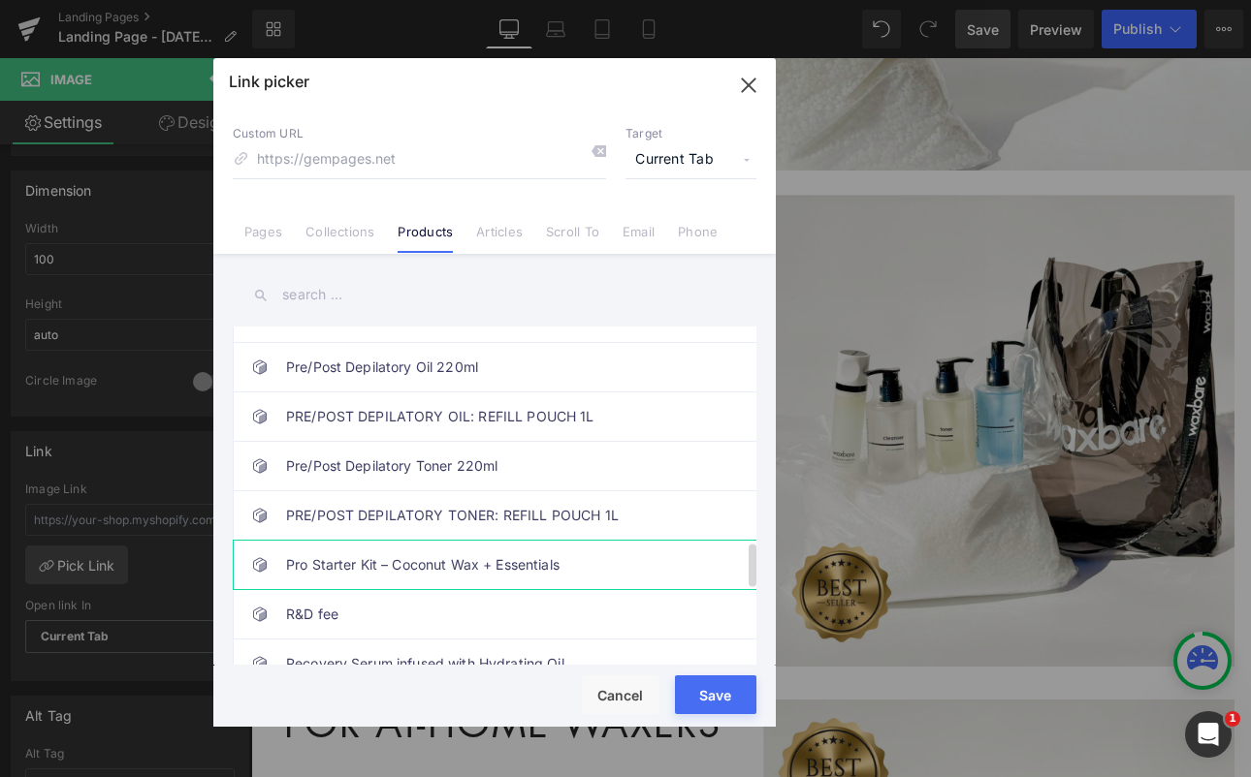
scroll to position [1667, 0]
click at [412, 565] on link "Pro Starter Kit – Coconut Wax + Essentials" at bounding box center [499, 563] width 427 height 48
type input "/products/pro-starter-kit-coconut-wax-essentials"
click at [699, 690] on button "Save" at bounding box center [715, 695] width 81 height 39
type input "/products/pro-starter-kit-coconut-wax-essentials"
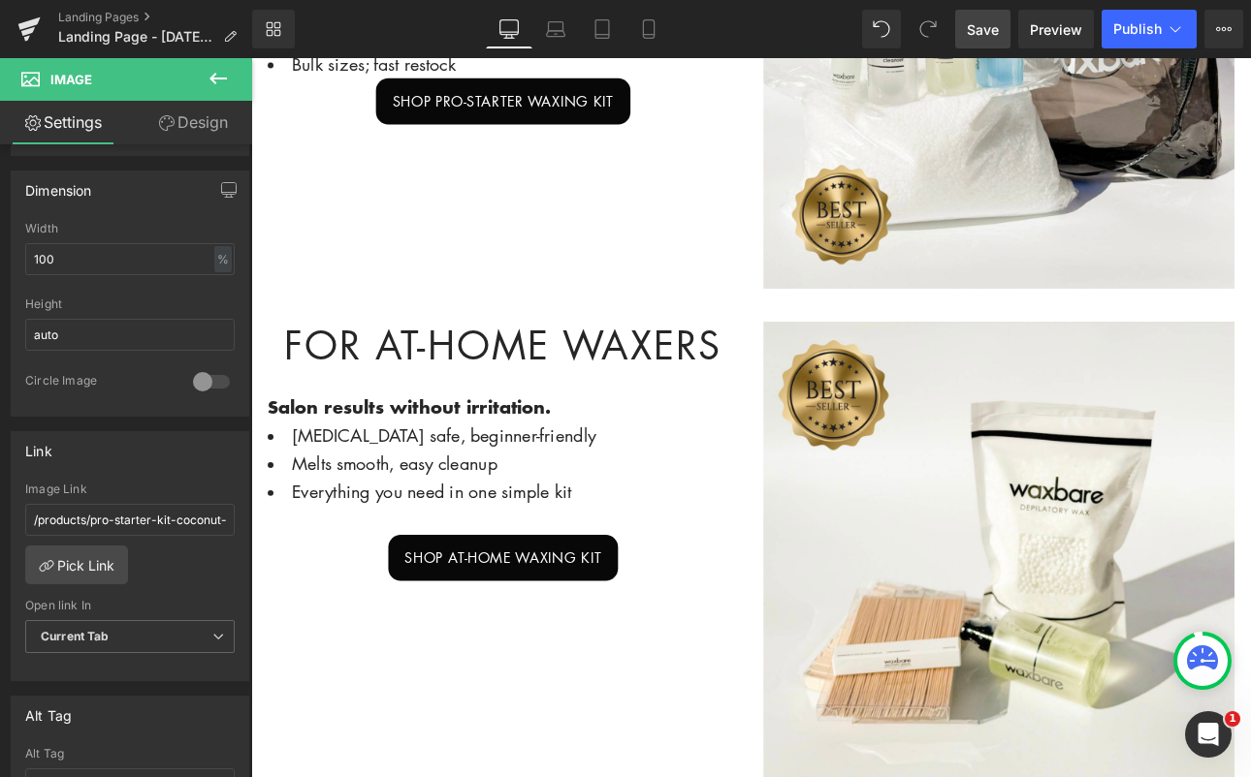
scroll to position [1245, 0]
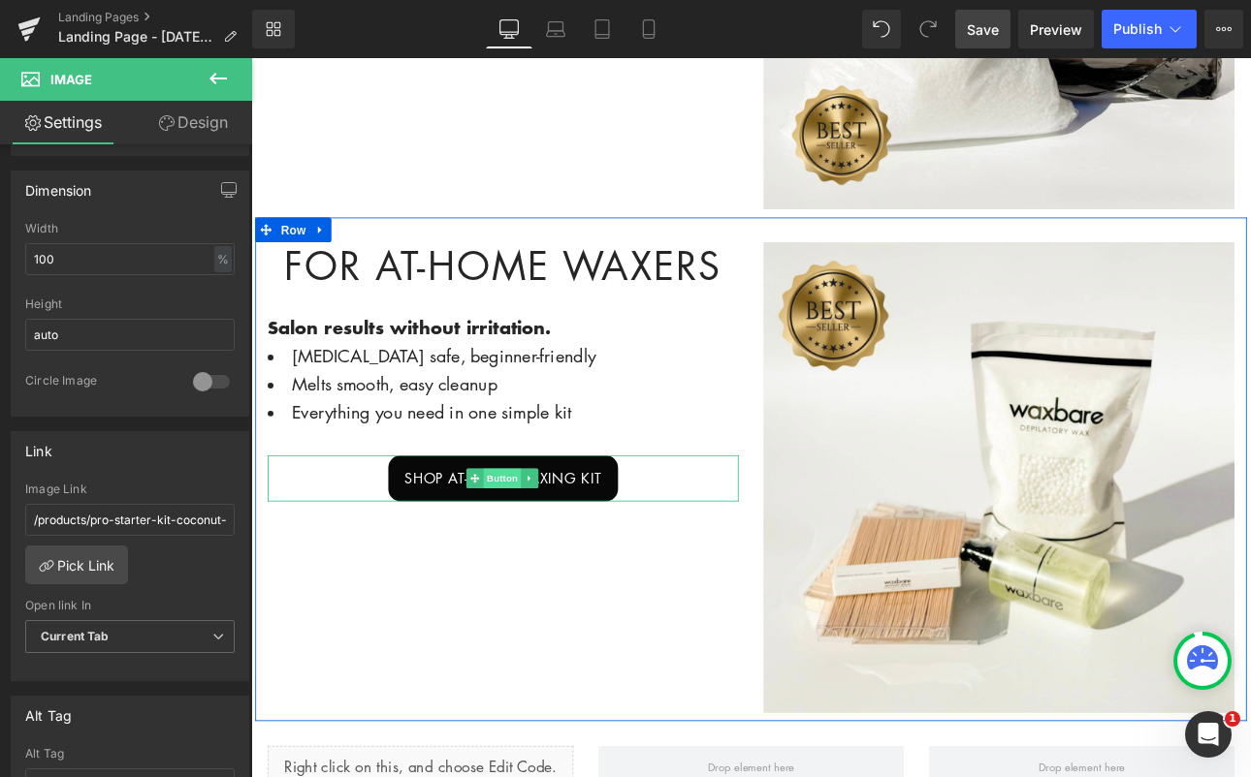
click at [559, 545] on span "Button" at bounding box center [545, 551] width 45 height 23
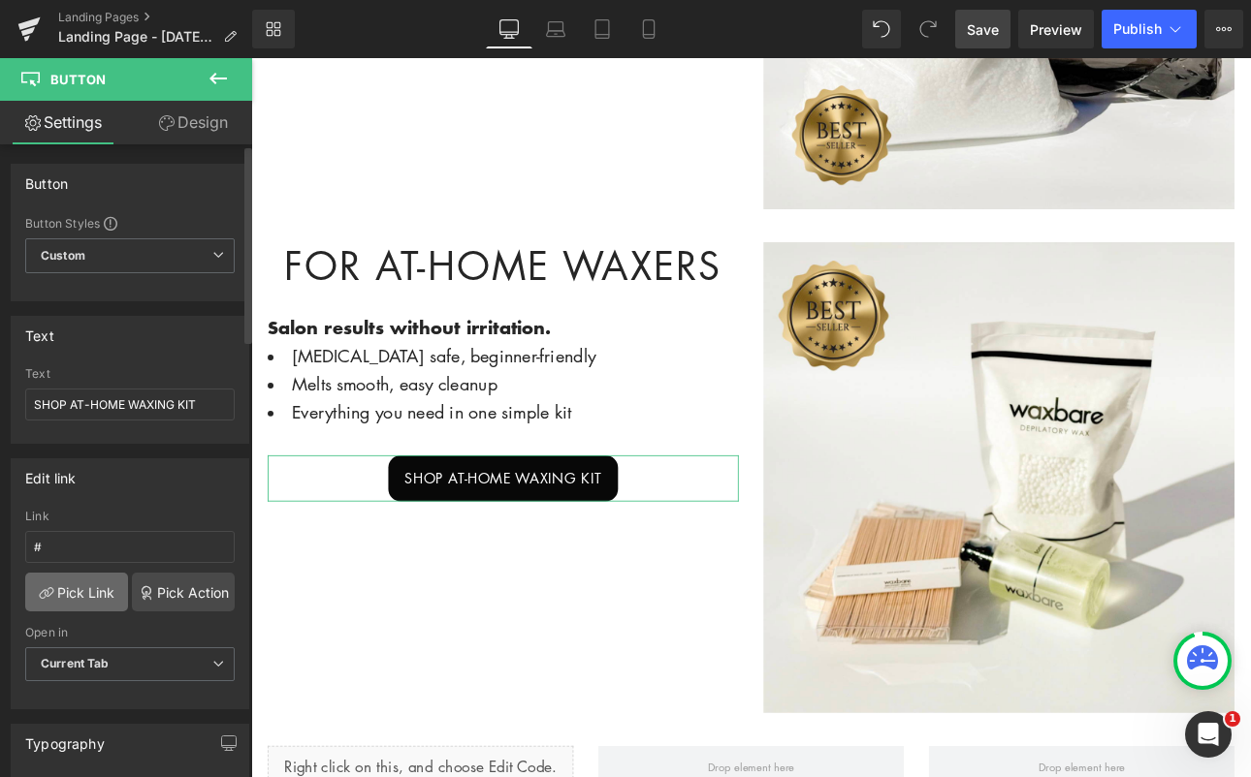
click at [80, 588] on link "Pick Link" at bounding box center [76, 592] width 103 height 39
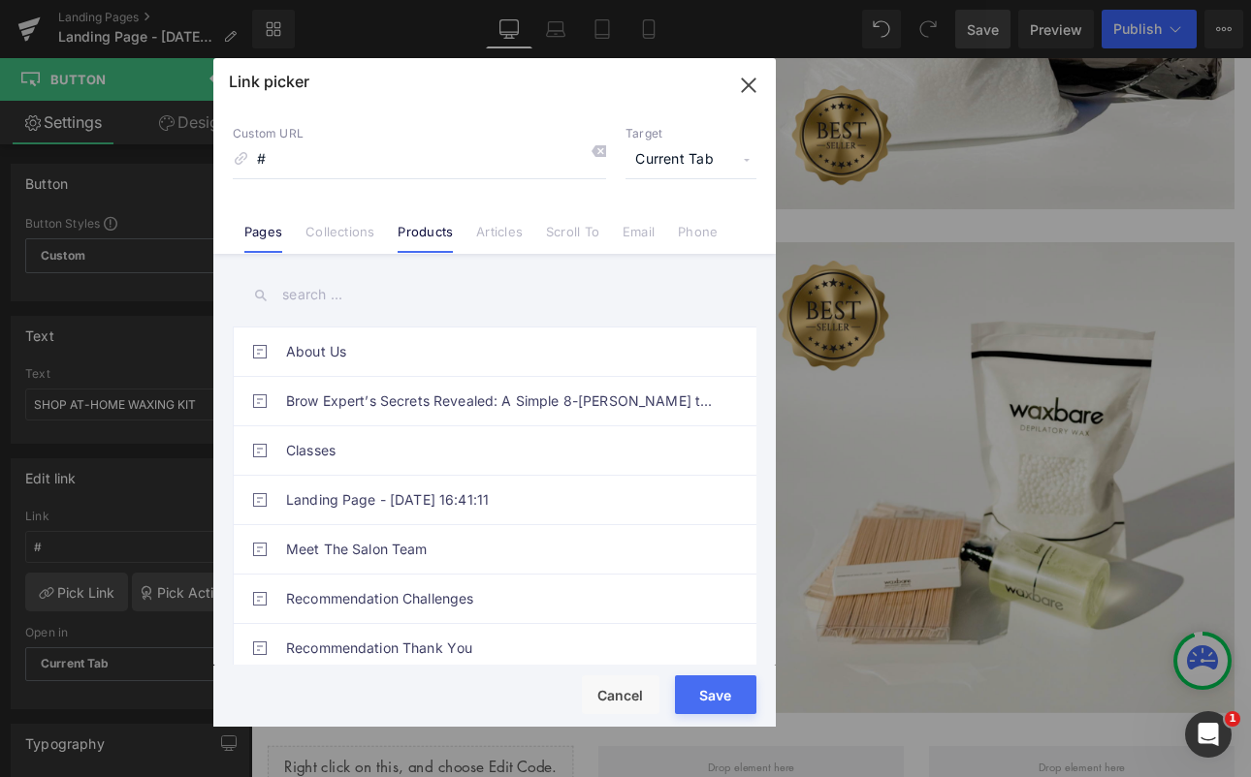
click at [428, 230] on link "Products" at bounding box center [424, 238] width 55 height 29
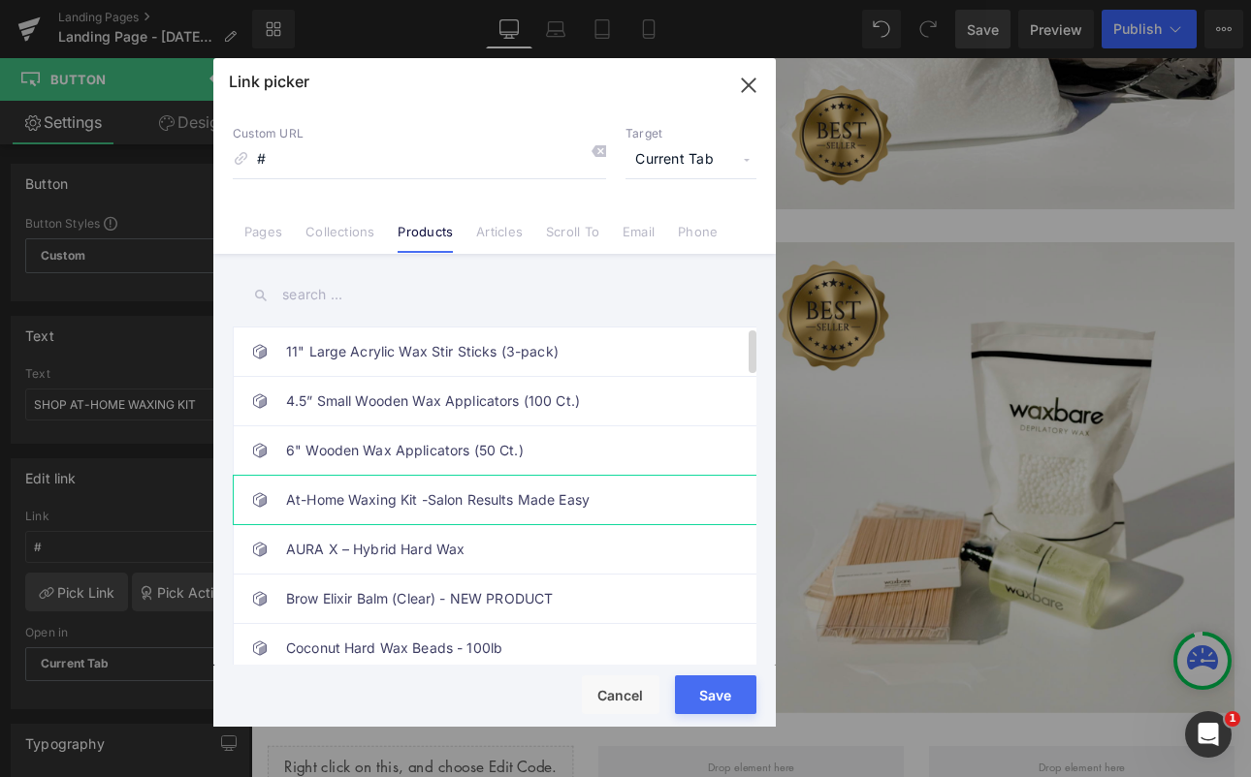
click at [421, 497] on link "At-Home Waxing Kit -Salon Results Made Easy" at bounding box center [499, 500] width 427 height 48
type input "/products/at-home-waxing-kit-salon-results-made-easy"
click at [727, 689] on button "Save" at bounding box center [715, 695] width 81 height 39
type input "/products/at-home-waxing-kit-salon-results-made-easy"
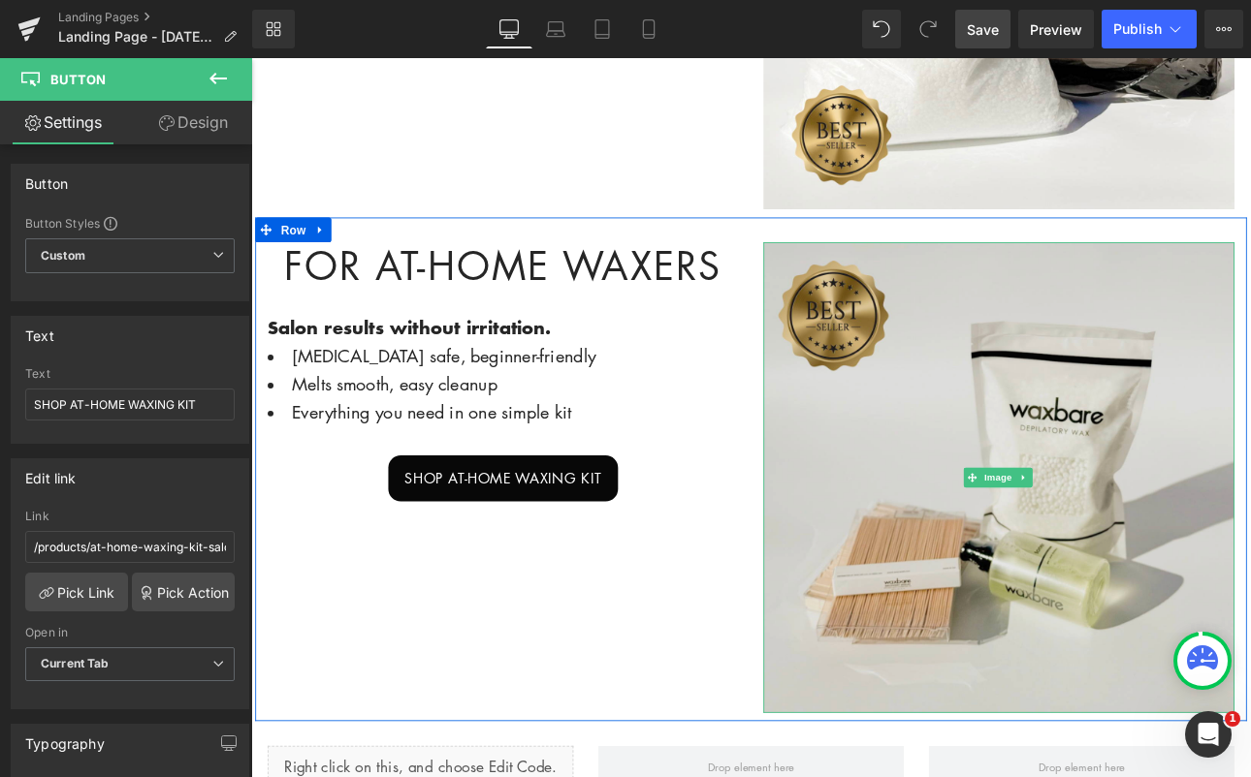
click at [1035, 495] on img at bounding box center [1128, 550] width 553 height 553
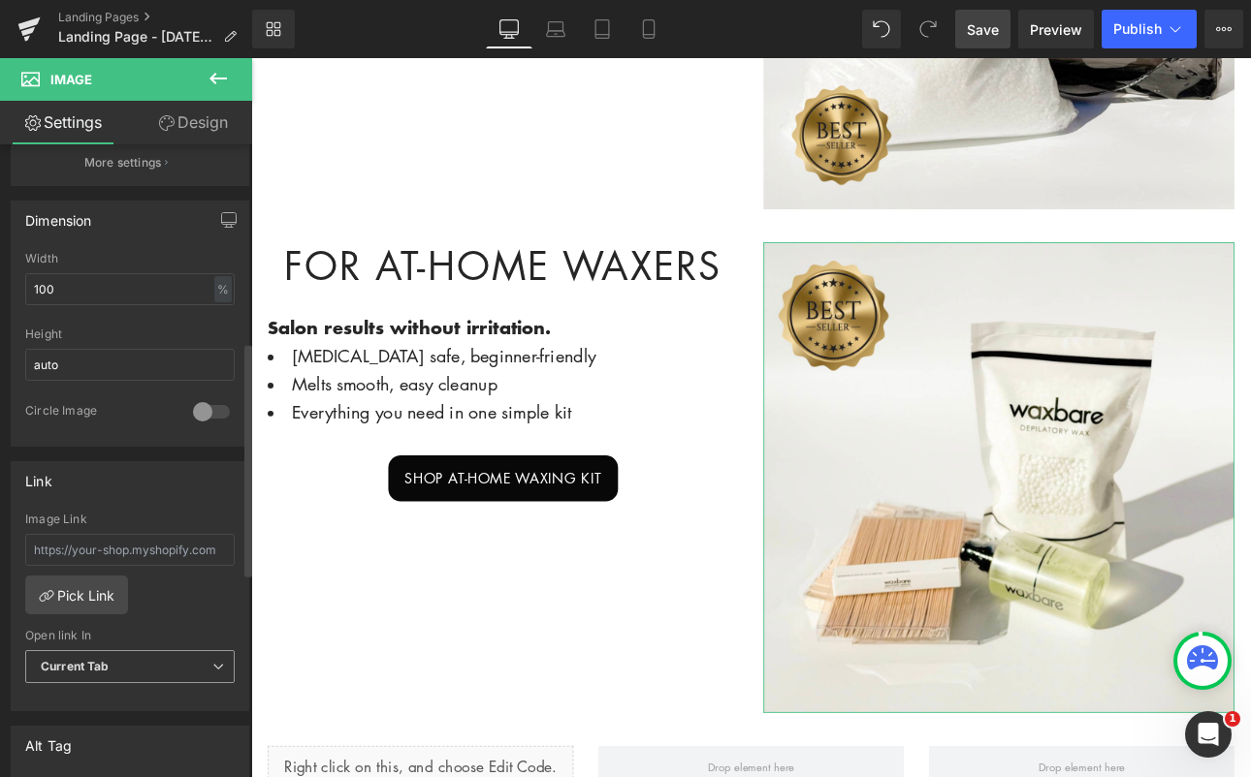
scroll to position [537, 0]
click at [80, 591] on link "Pick Link" at bounding box center [76, 592] width 103 height 39
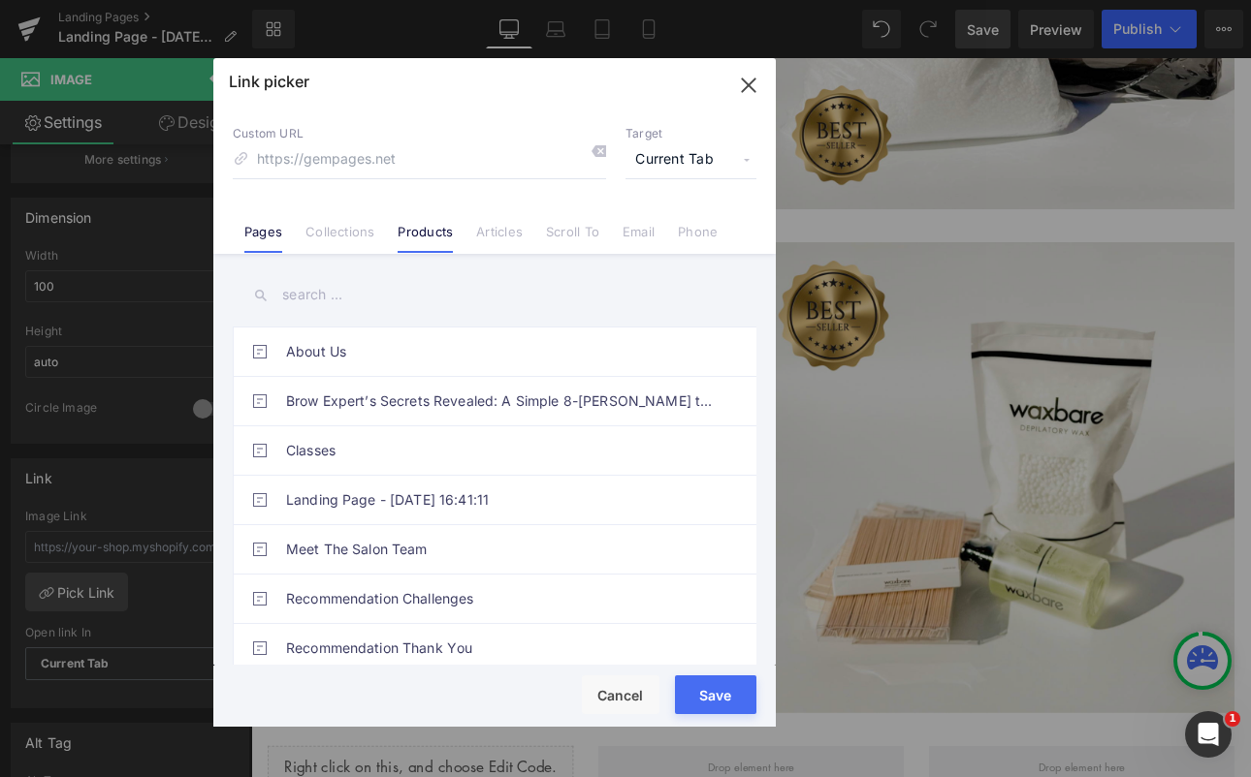
click at [436, 237] on link "Products" at bounding box center [424, 238] width 55 height 29
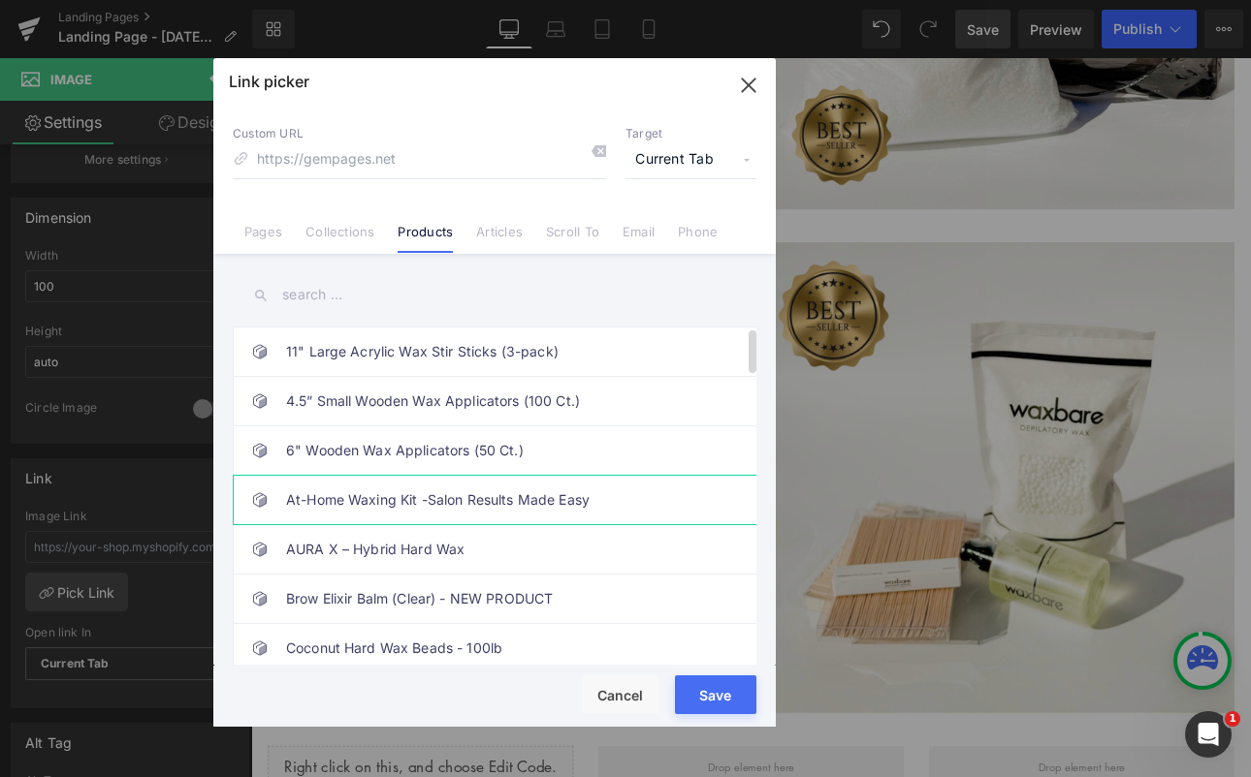
click at [356, 504] on link "At-Home Waxing Kit -Salon Results Made Easy" at bounding box center [499, 500] width 427 height 48
type input "/products/at-home-waxing-kit-salon-results-made-easy"
click at [703, 697] on button "Save" at bounding box center [715, 695] width 81 height 39
type input "/products/at-home-waxing-kit-salon-results-made-easy"
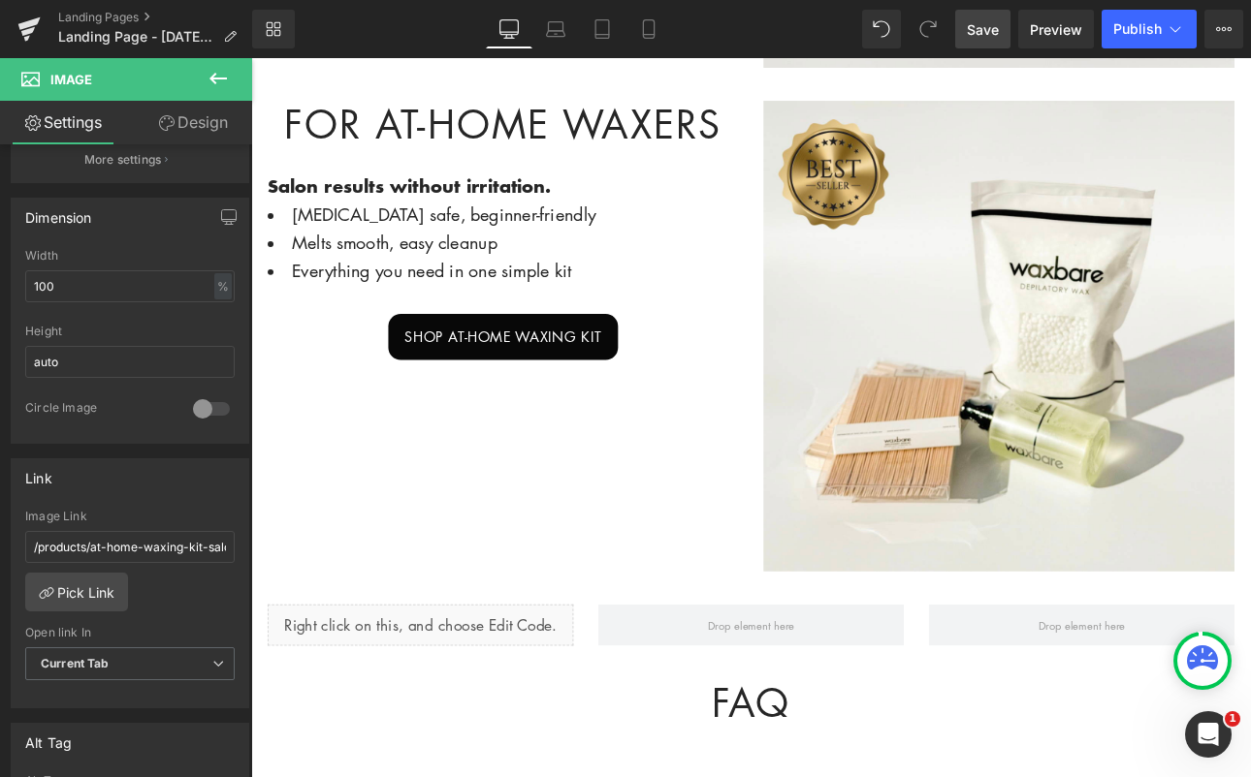
scroll to position [1409, 0]
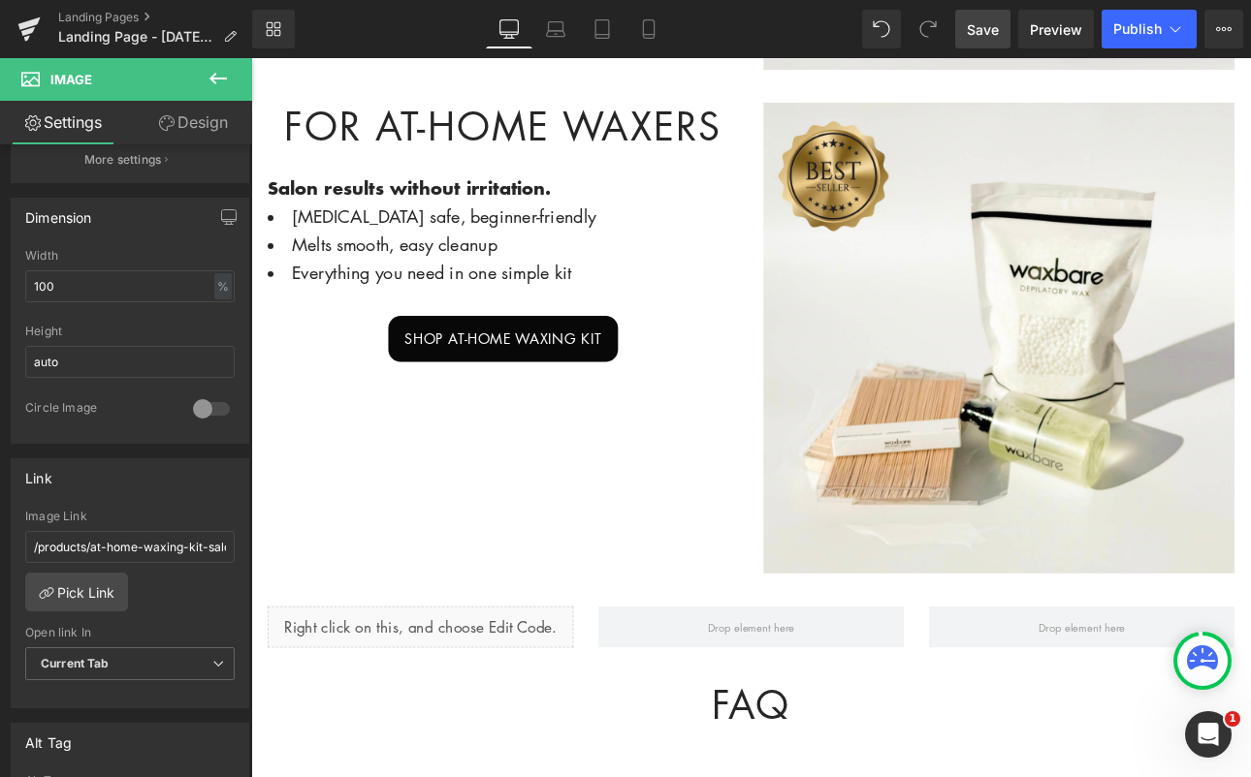
click at [546, 376] on span "Button" at bounding box center [545, 387] width 45 height 23
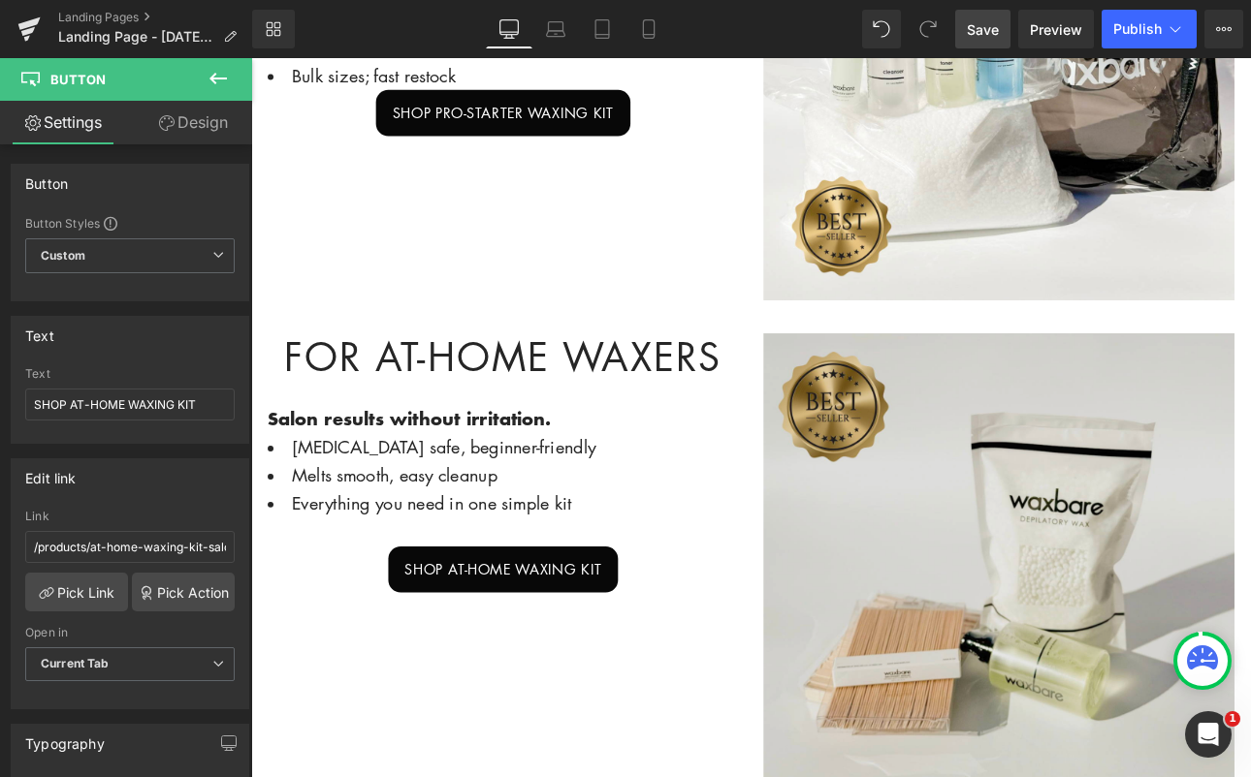
scroll to position [1205, 0]
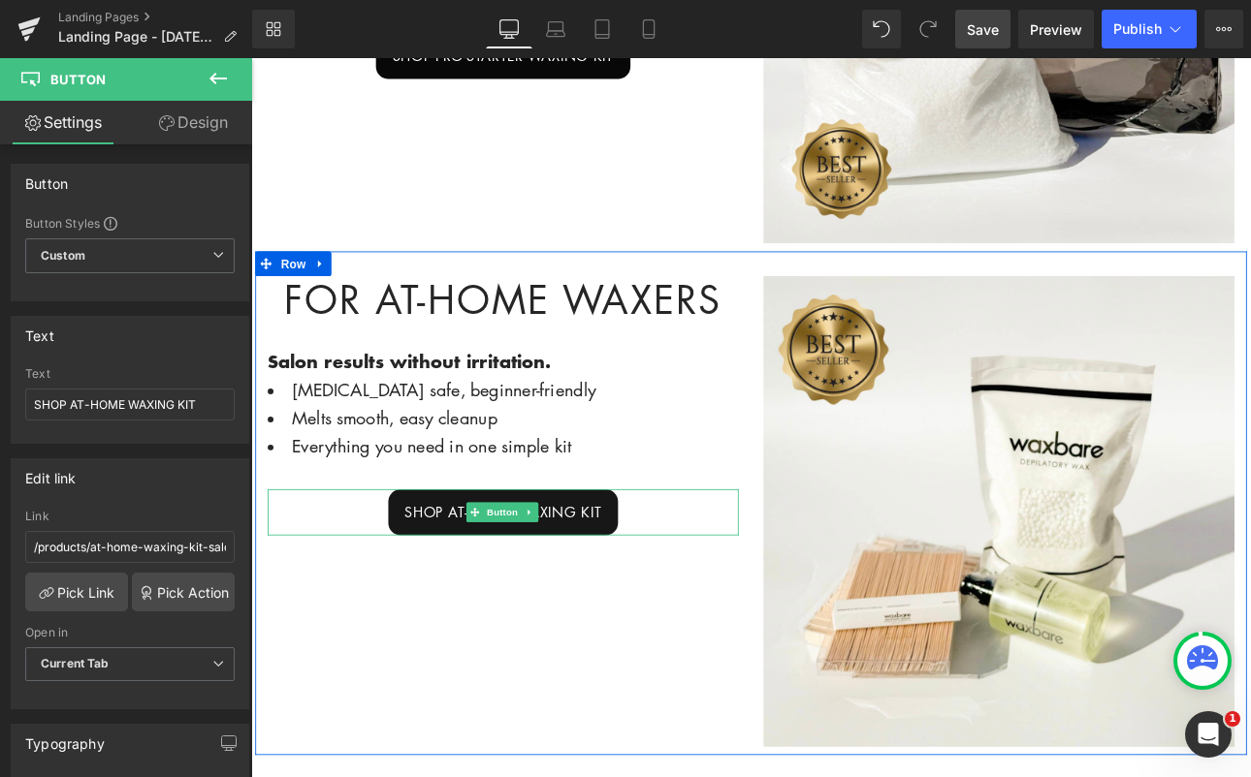
click at [523, 580] on span "Button" at bounding box center [545, 591] width 45 height 23
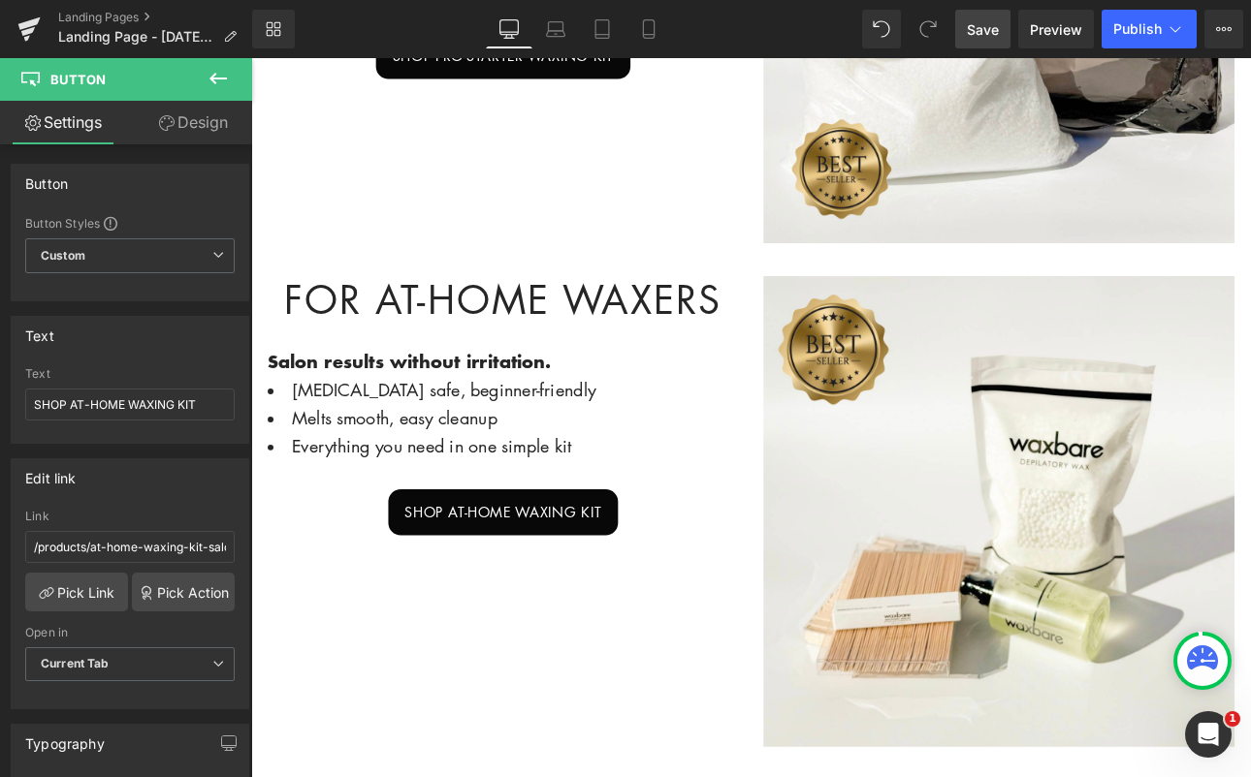
click at [981, 29] on span "Save" at bounding box center [983, 29] width 32 height 20
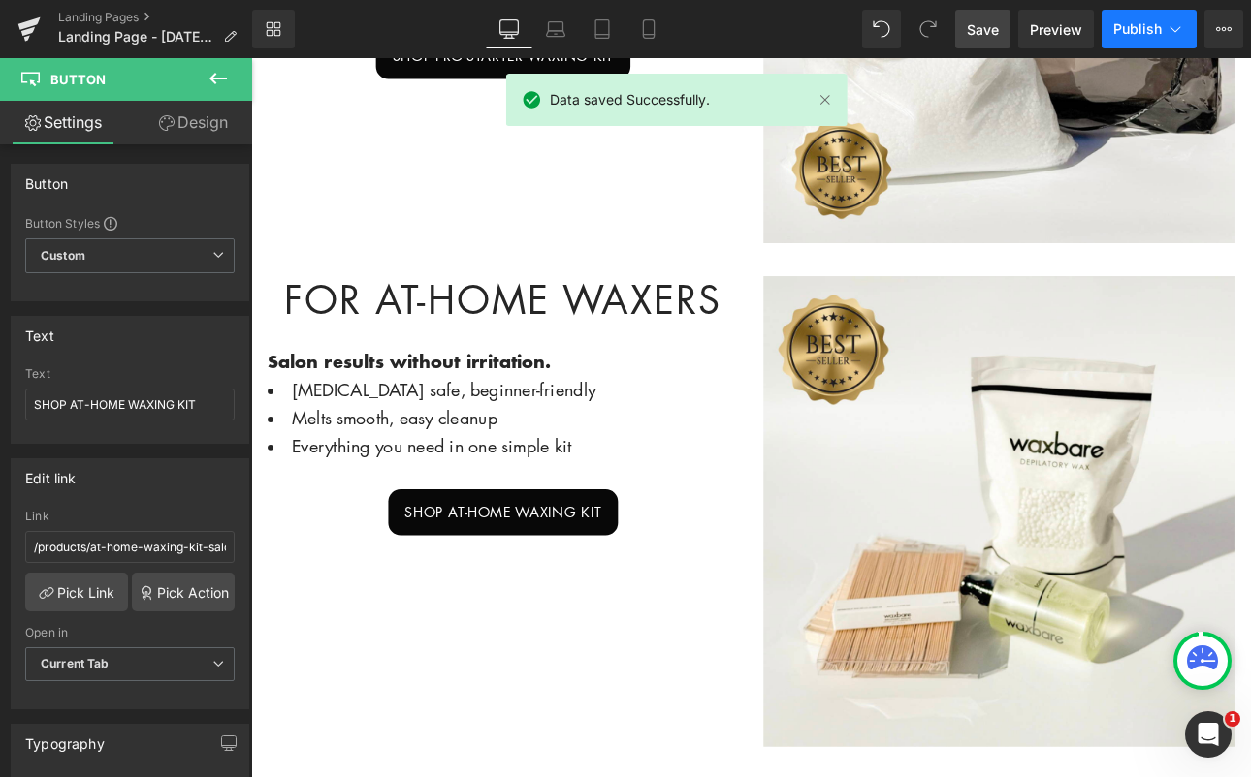
click at [1152, 26] on span "Publish" at bounding box center [1137, 29] width 48 height 16
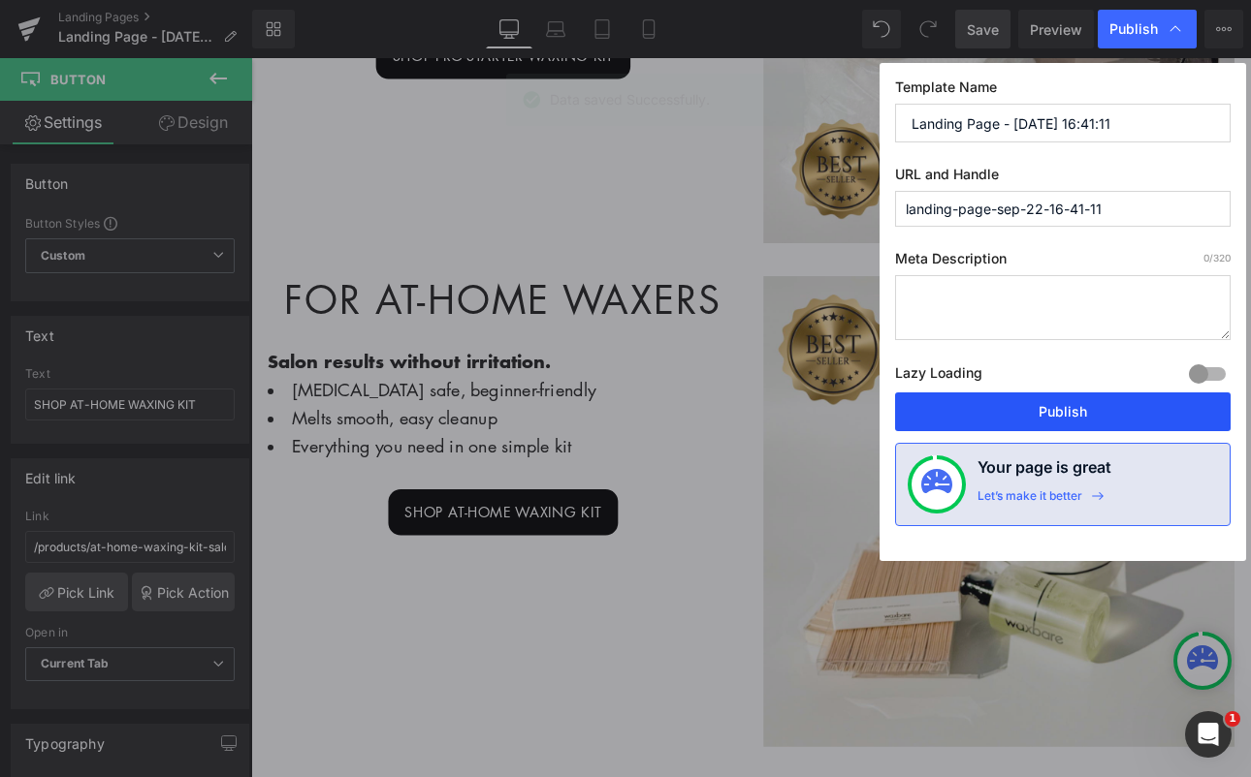
click at [1058, 406] on button "Publish" at bounding box center [1062, 412] width 335 height 39
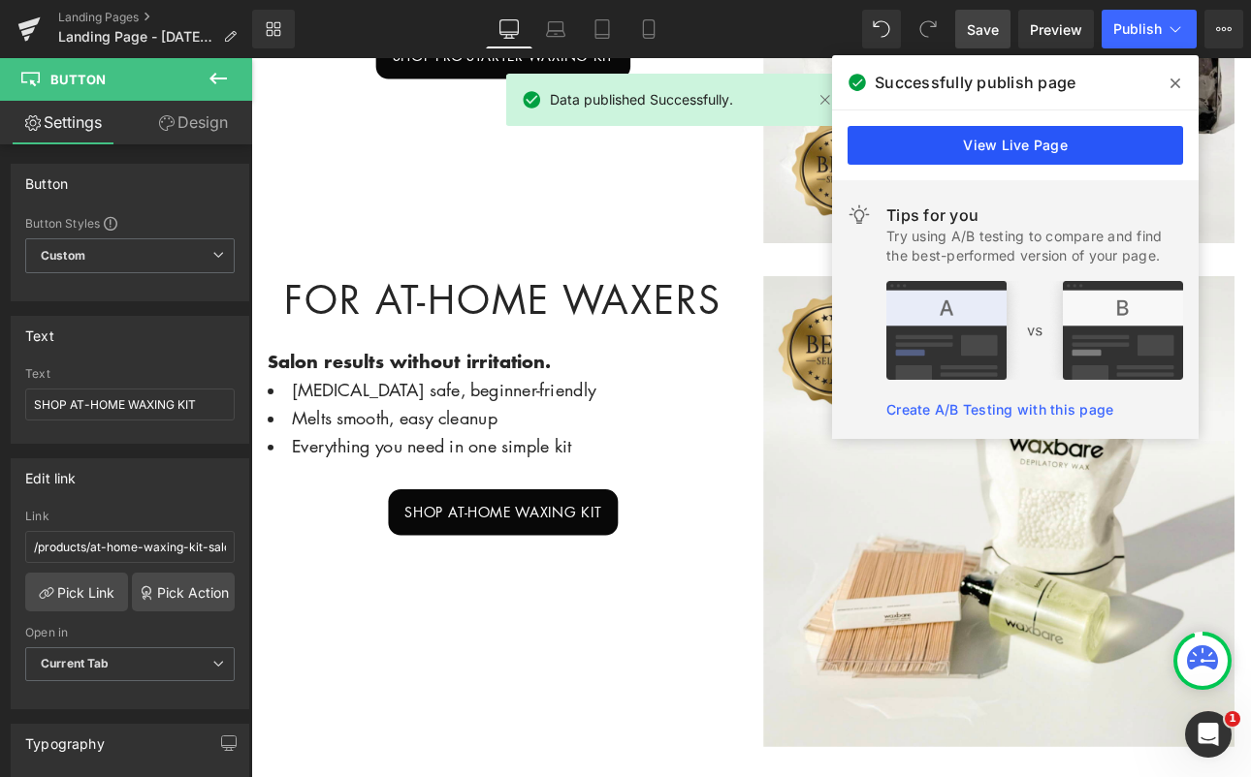
click at [1066, 148] on link "View Live Page" at bounding box center [1014, 145] width 335 height 39
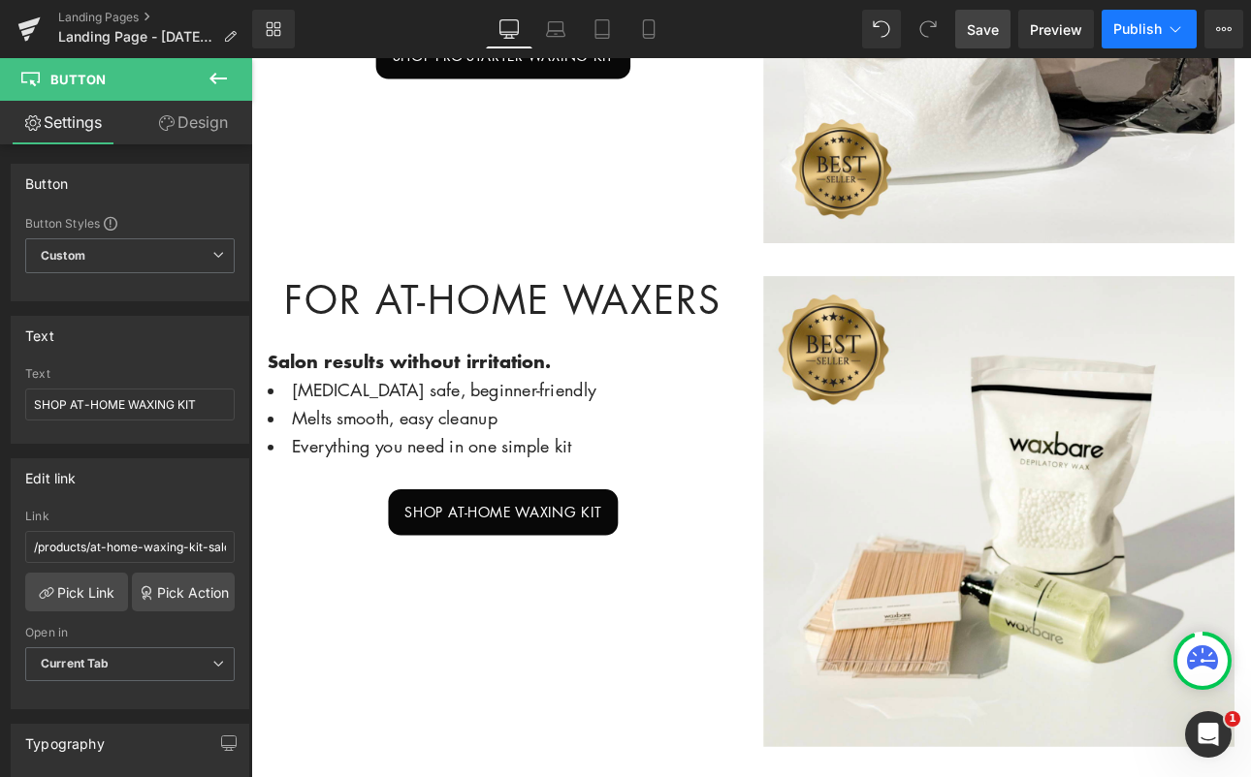
click at [1189, 24] on button "Publish" at bounding box center [1148, 29] width 95 height 39
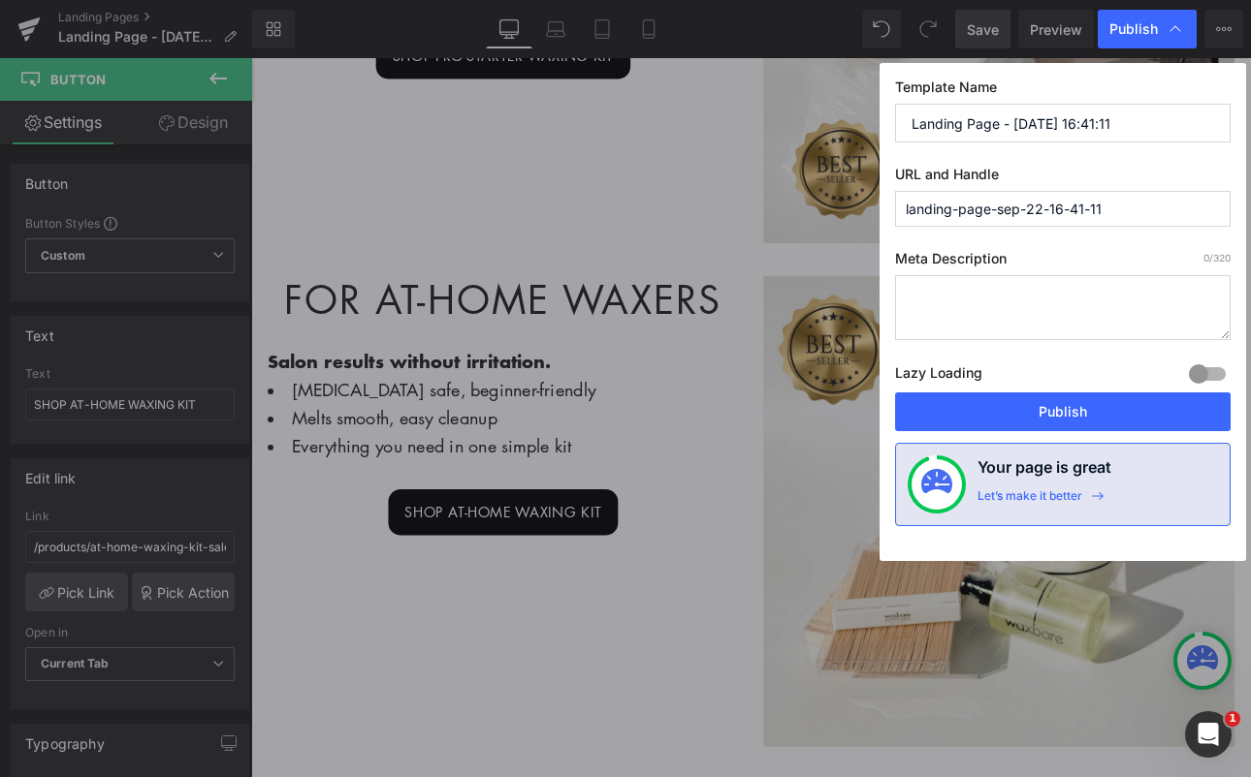
drag, startPoint x: 1122, startPoint y: 216, endPoint x: 820, endPoint y: 216, distance: 301.5
click at [820, 216] on div "Publish Template Name Landing Page - [DATE] 16:41:11 URL and Handle landing-pag…" at bounding box center [625, 388] width 1251 height 777
type input "waxingkits"
drag, startPoint x: 1146, startPoint y: 116, endPoint x: 859, endPoint y: 115, distance: 287.0
click at [859, 115] on div "Publish Template Name Landing Page - [DATE] 16:41:11 URL and Handle waxingkits …" at bounding box center [625, 388] width 1251 height 777
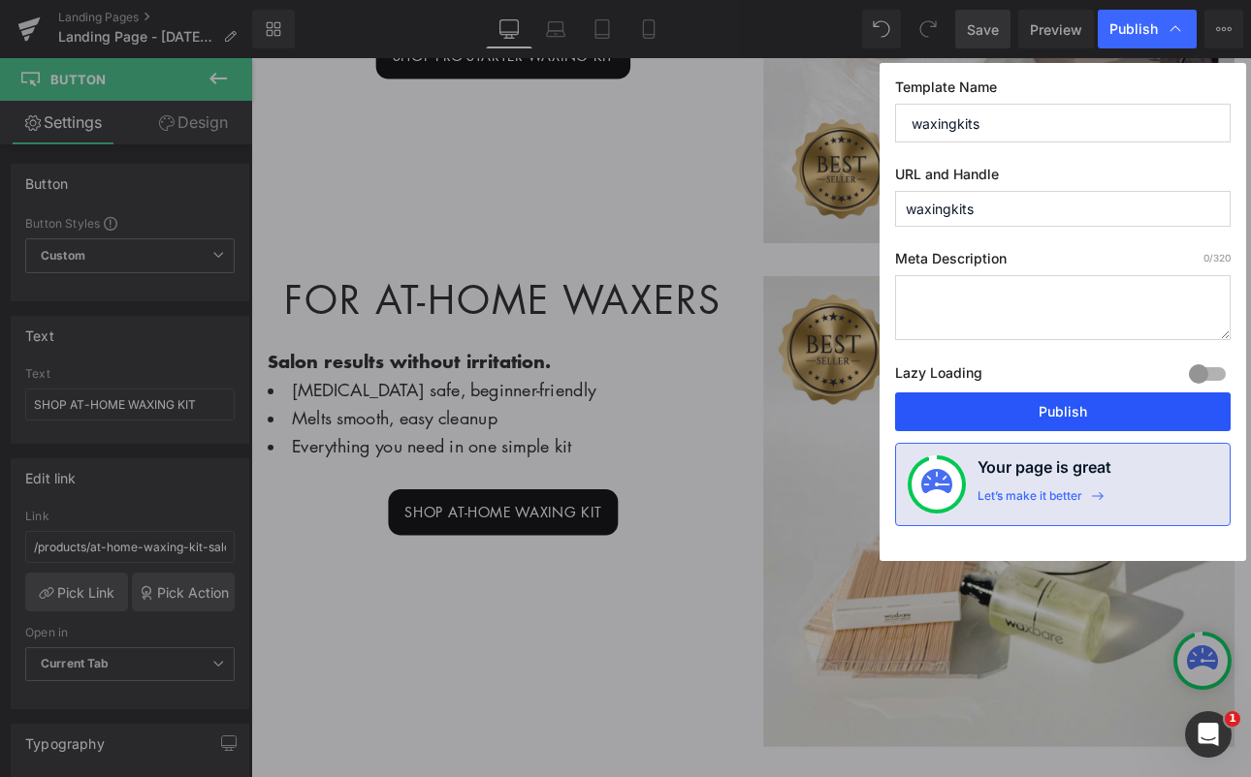
type input "waxingkits"
click at [1051, 417] on button "Publish" at bounding box center [1062, 412] width 335 height 39
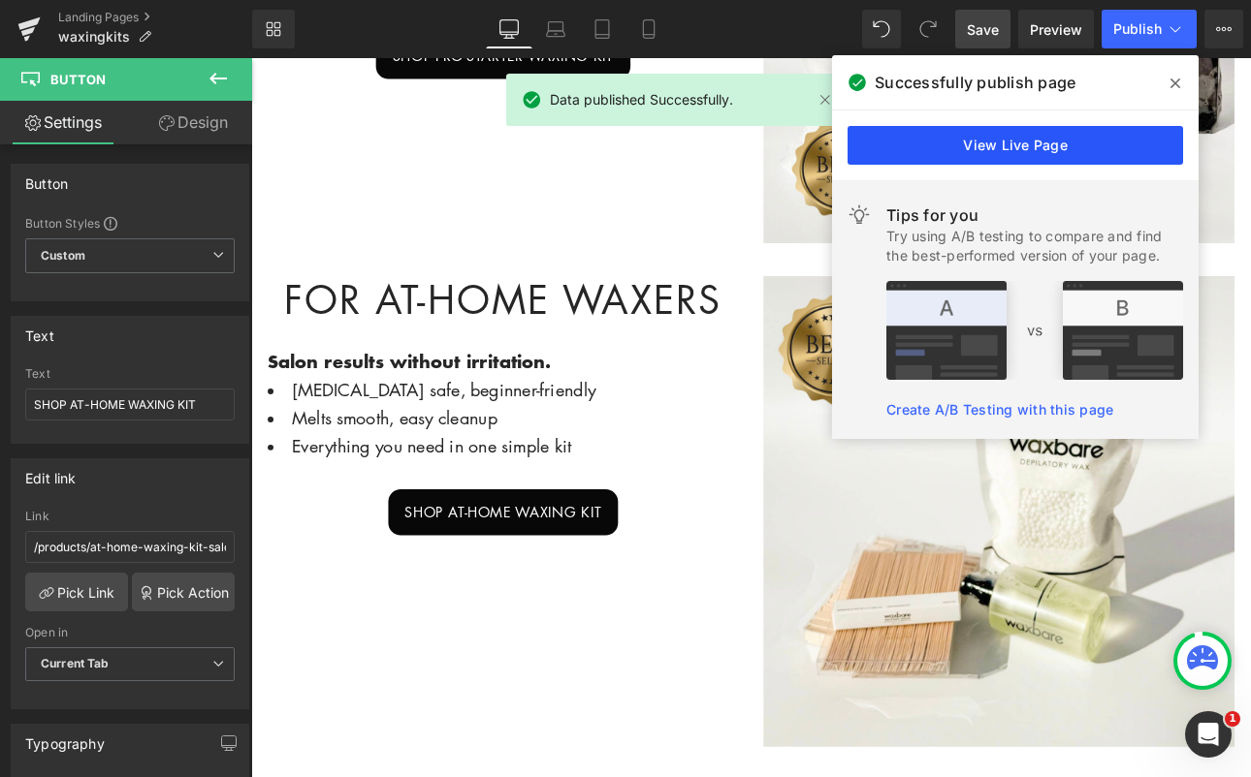
click at [1060, 150] on link "View Live Page" at bounding box center [1014, 145] width 335 height 39
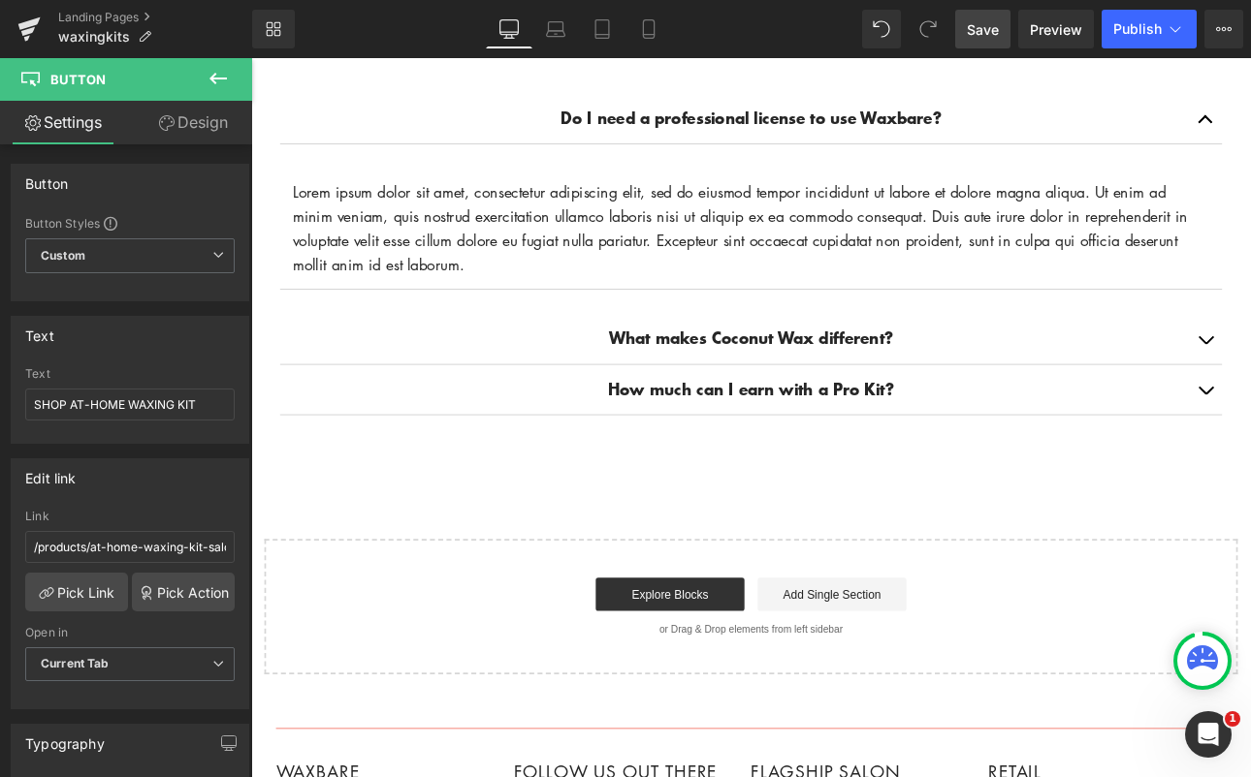
scroll to position [2184, 0]
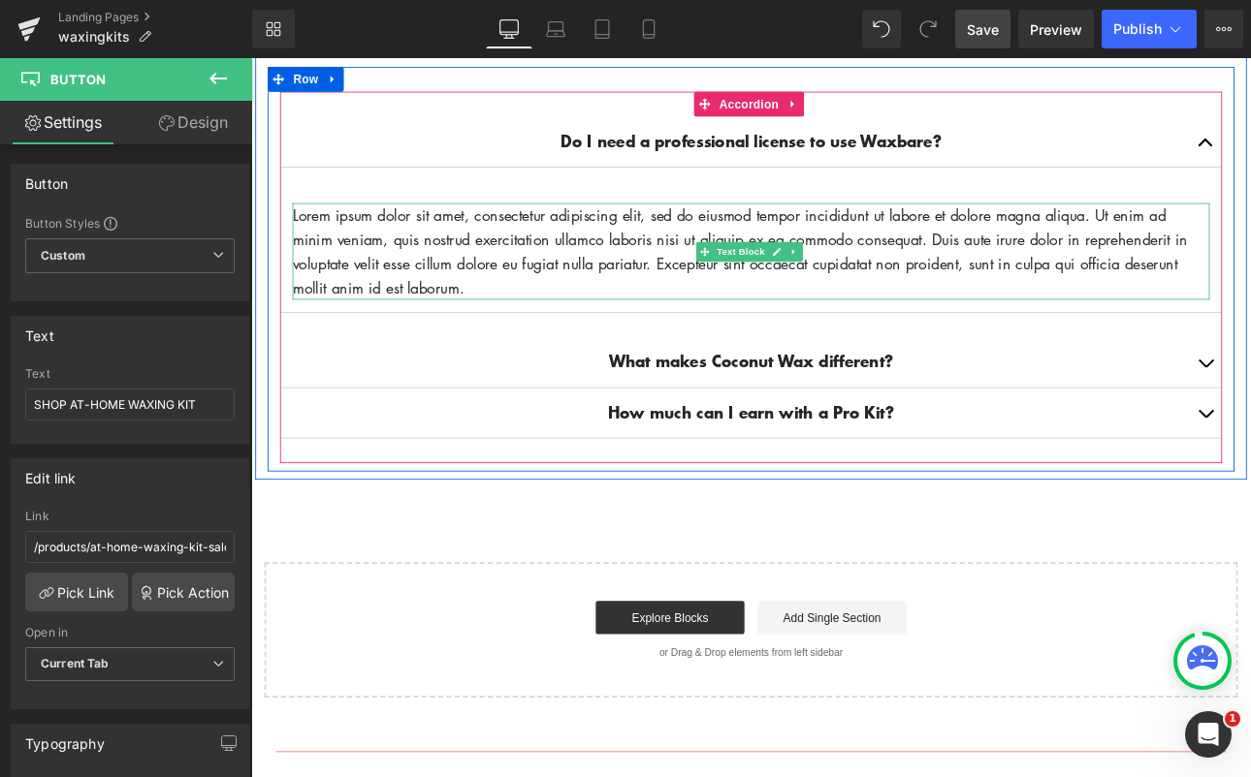
click at [518, 316] on p "Lorem ipsum dolor sit amet, consectetur adipiscing elit, sed do eiusmod tempor …" at bounding box center [838, 285] width 1076 height 113
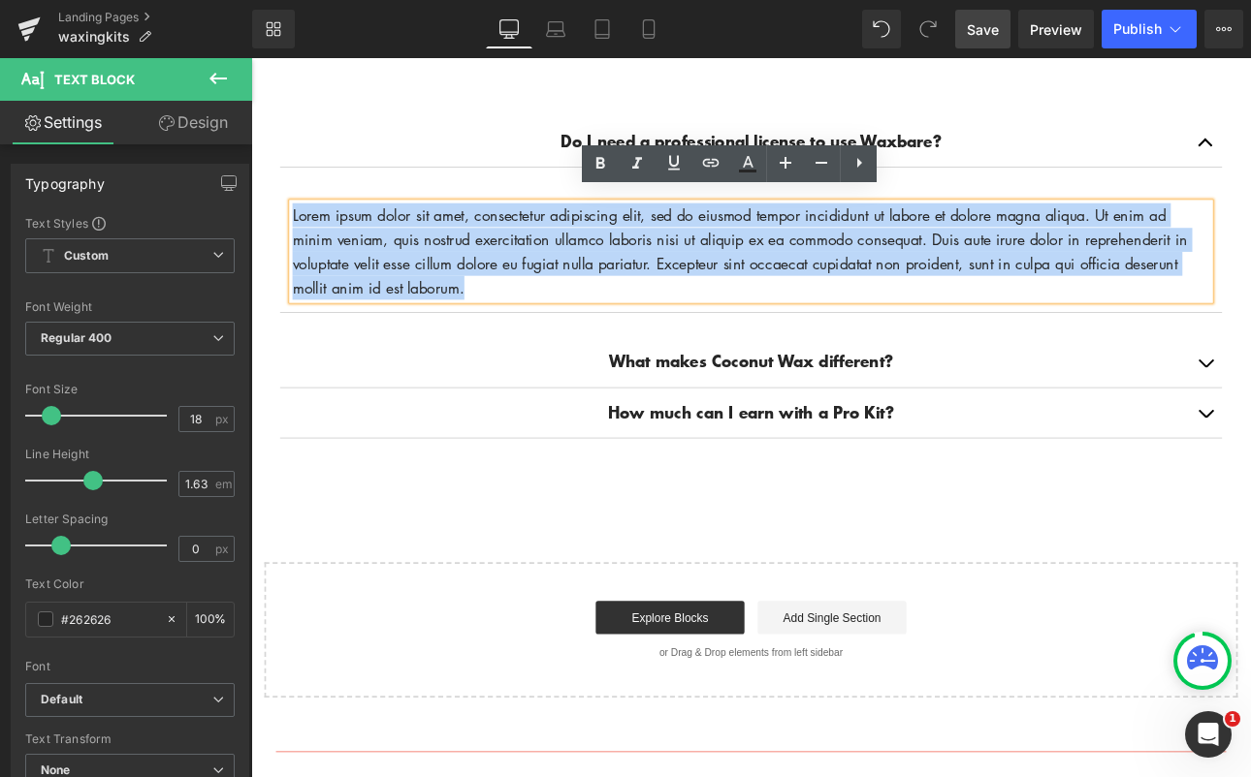
drag, startPoint x: 518, startPoint y: 316, endPoint x: 286, endPoint y: 227, distance: 248.3
click at [286, 227] on article "Lorem ipsum dolor sit amet, consectetur adipiscing elit, sed do eiusmod tempor …" at bounding box center [837, 285] width 1105 height 143
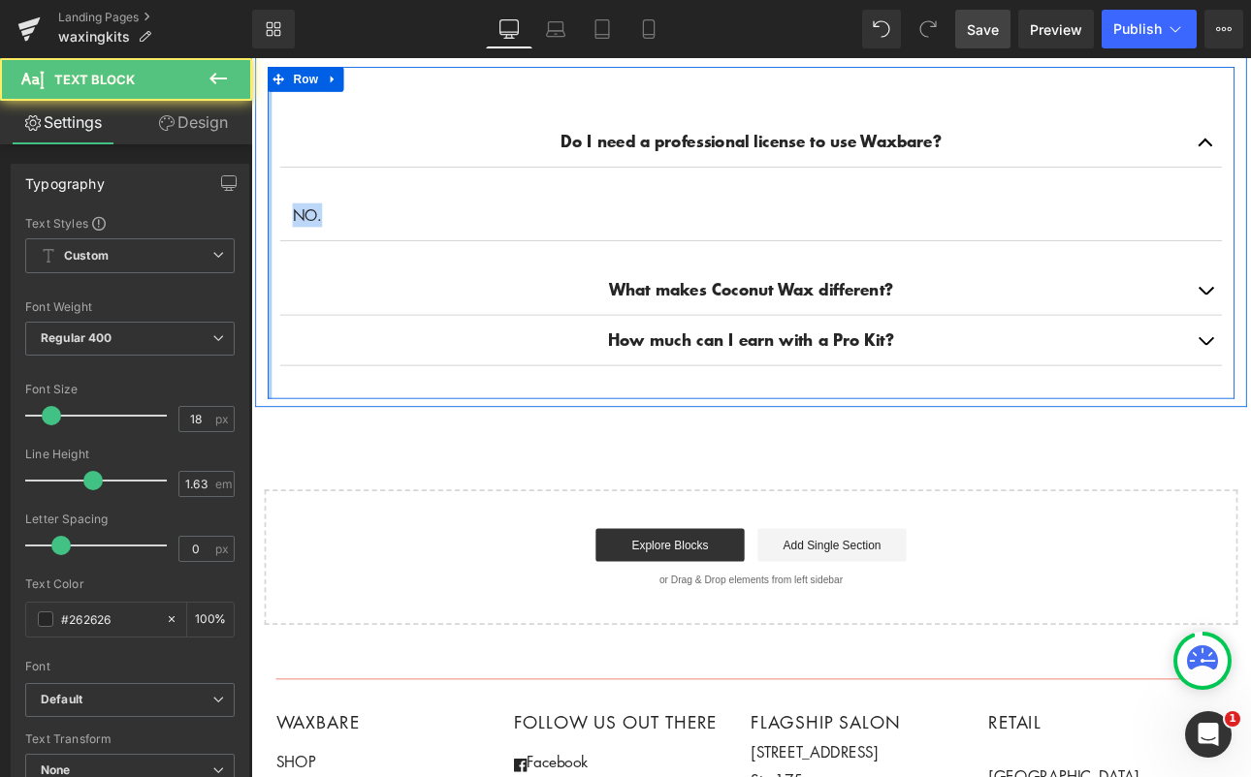
drag, startPoint x: 383, startPoint y: 220, endPoint x: 270, endPoint y: 222, distance: 113.4
click at [270, 222] on div "Do I need a professional license to use Waxbare? Text Block NO. Text Block What…" at bounding box center [837, 264] width 1134 height 390
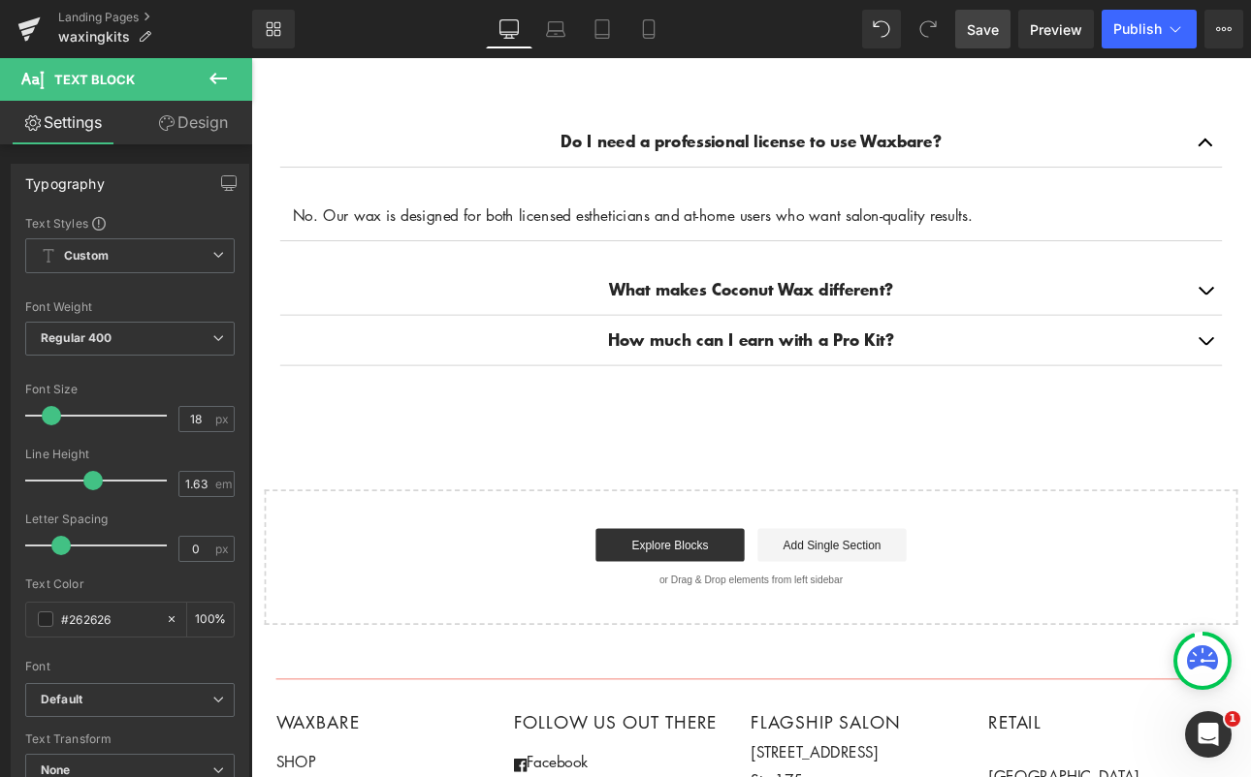
click at [996, 37] on span "Save" at bounding box center [983, 29] width 32 height 20
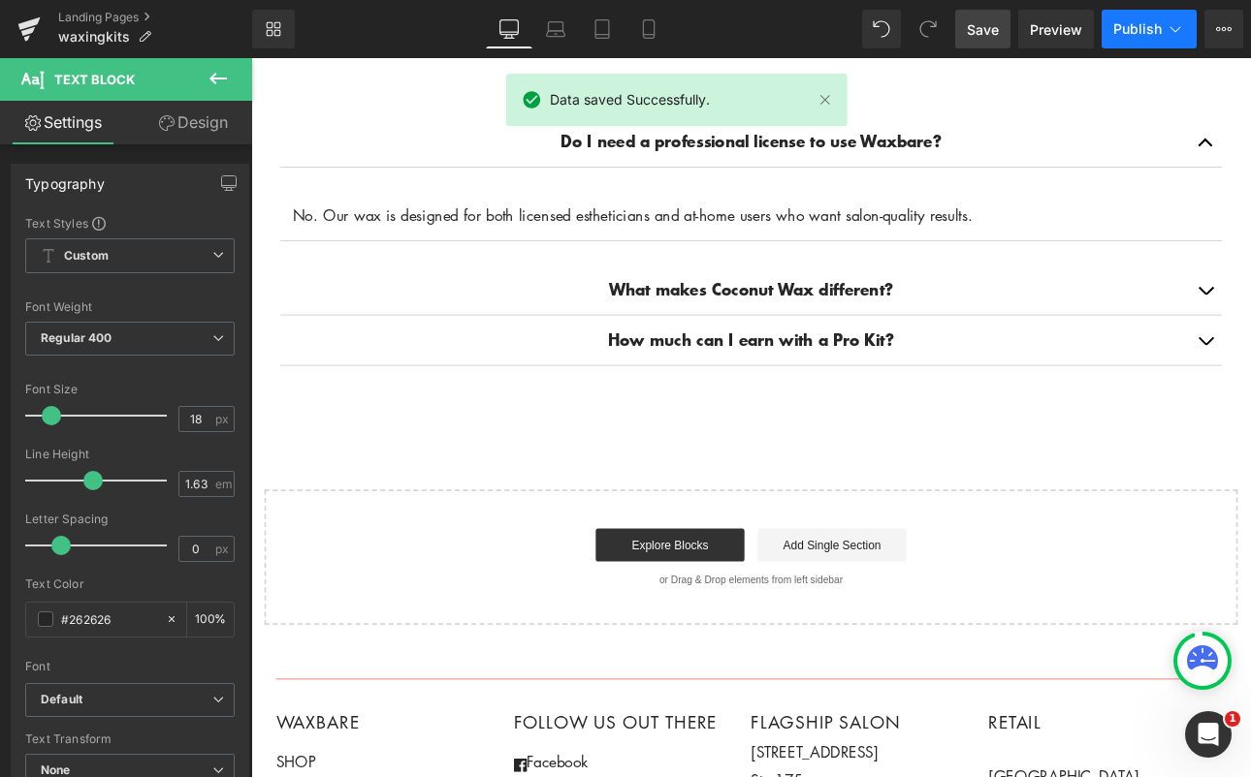
click at [1131, 18] on button "Publish" at bounding box center [1148, 29] width 95 height 39
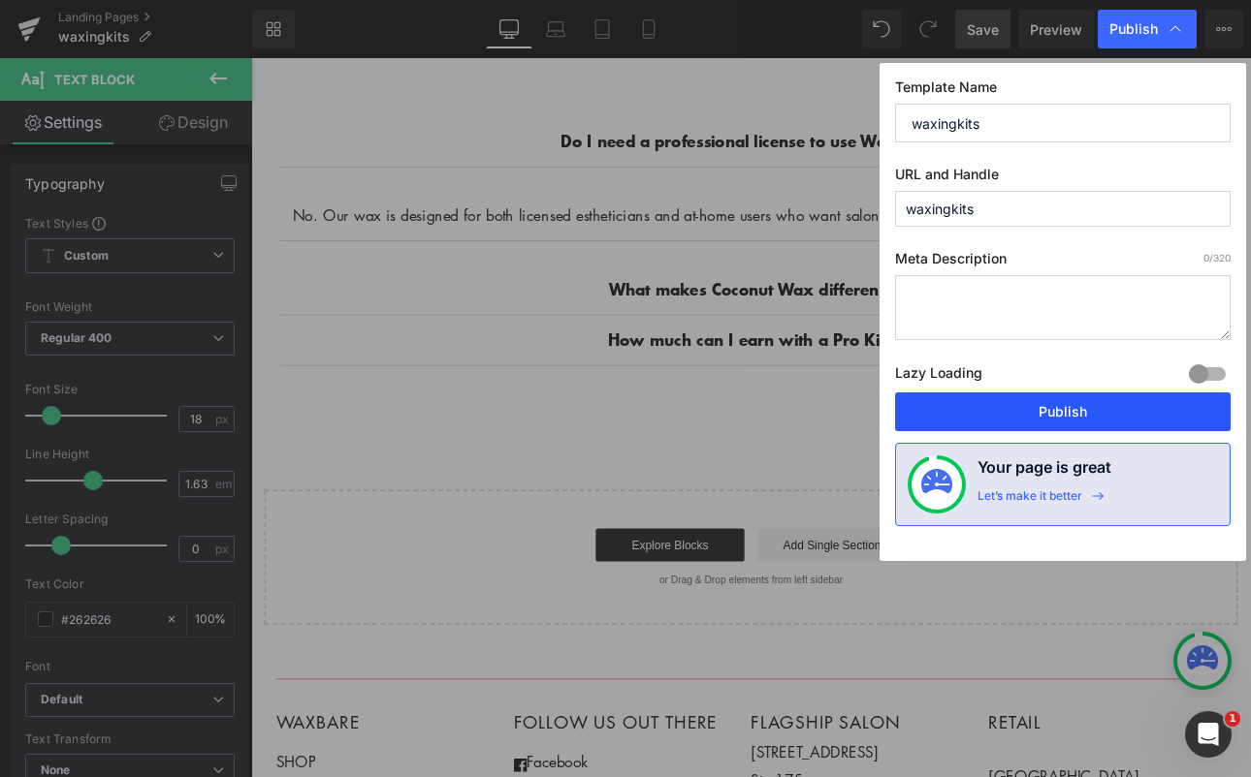
click at [1046, 415] on button "Publish" at bounding box center [1062, 412] width 335 height 39
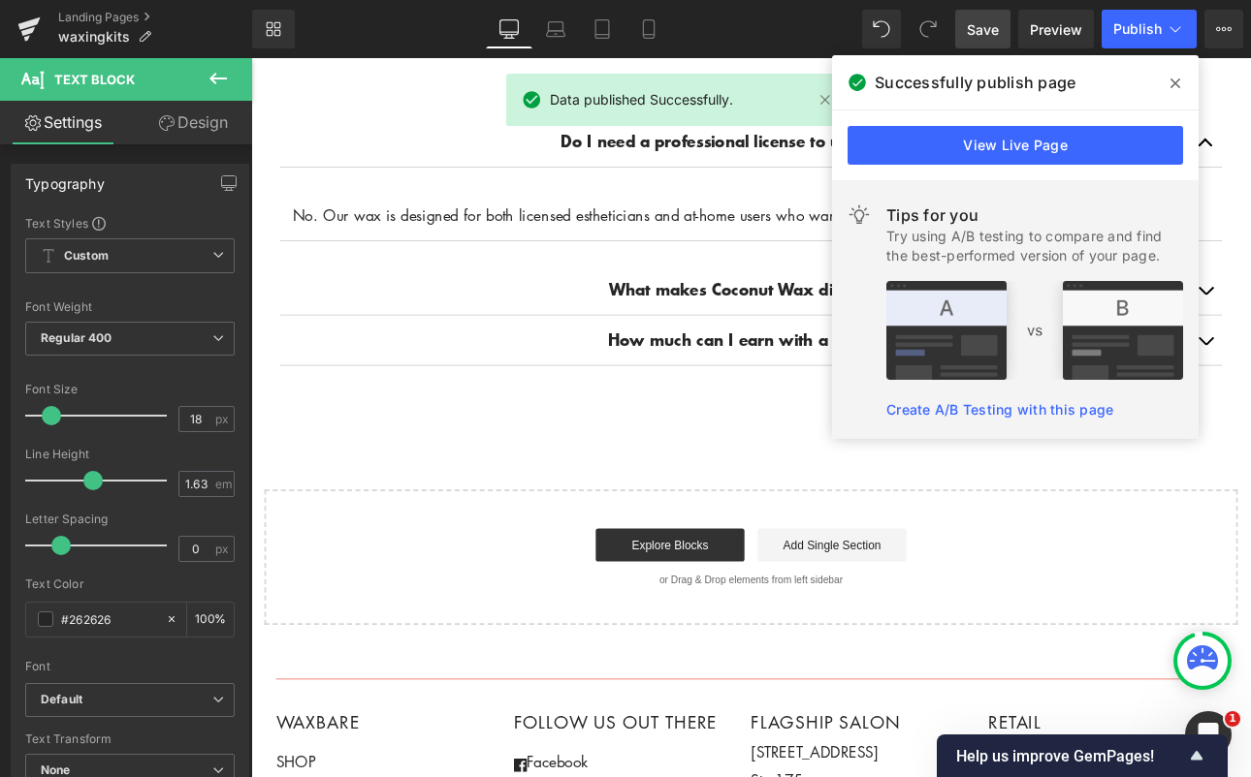
drag, startPoint x: 1168, startPoint y: 90, endPoint x: 1077, endPoint y: 38, distance: 105.1
click at [1168, 90] on span at bounding box center [1174, 83] width 31 height 31
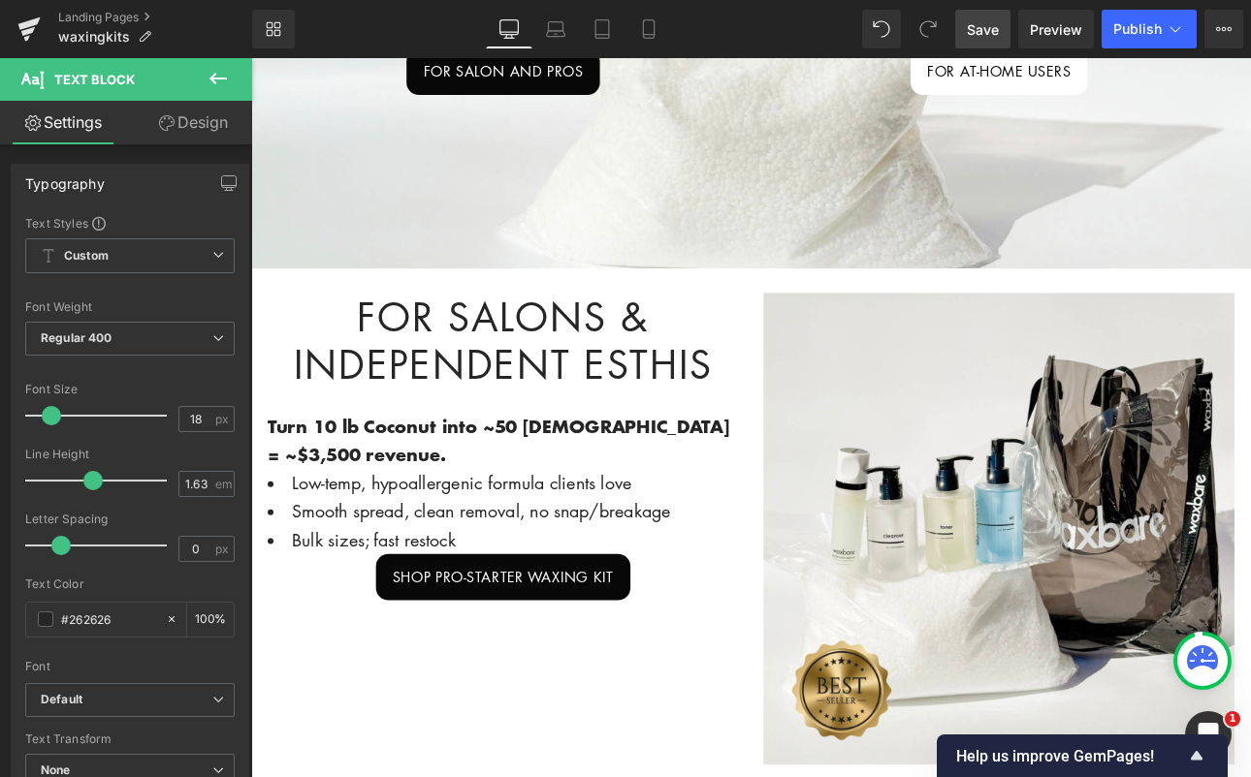
scroll to position [384, 0]
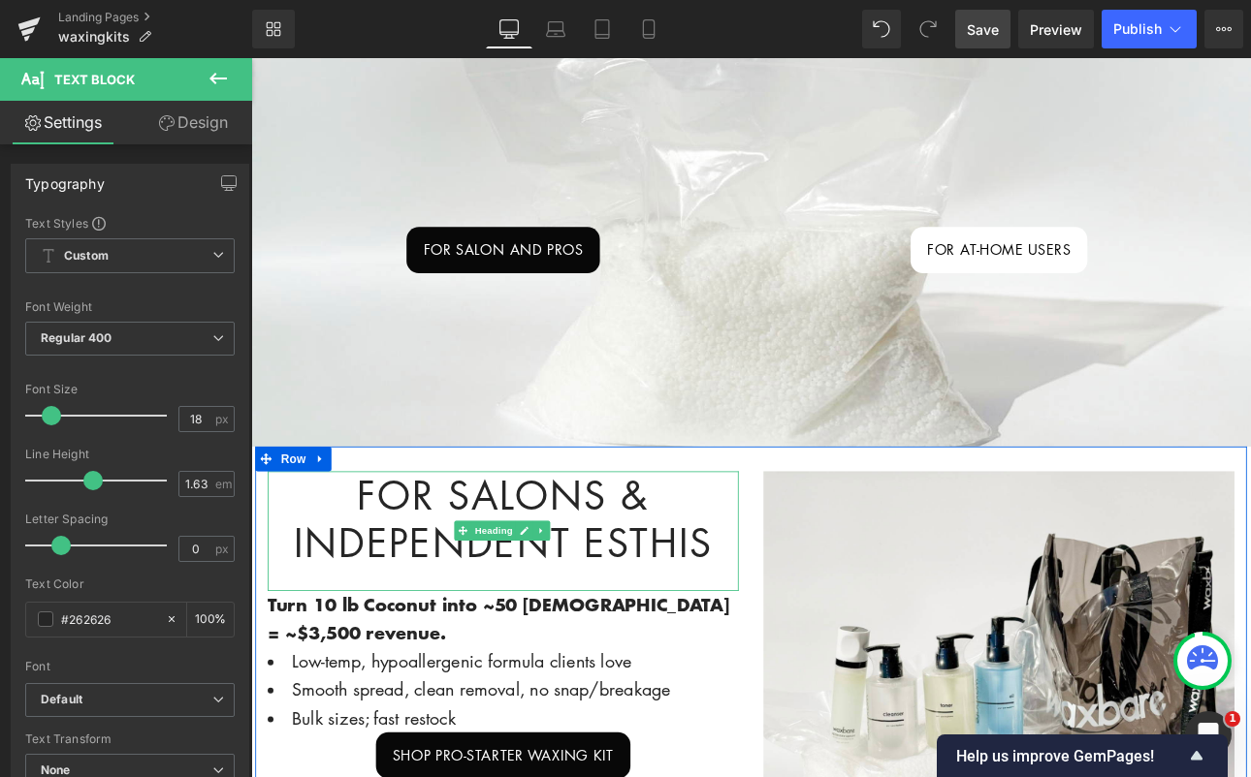
click at [763, 615] on h1 "For Salons & Independent Esthis" at bounding box center [546, 599] width 553 height 112
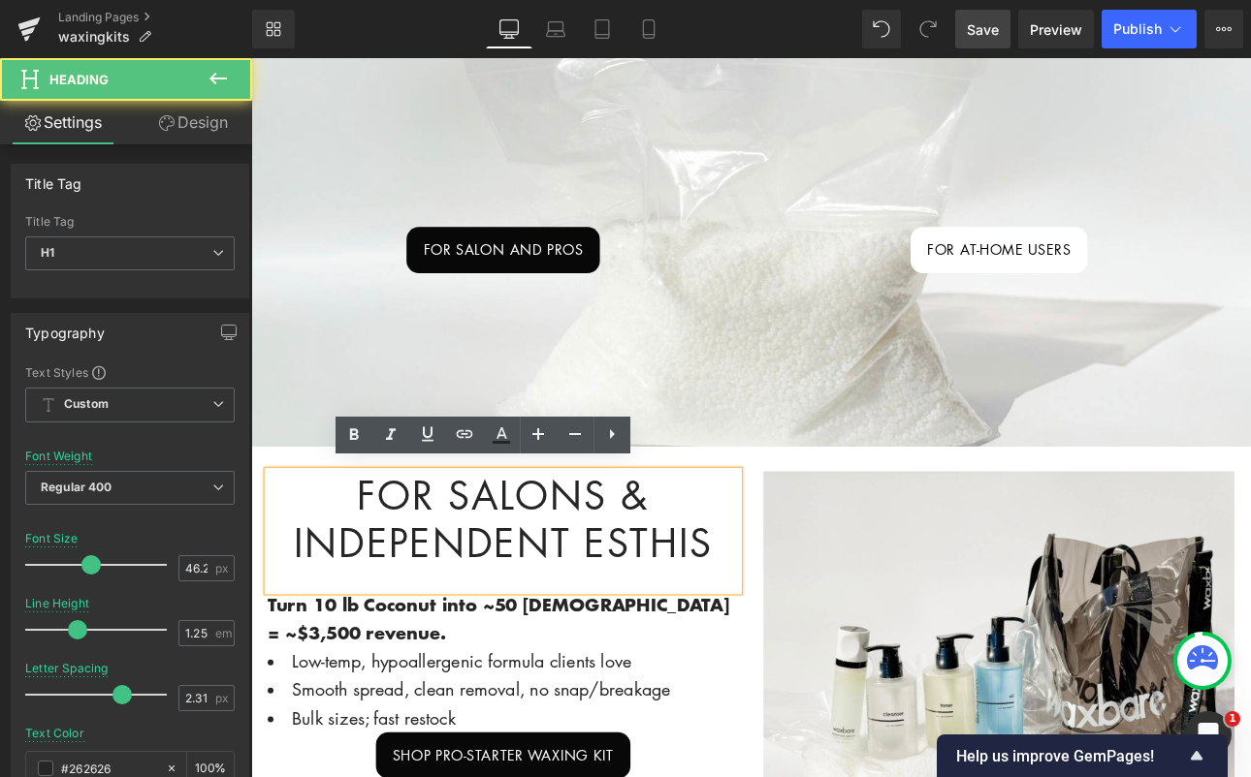
click at [772, 610] on h1 "For Salons & Independent Esthis" at bounding box center [546, 599] width 553 height 112
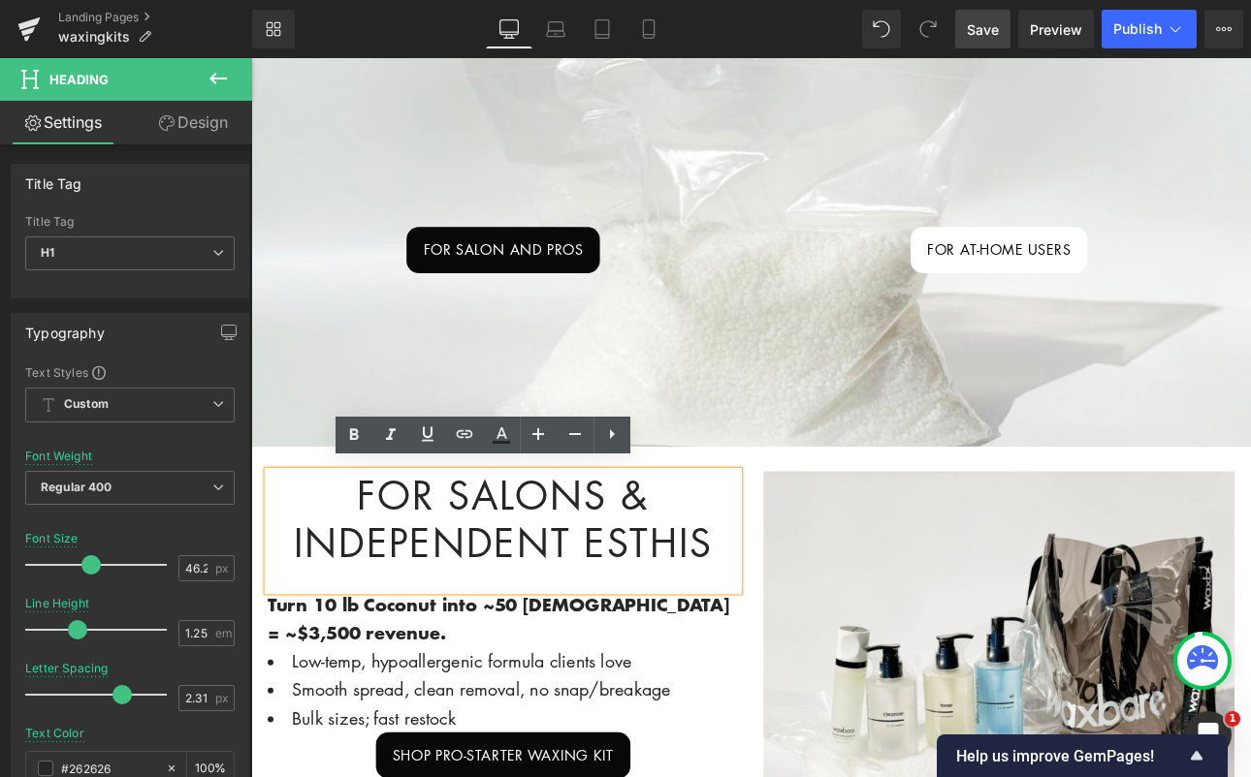
click at [785, 608] on h1 "For Salons & Independent Esthis" at bounding box center [546, 599] width 553 height 112
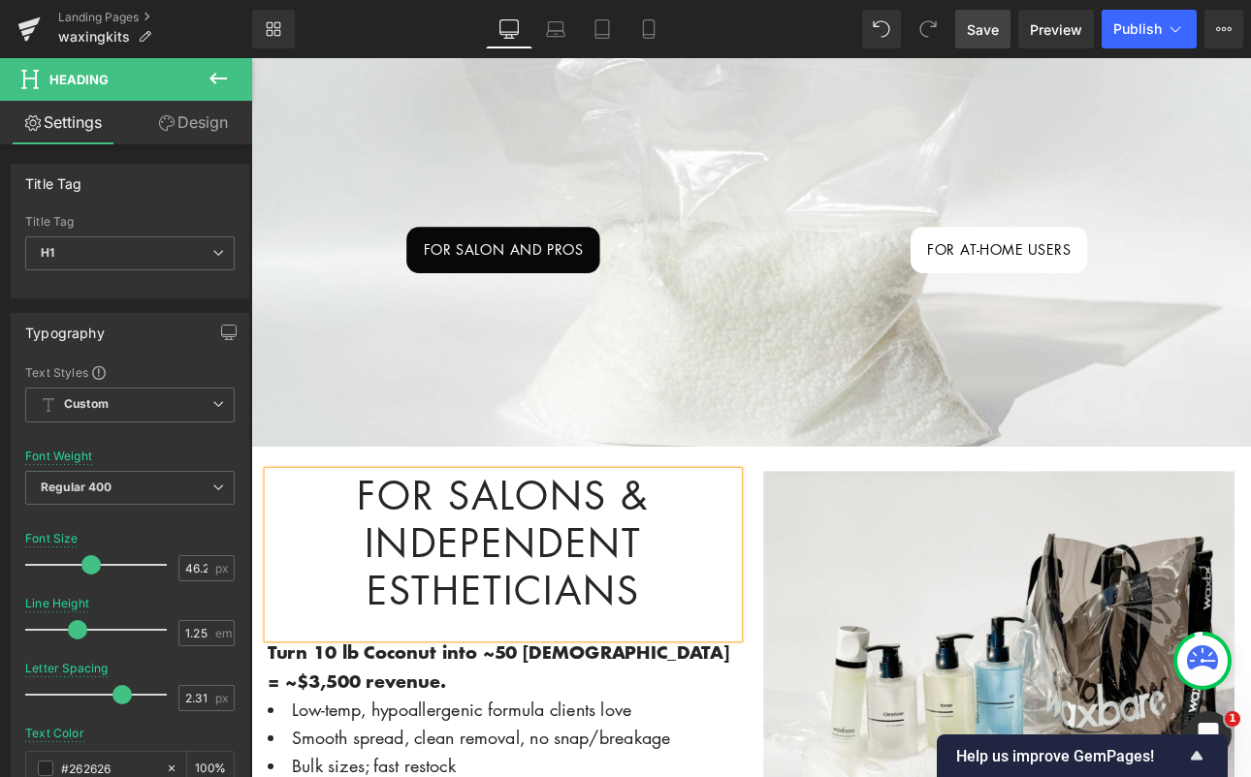
click at [986, 35] on span "Save" at bounding box center [983, 29] width 32 height 20
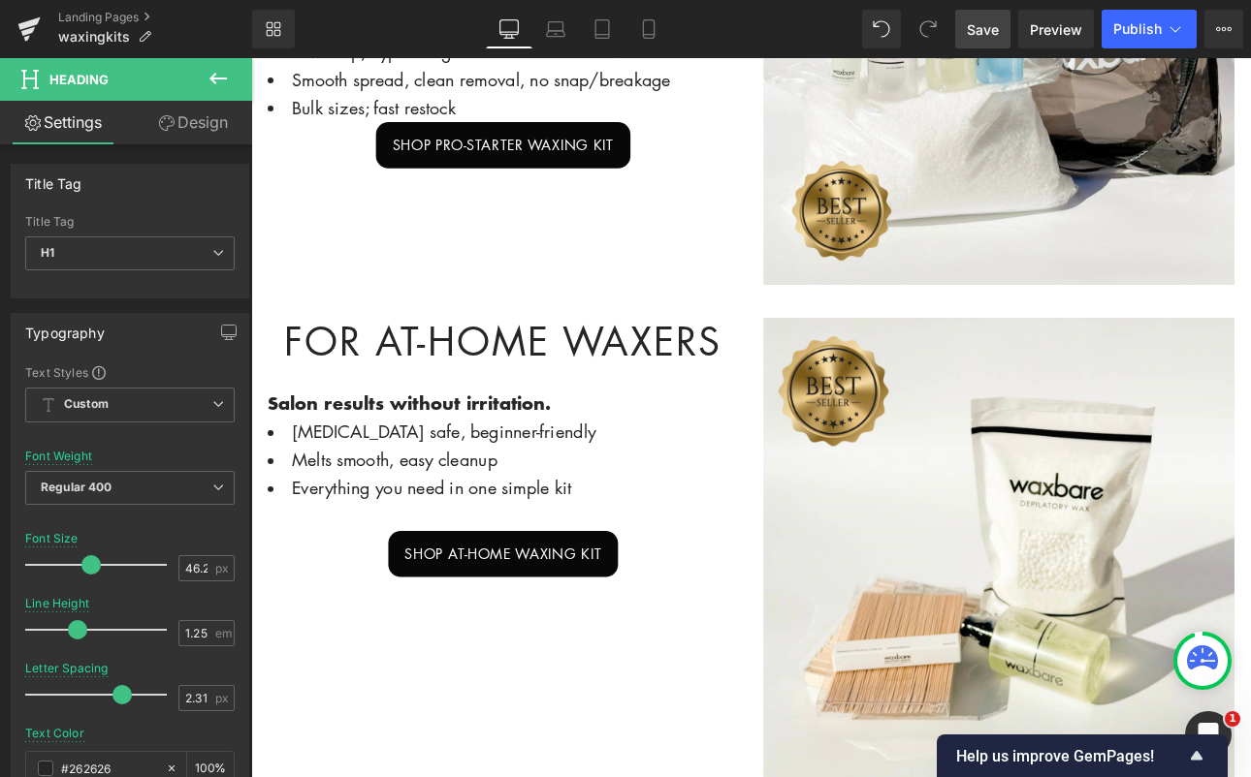
scroll to position [755, 0]
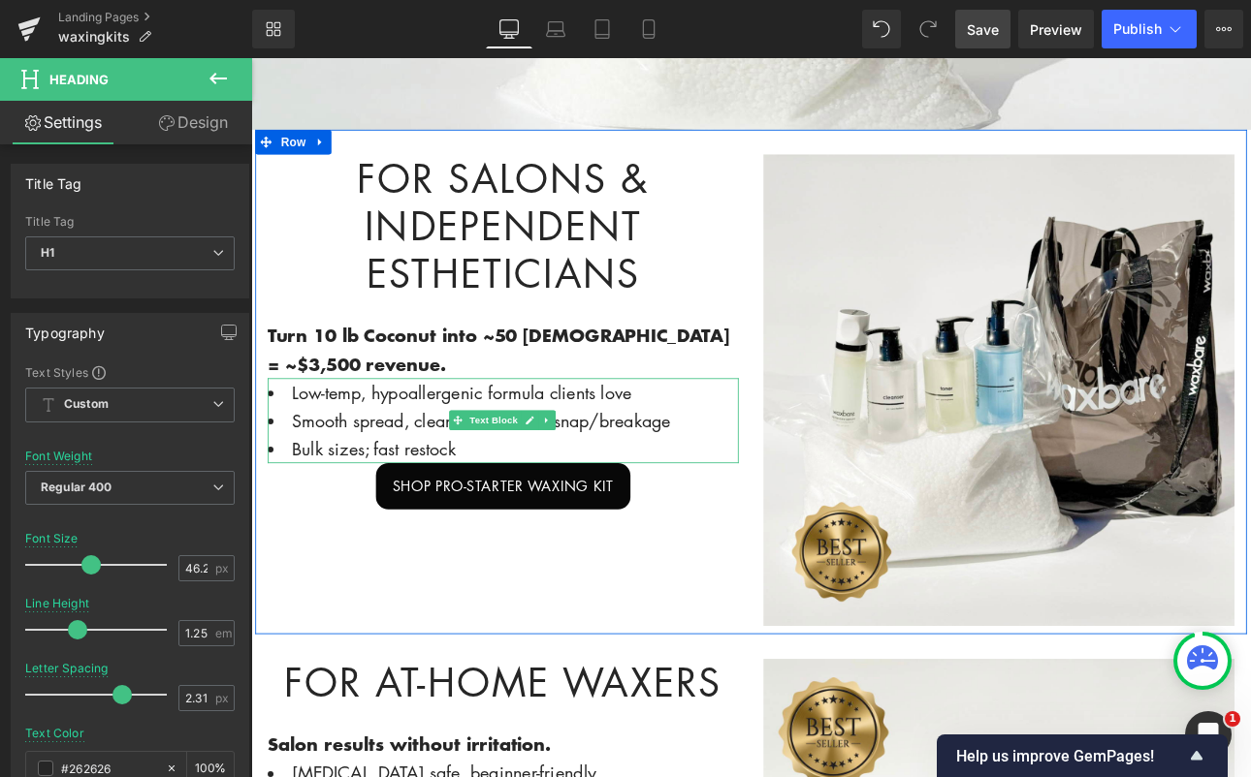
click at [372, 450] on li "Low-temp, hypoallergenic formula clients love" at bounding box center [546, 450] width 553 height 33
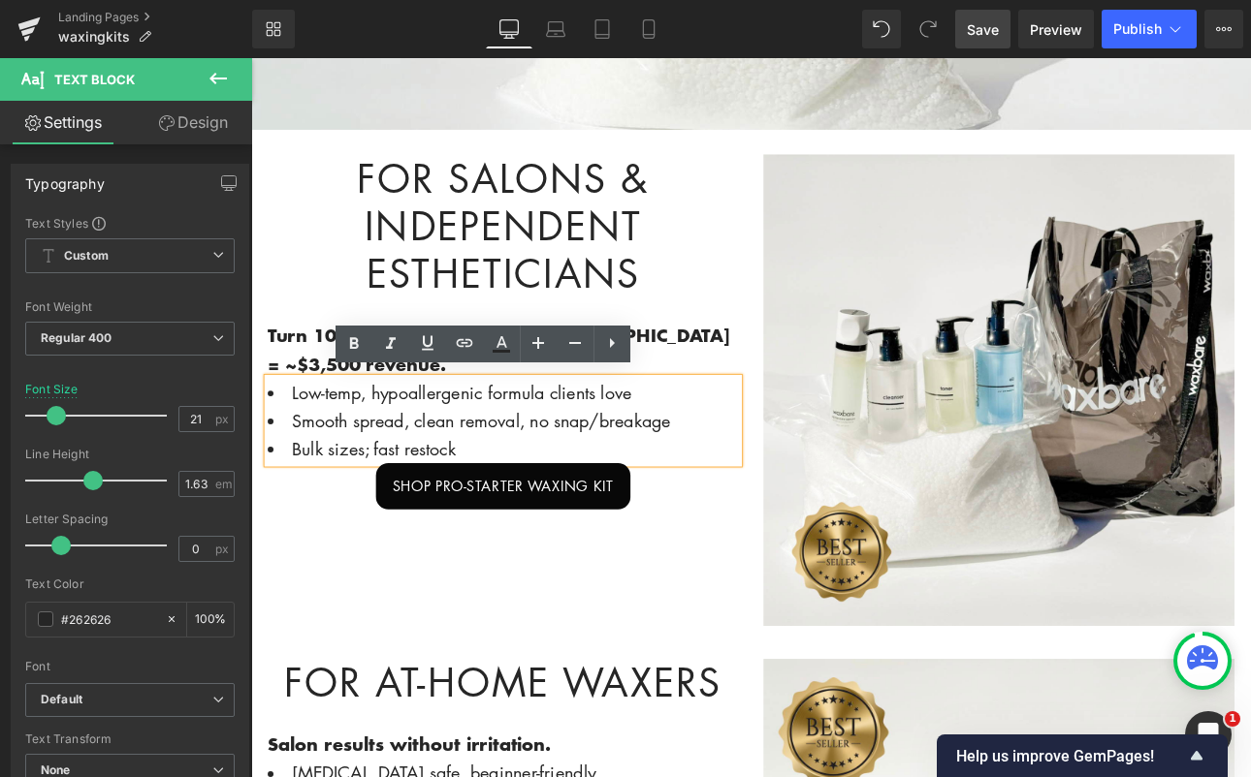
click at [372, 445] on li "Low-temp, hypoallergenic formula clients love" at bounding box center [546, 450] width 553 height 33
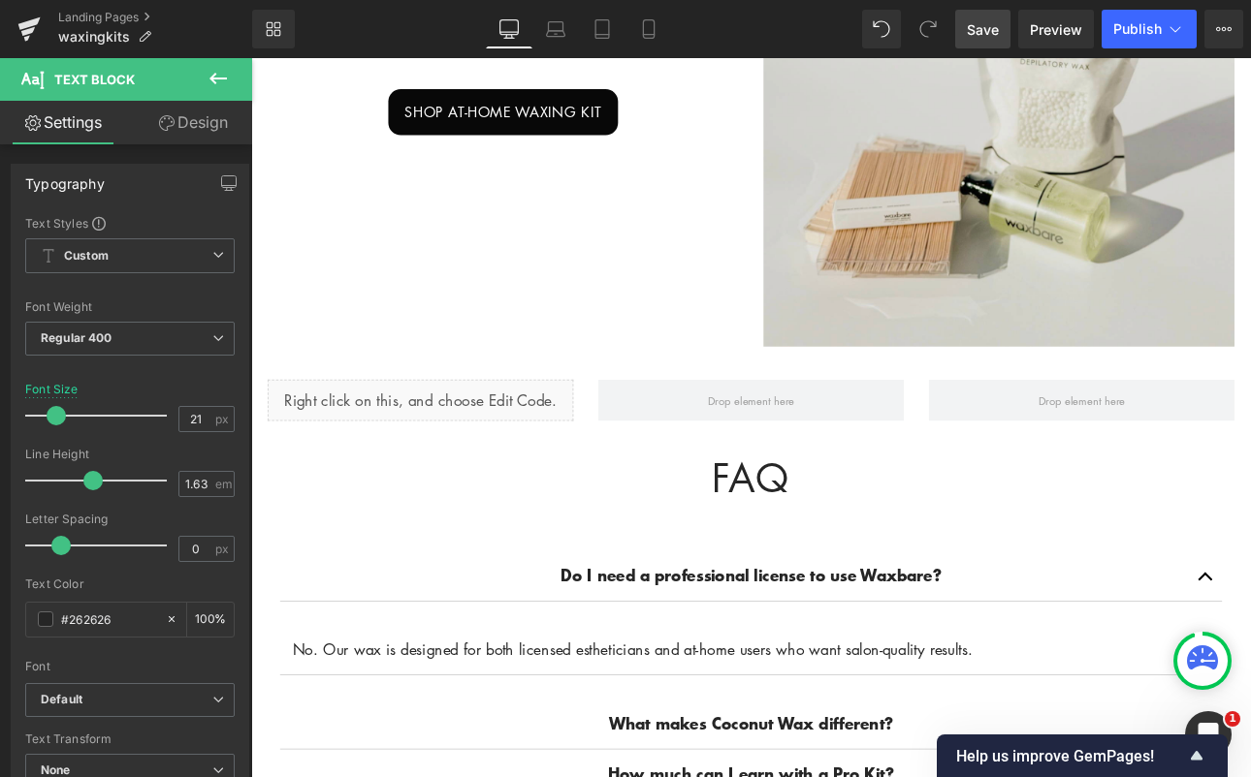
scroll to position [1671, 0]
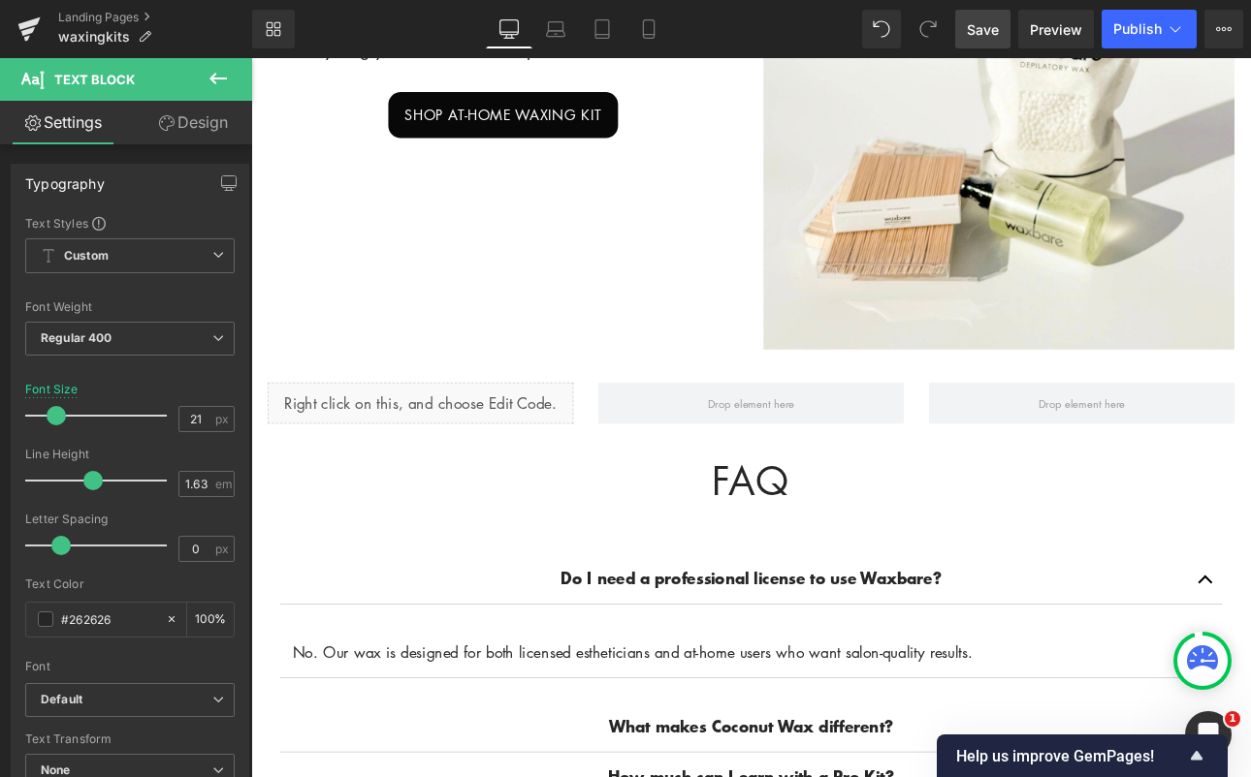
click at [984, 26] on span "Save" at bounding box center [983, 29] width 32 height 20
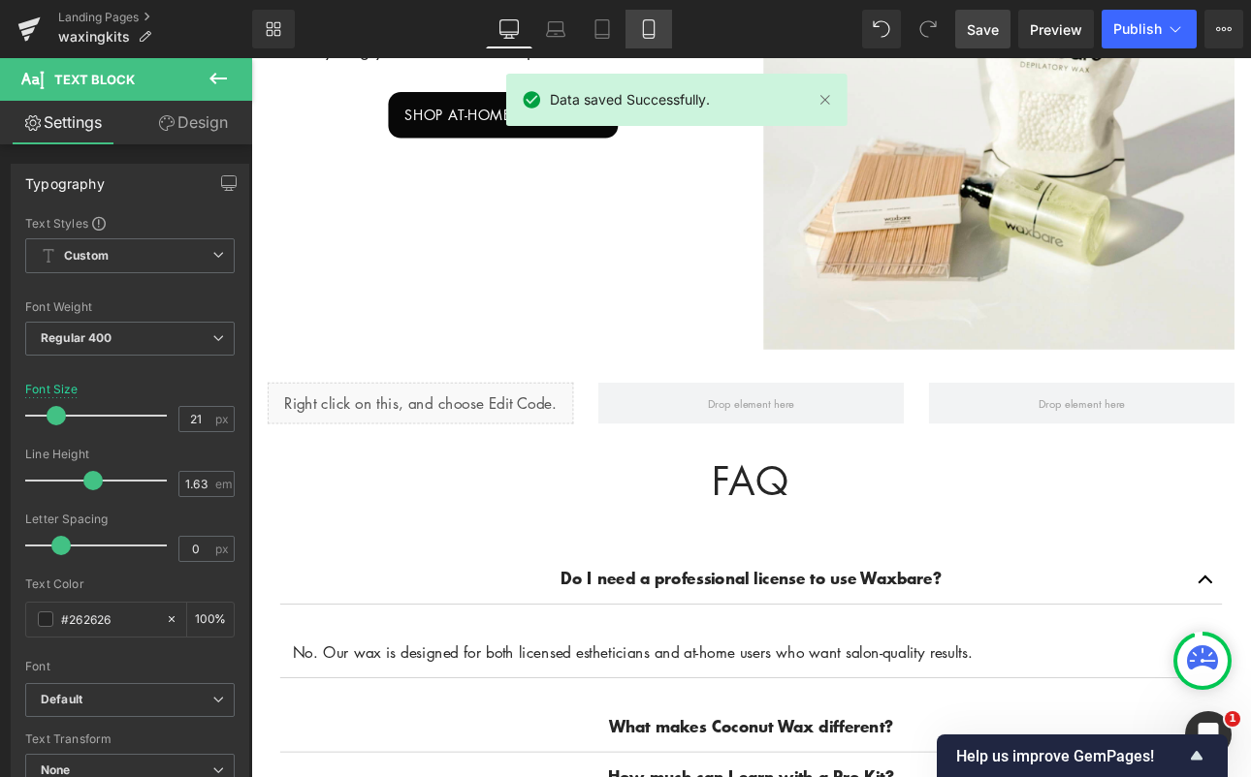
click at [653, 36] on icon at bounding box center [648, 29] width 11 height 18
type input "18"
type input "100"
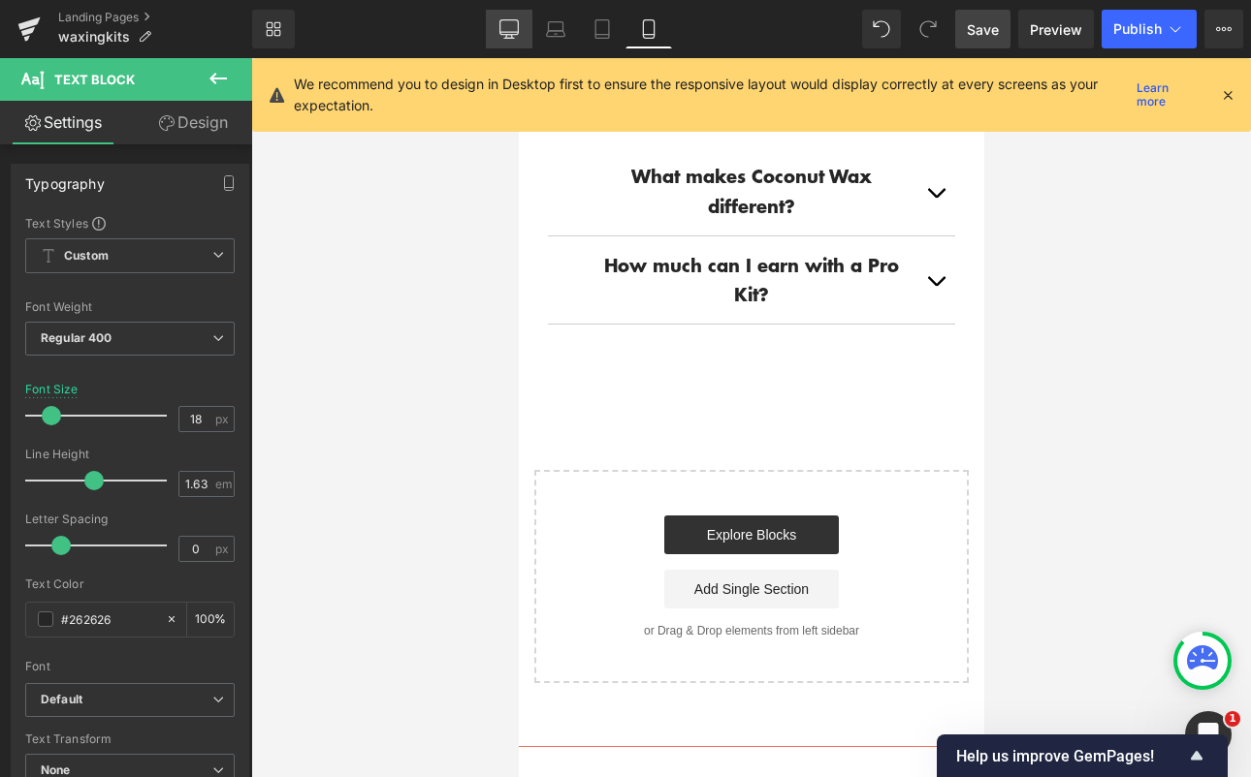
click at [515, 20] on icon at bounding box center [508, 27] width 18 height 15
type input "21"
type input "100"
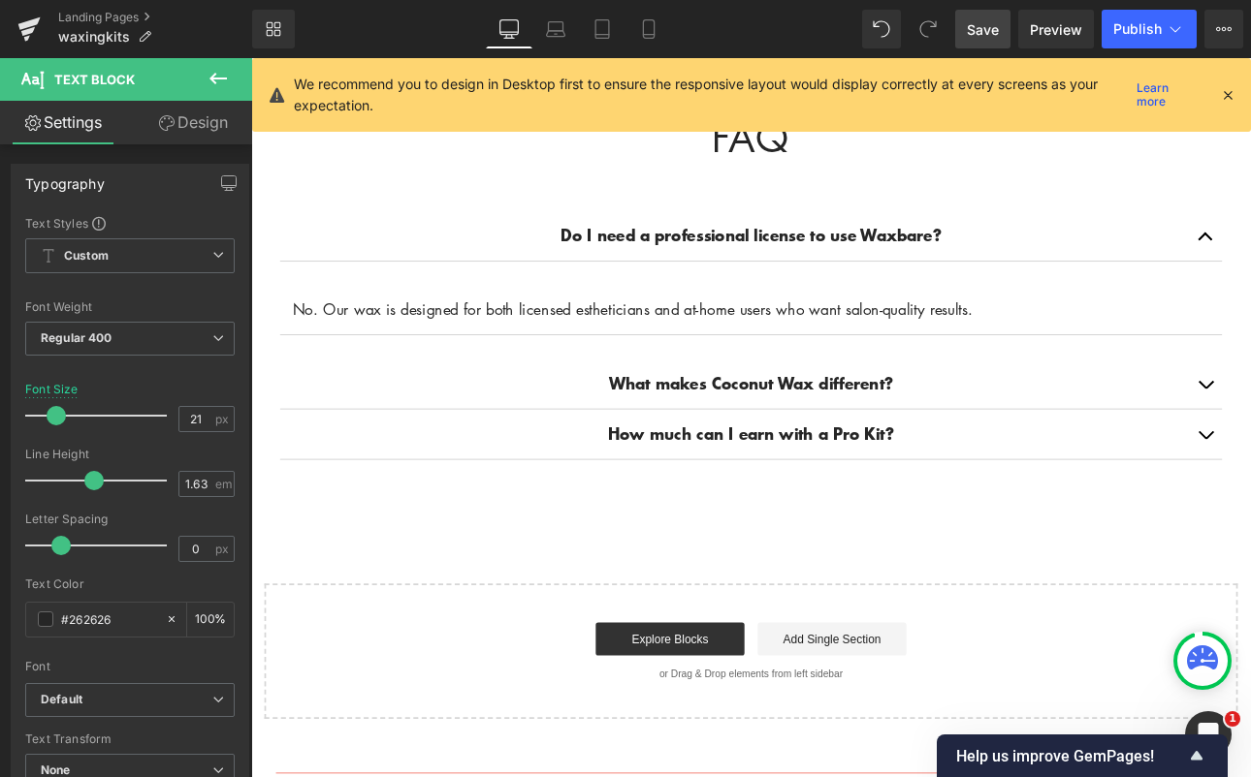
scroll to position [2067, 0]
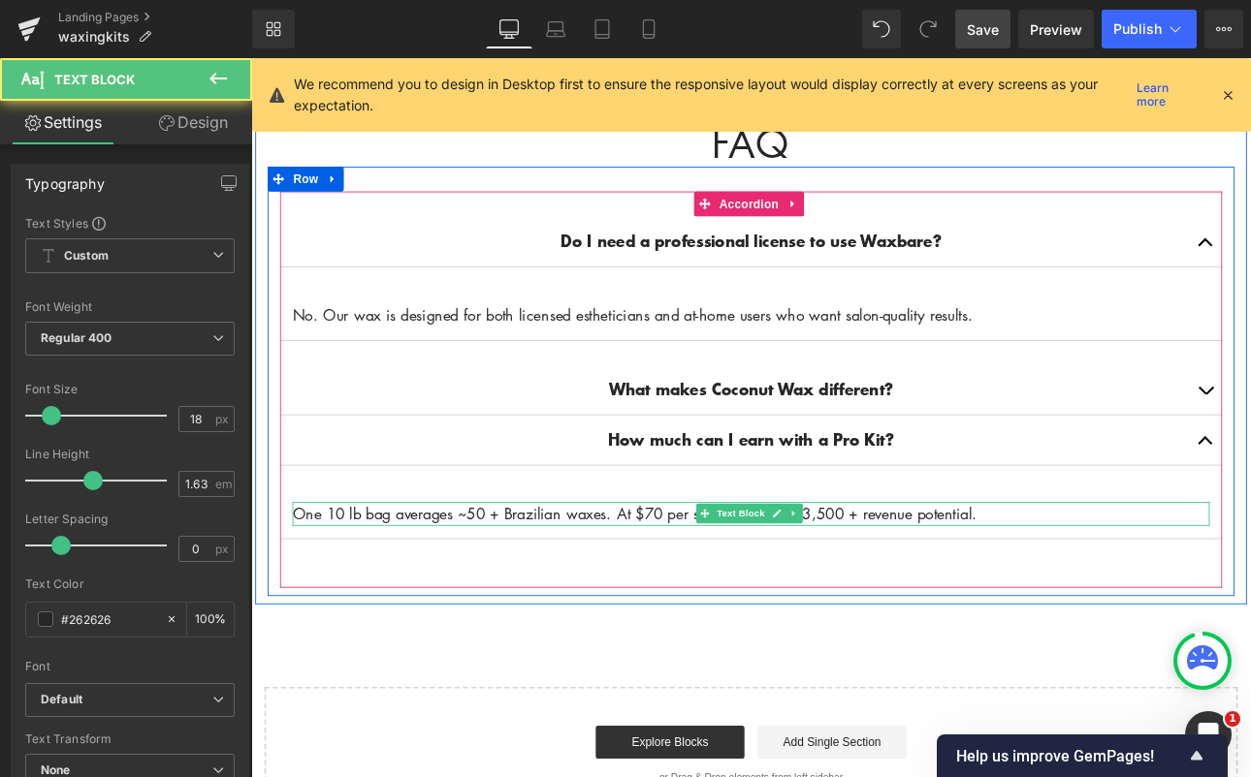
click at [530, 580] on p "One 10 lb bag averages ~50 + Brazilian waxes. At $70 per service, that’s ~$3,50…" at bounding box center [838, 594] width 1076 height 28
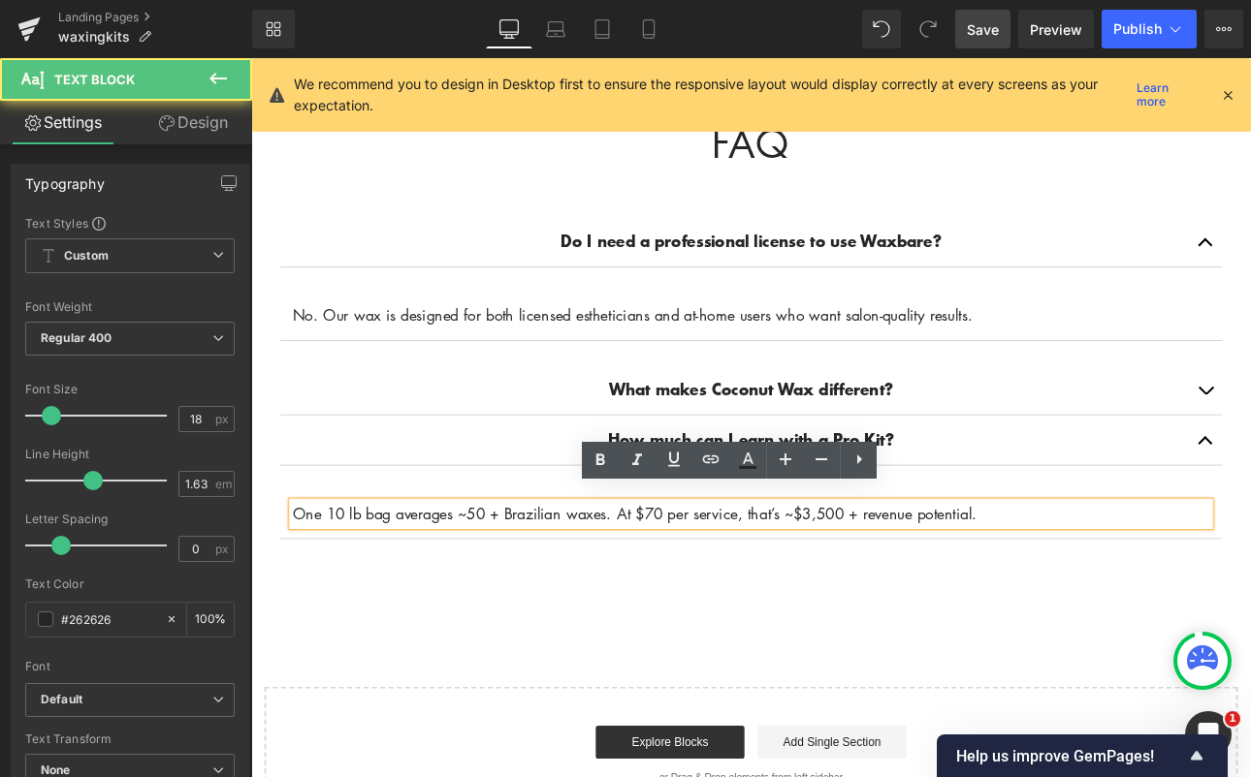
click at [528, 580] on p "One 10 lb bag averages ~50 + Brazilian waxes. At $70 per service, that’s ~$3,50…" at bounding box center [838, 594] width 1076 height 28
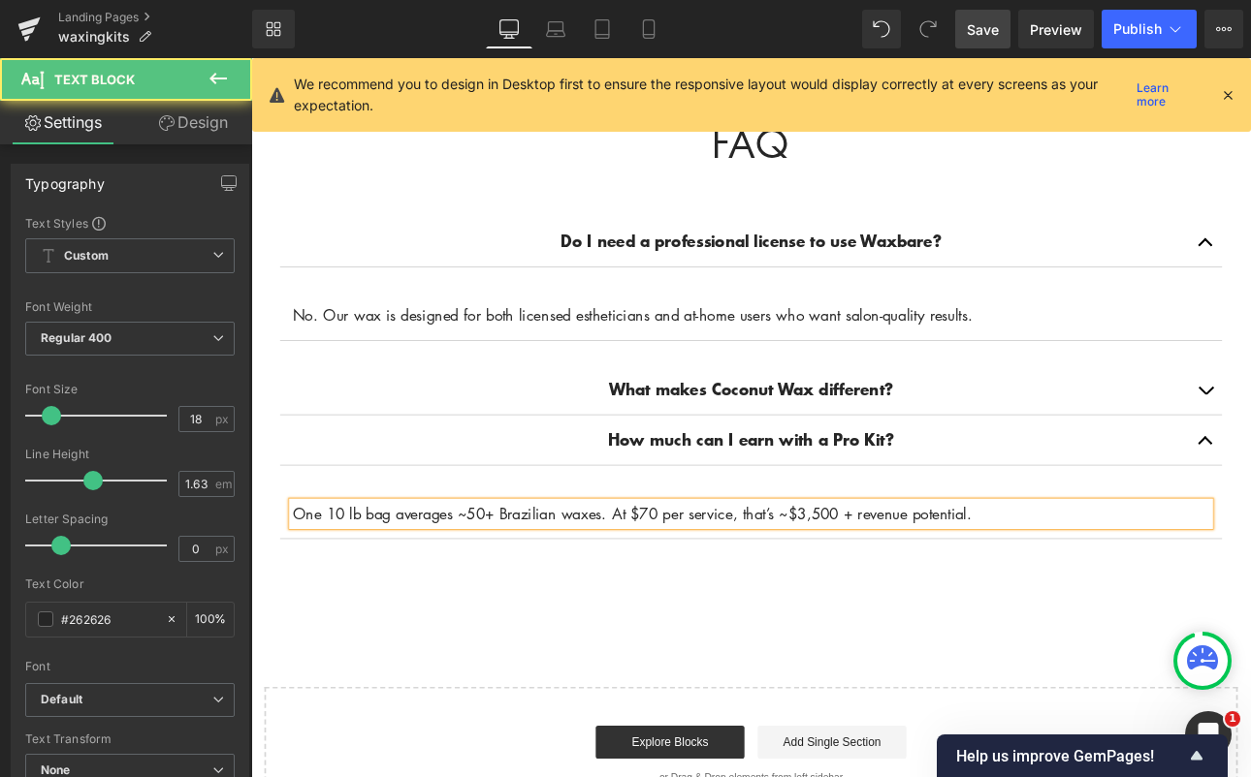
click at [941, 580] on p "One 10 lb bag averages ~50+ Brazilian waxes. At $70 per service, that’s ~$3,500…" at bounding box center [838, 594] width 1076 height 28
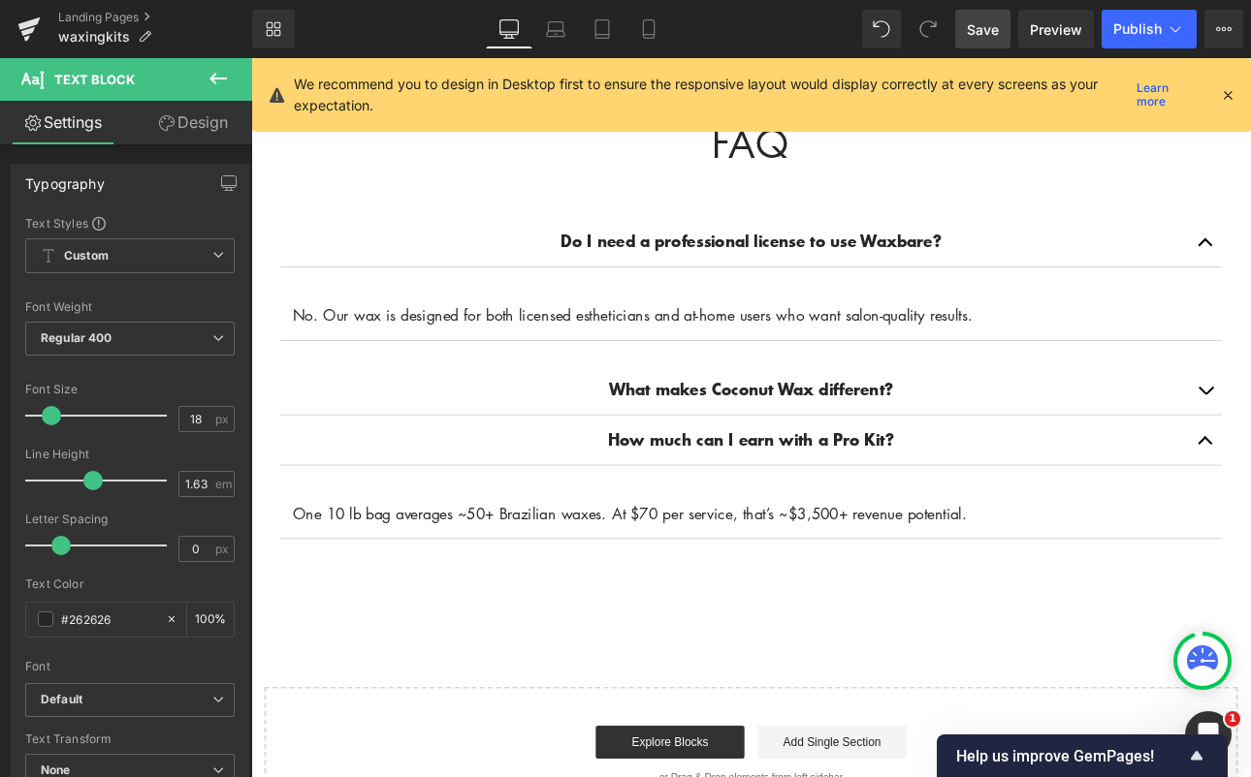
click at [969, 26] on span "Save" at bounding box center [983, 29] width 32 height 20
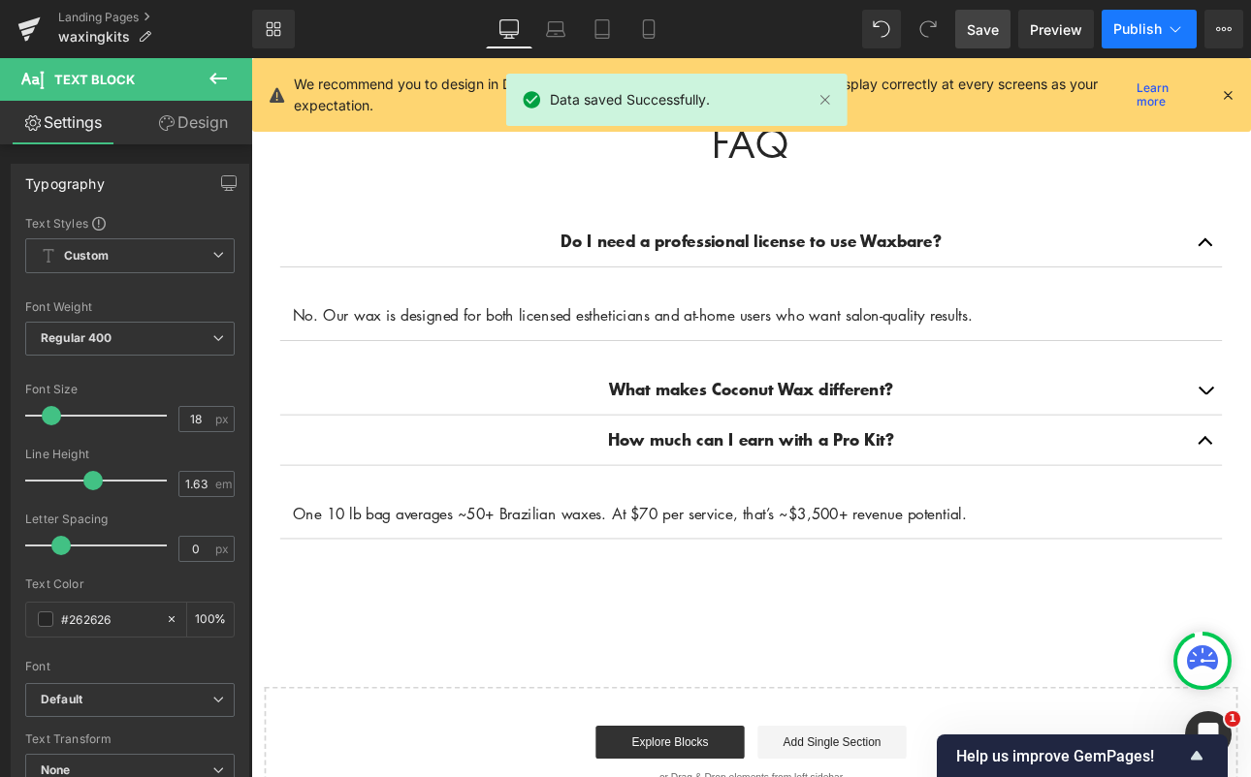
click at [1132, 35] on span "Publish" at bounding box center [1137, 29] width 48 height 16
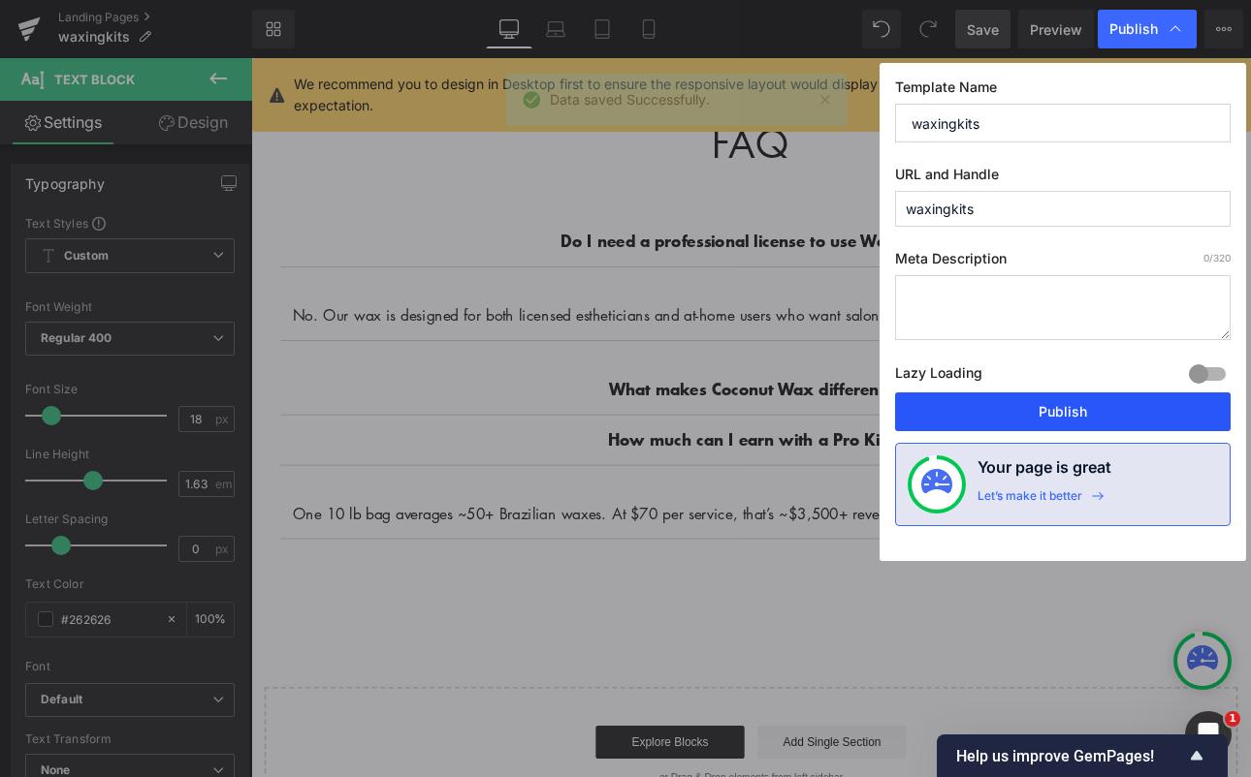
click at [1078, 398] on button "Publish" at bounding box center [1062, 412] width 335 height 39
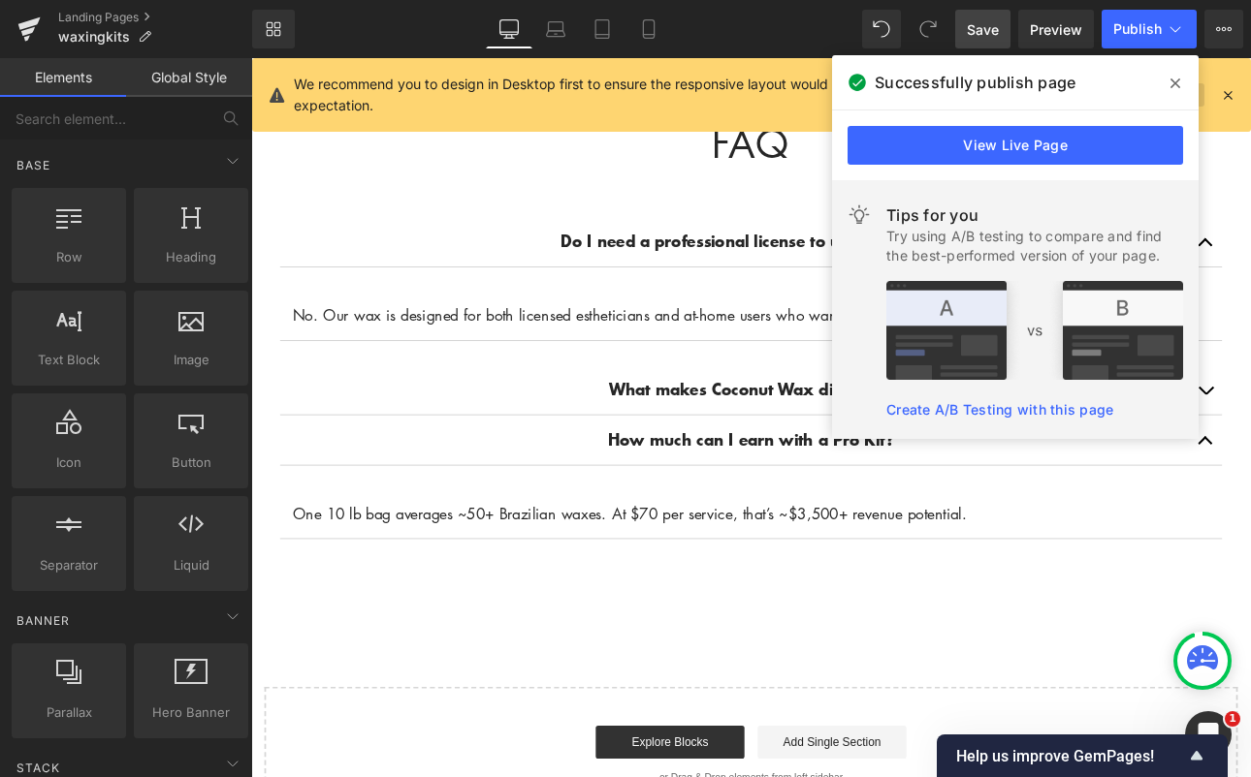
click at [1172, 81] on icon at bounding box center [1175, 84] width 10 height 10
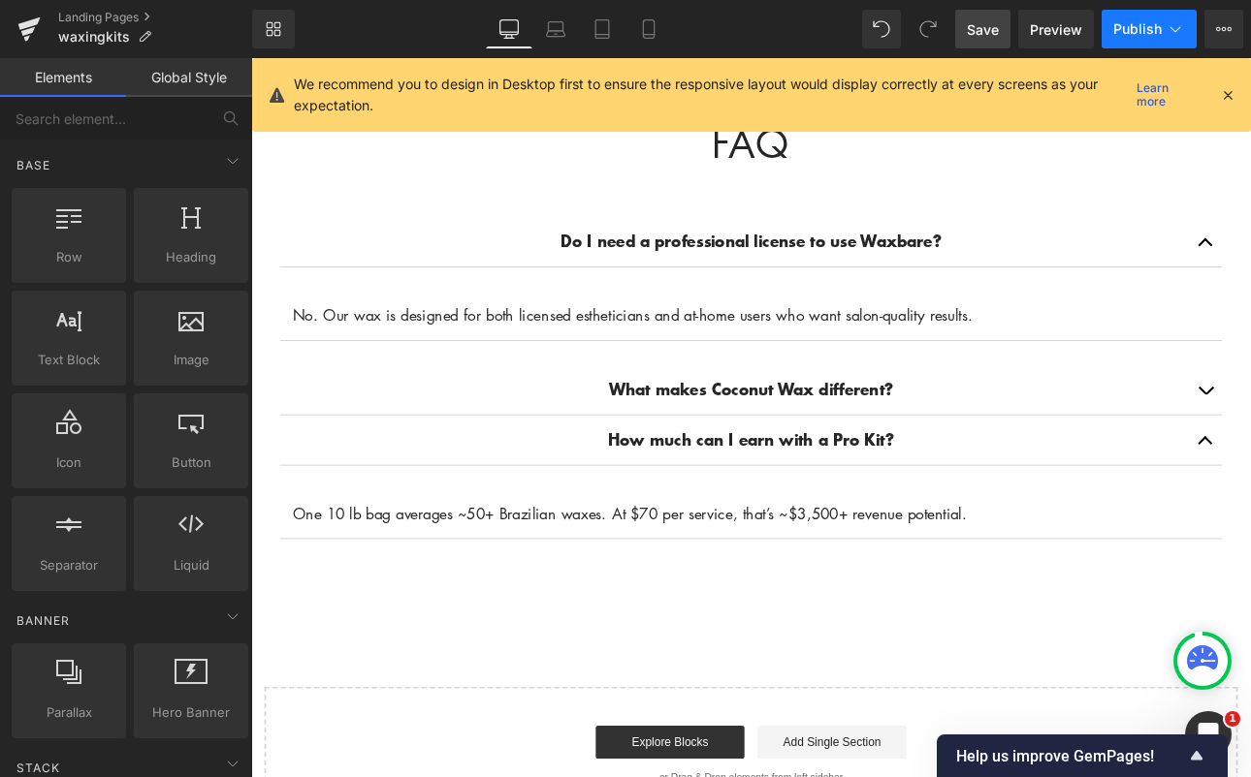
click at [1150, 29] on span "Publish" at bounding box center [1137, 29] width 48 height 16
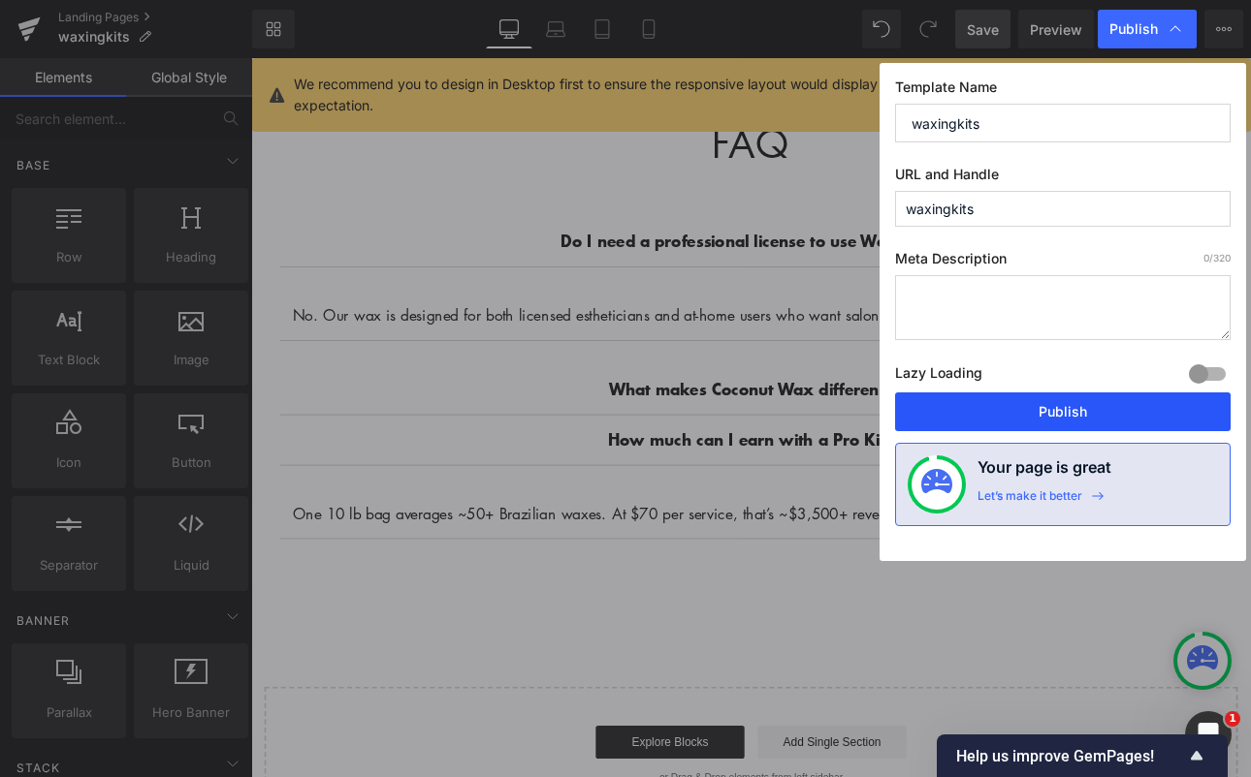
click at [1021, 400] on button "Publish" at bounding box center [1062, 412] width 335 height 39
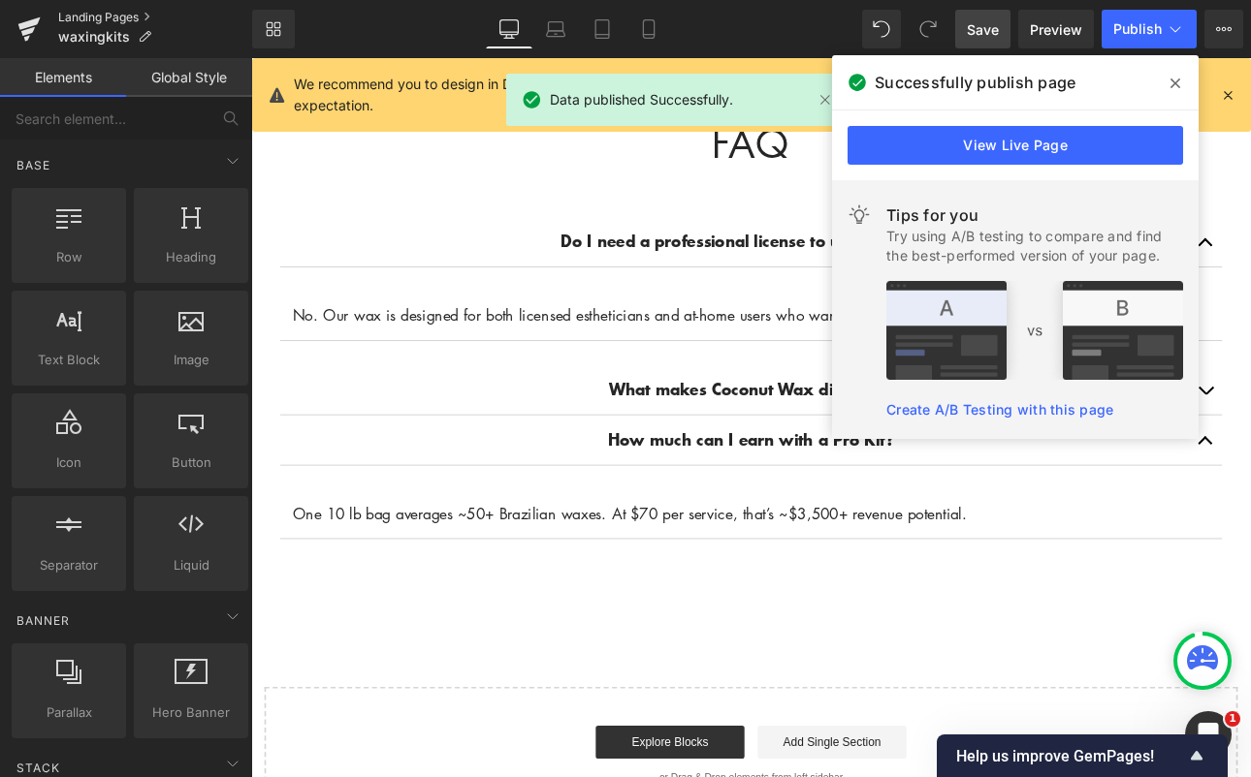
click at [81, 14] on link "Landing Pages" at bounding box center [155, 18] width 194 height 16
